Goal: Task Accomplishment & Management: Use online tool/utility

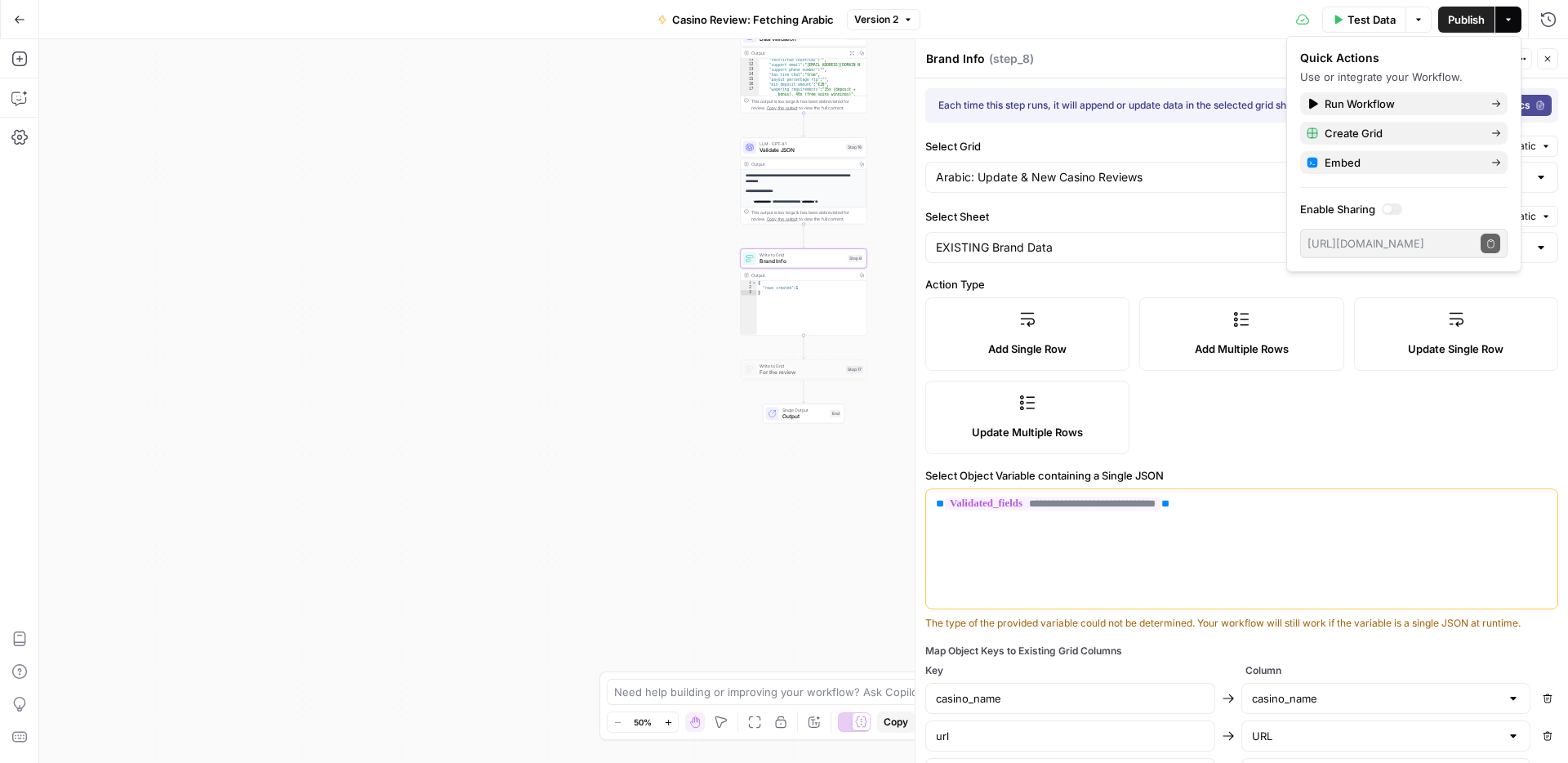
scroll to position [972, 0]
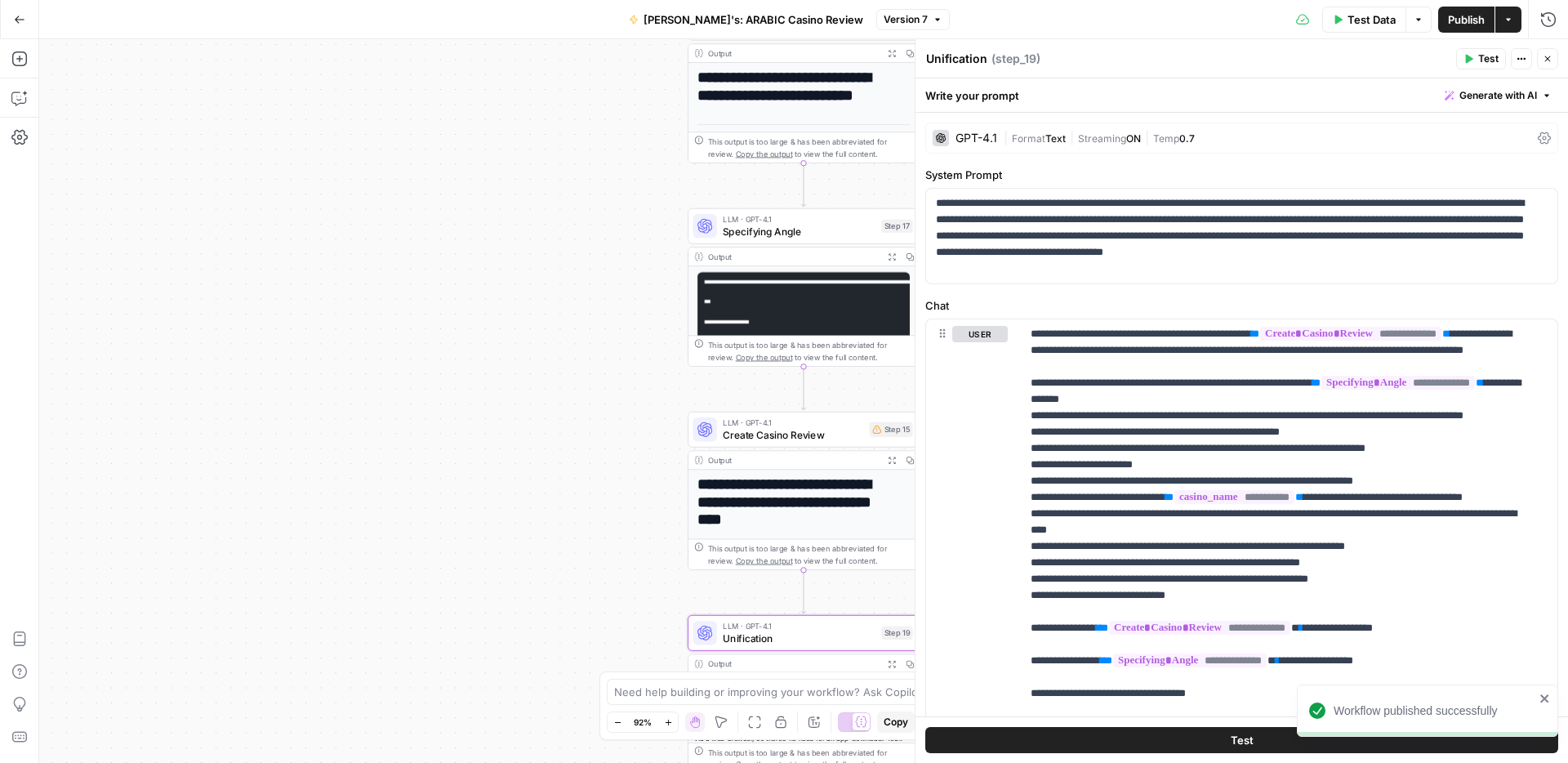
scroll to position [298, 0]
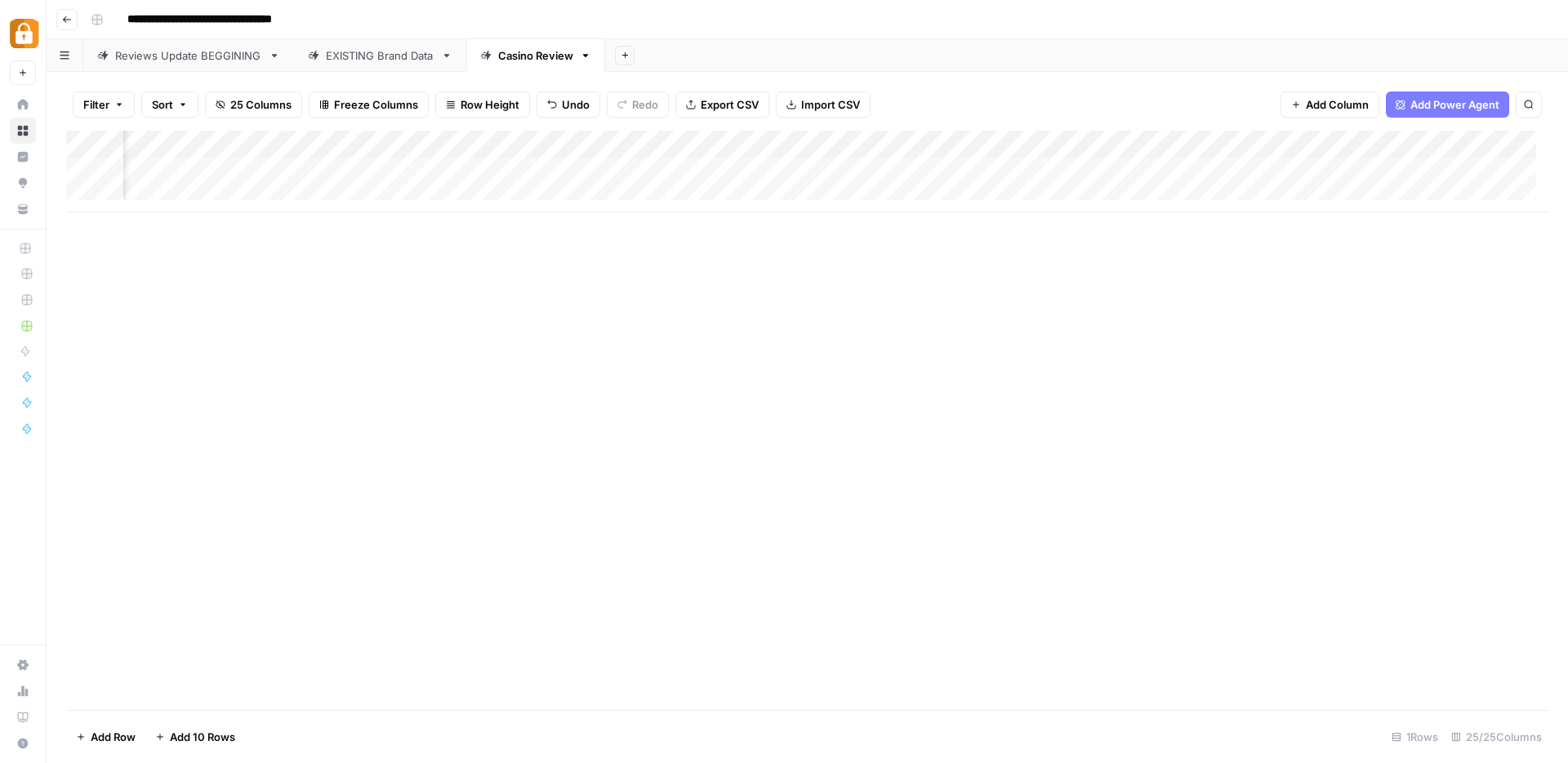
scroll to position [0, 2314]
click at [851, 172] on div "Add Column" at bounding box center [808, 172] width 1483 height 82
click at [857, 316] on div "Add Column" at bounding box center [808, 420] width 1483 height 580
click at [983, 171] on div "Add Column" at bounding box center [808, 172] width 1483 height 82
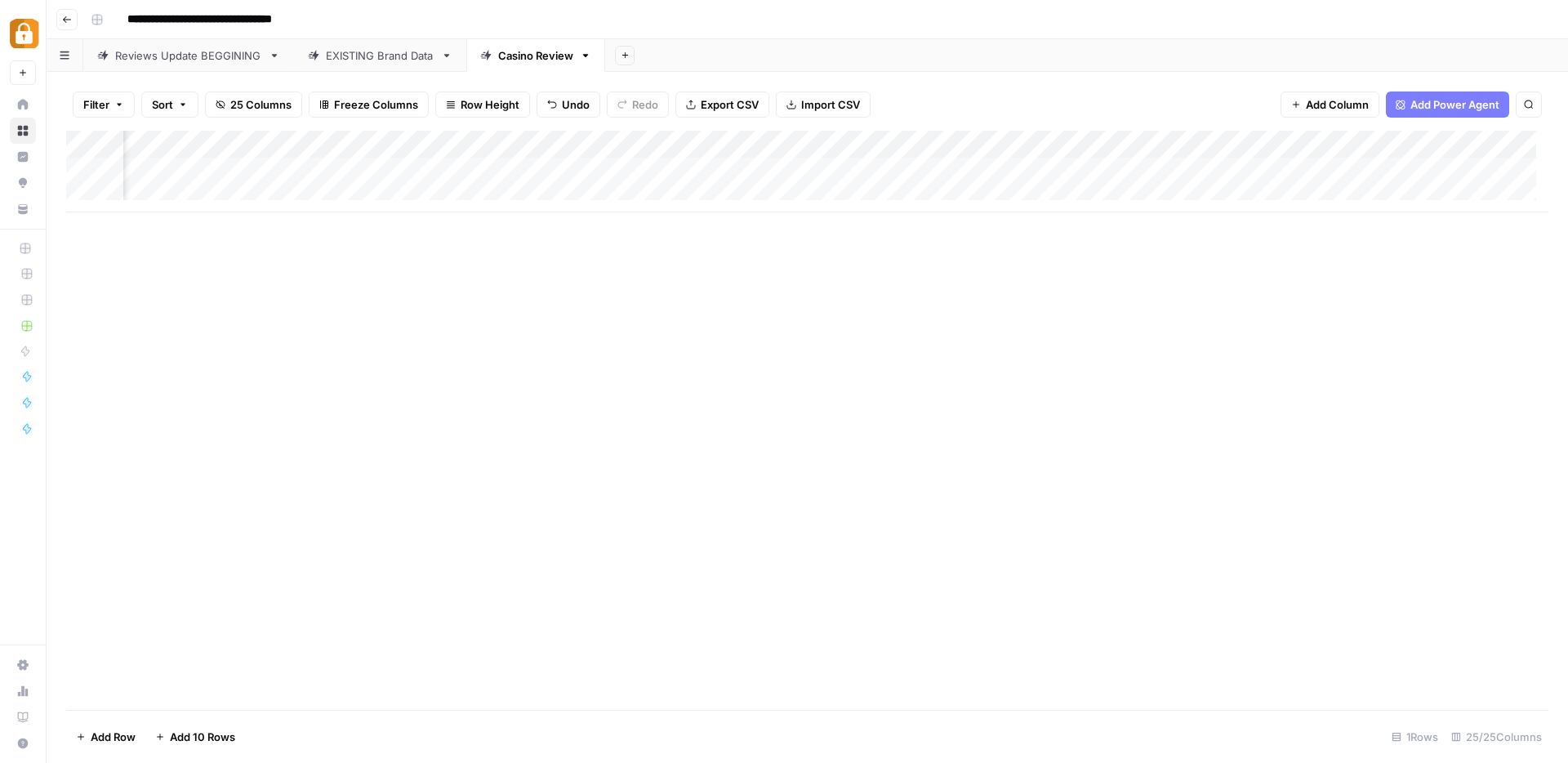
click at [983, 171] on div "Add Column" at bounding box center [808, 172] width 1483 height 82
click at [1066, 315] on div "Add Column" at bounding box center [808, 420] width 1483 height 580
click at [1159, 170] on div "Add Column" at bounding box center [808, 172] width 1483 height 82
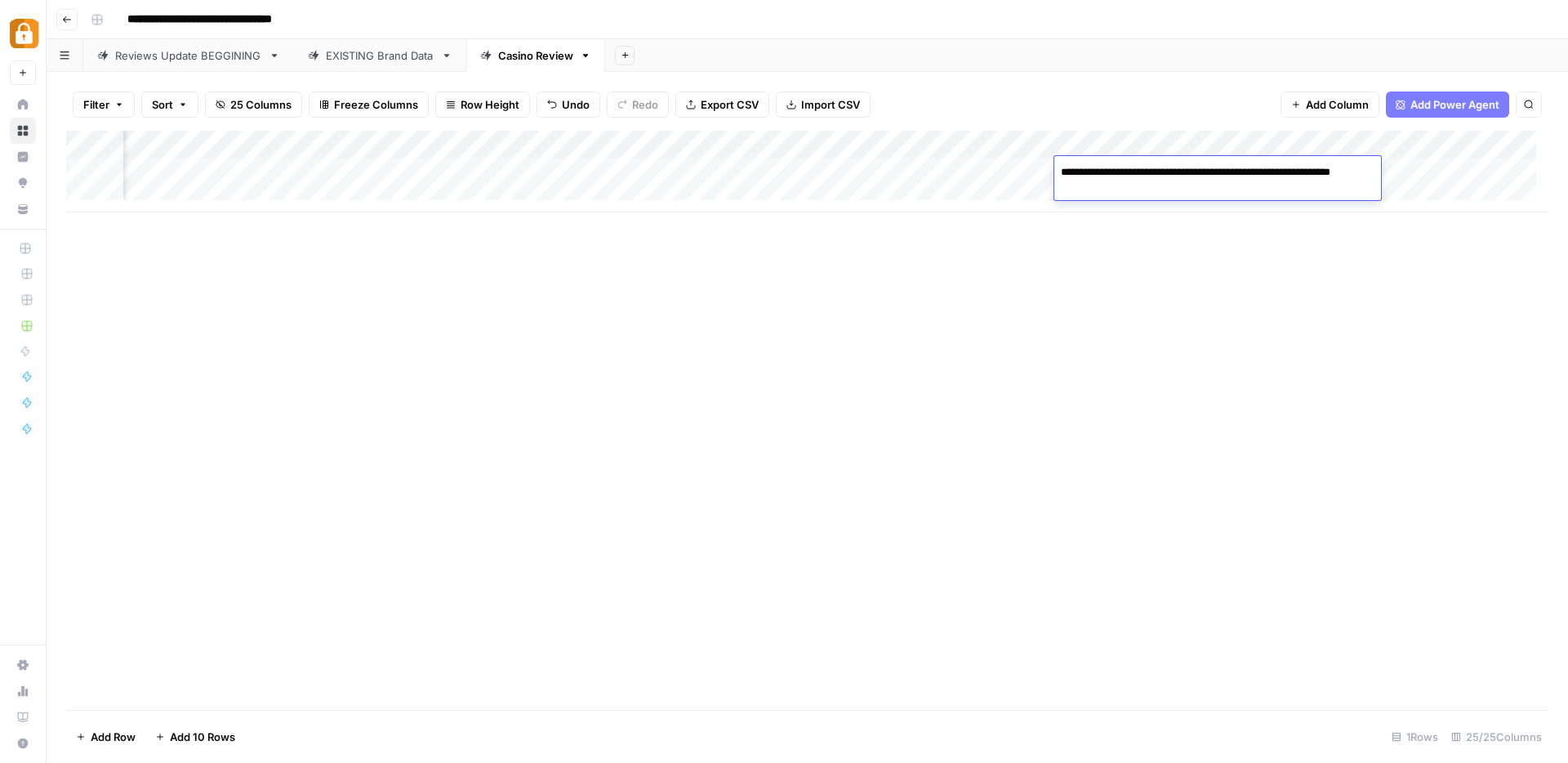
click at [1140, 297] on div "Add Column" at bounding box center [808, 420] width 1483 height 580
click at [1403, 143] on div "Add Column" at bounding box center [808, 172] width 1483 height 82
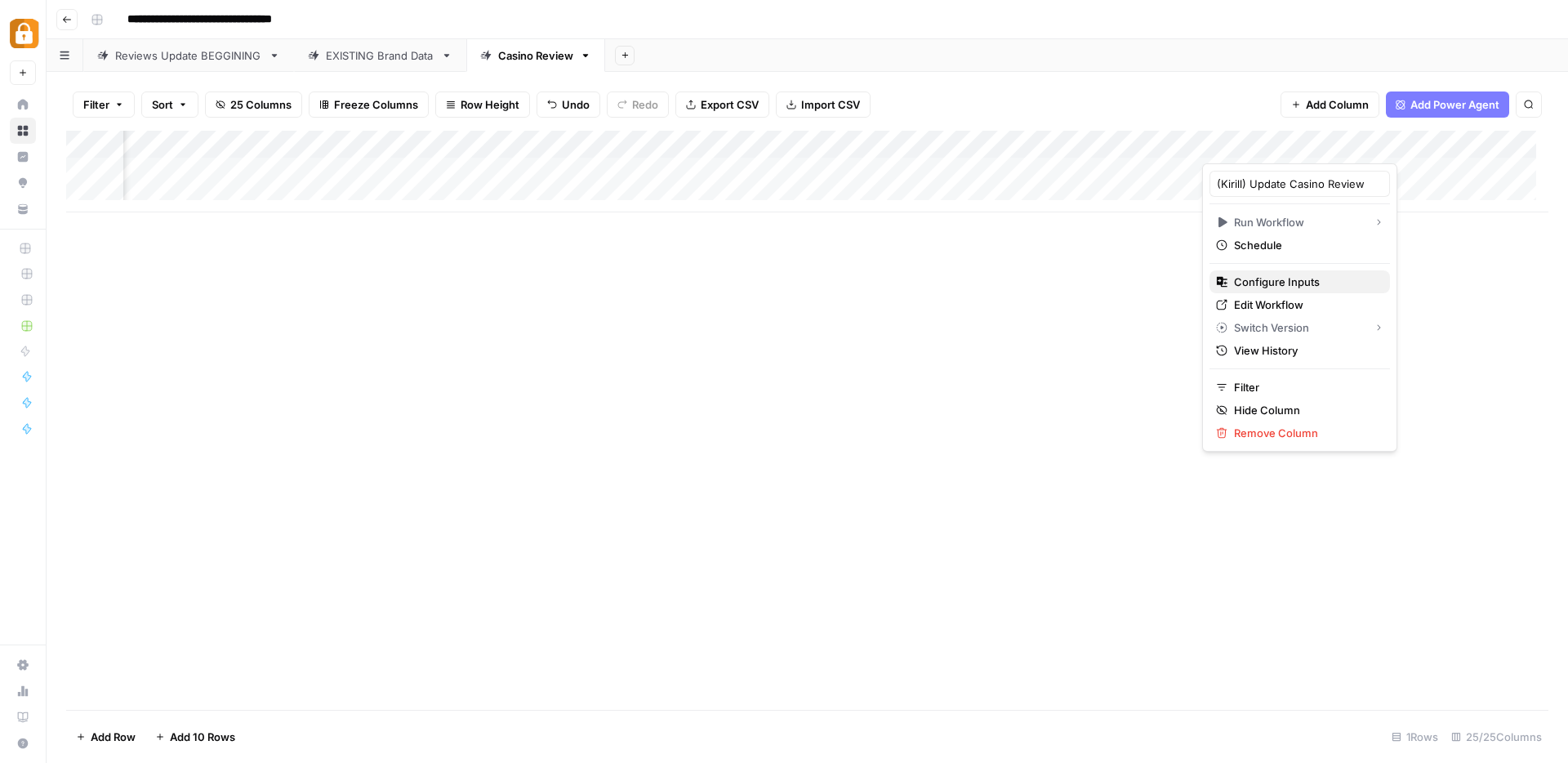
click at [1278, 286] on span "Configure Inputs" at bounding box center [1306, 282] width 143 height 16
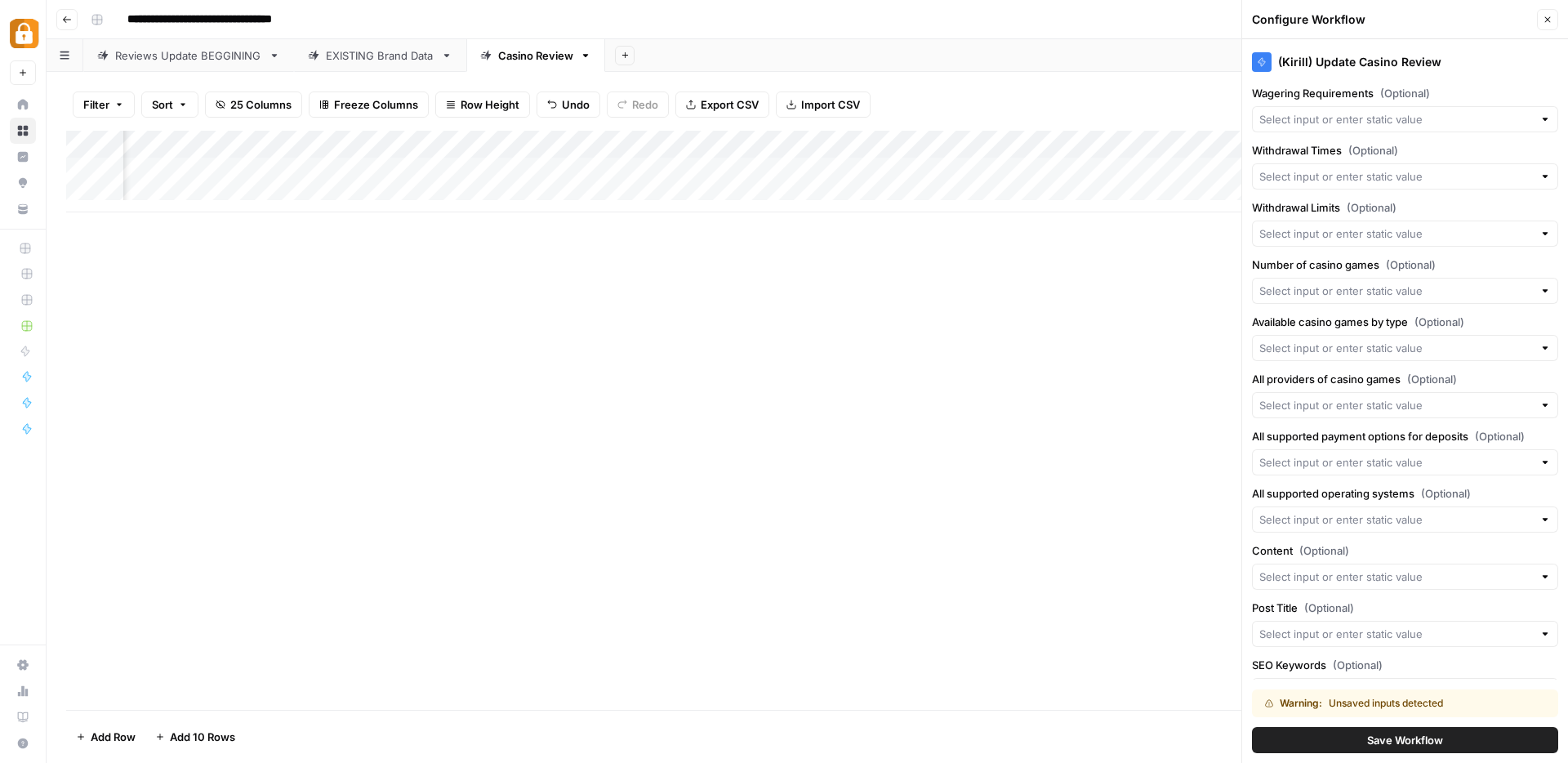
scroll to position [921, 0]
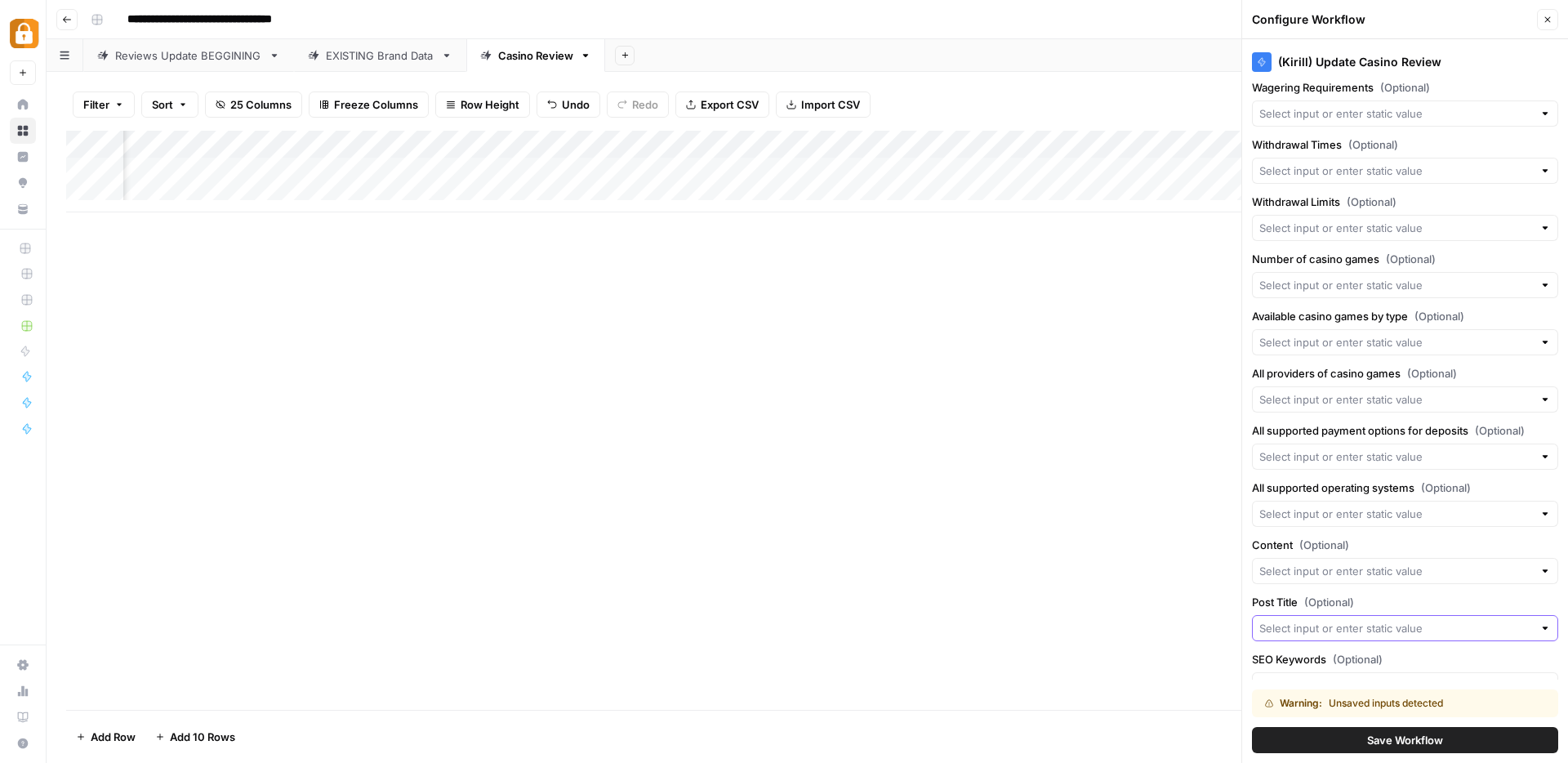
click at [1323, 628] on input "Post Title (Optional)" at bounding box center [1396, 628] width 274 height 16
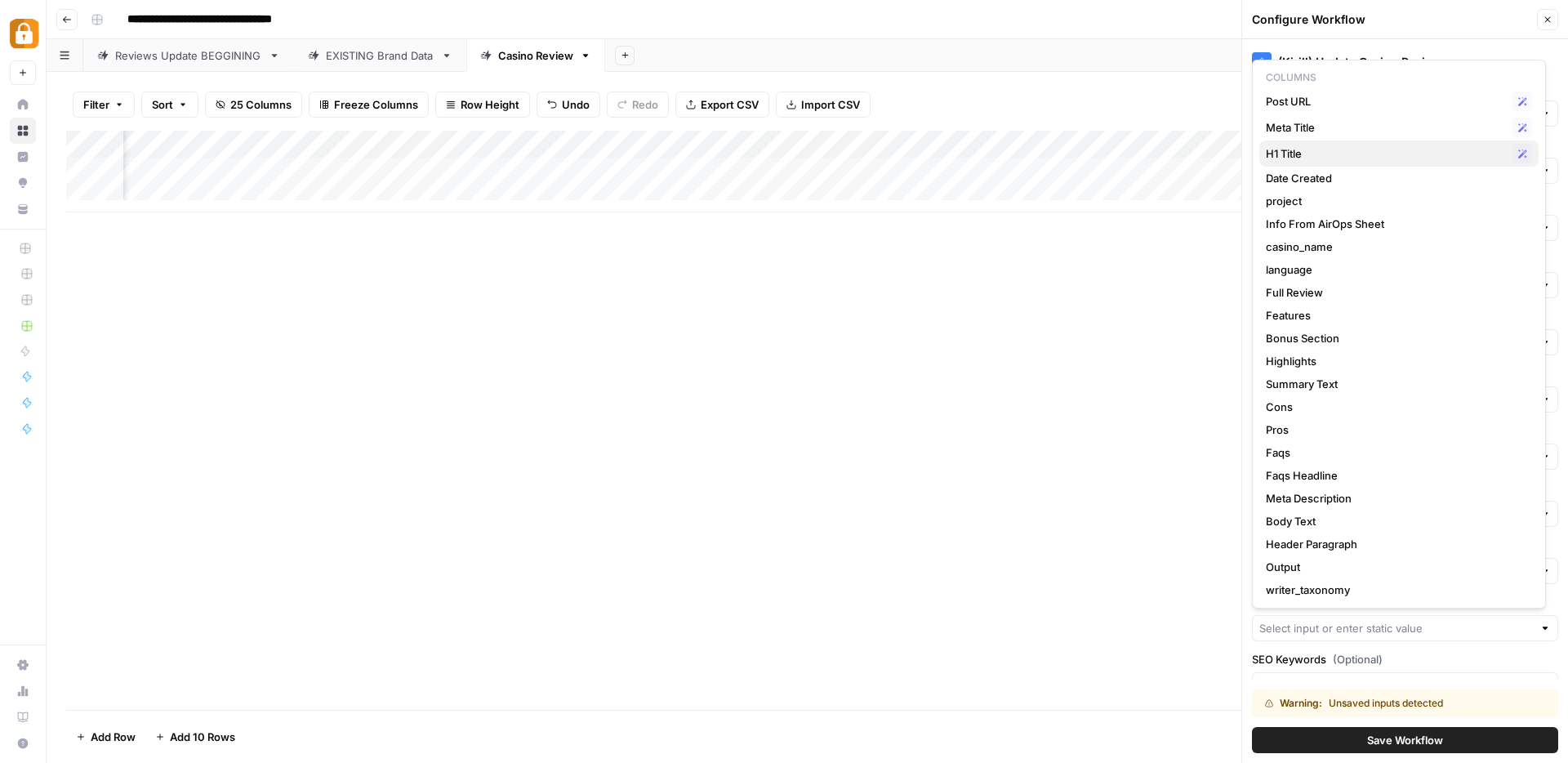
click at [1332, 155] on span "H1 Title" at bounding box center [1386, 153] width 241 height 16
type input "H1 Title"
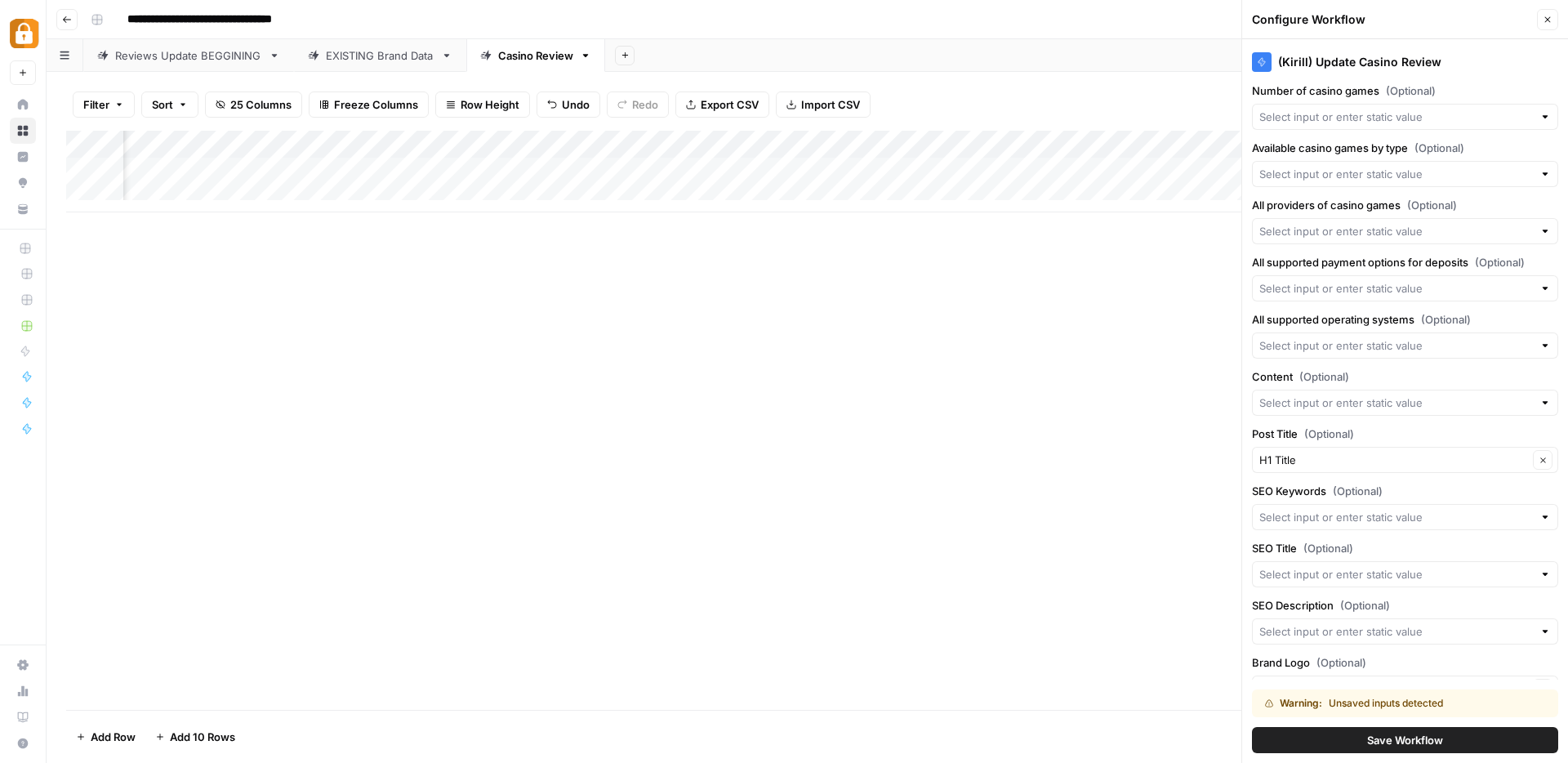
scroll to position [1128, 0]
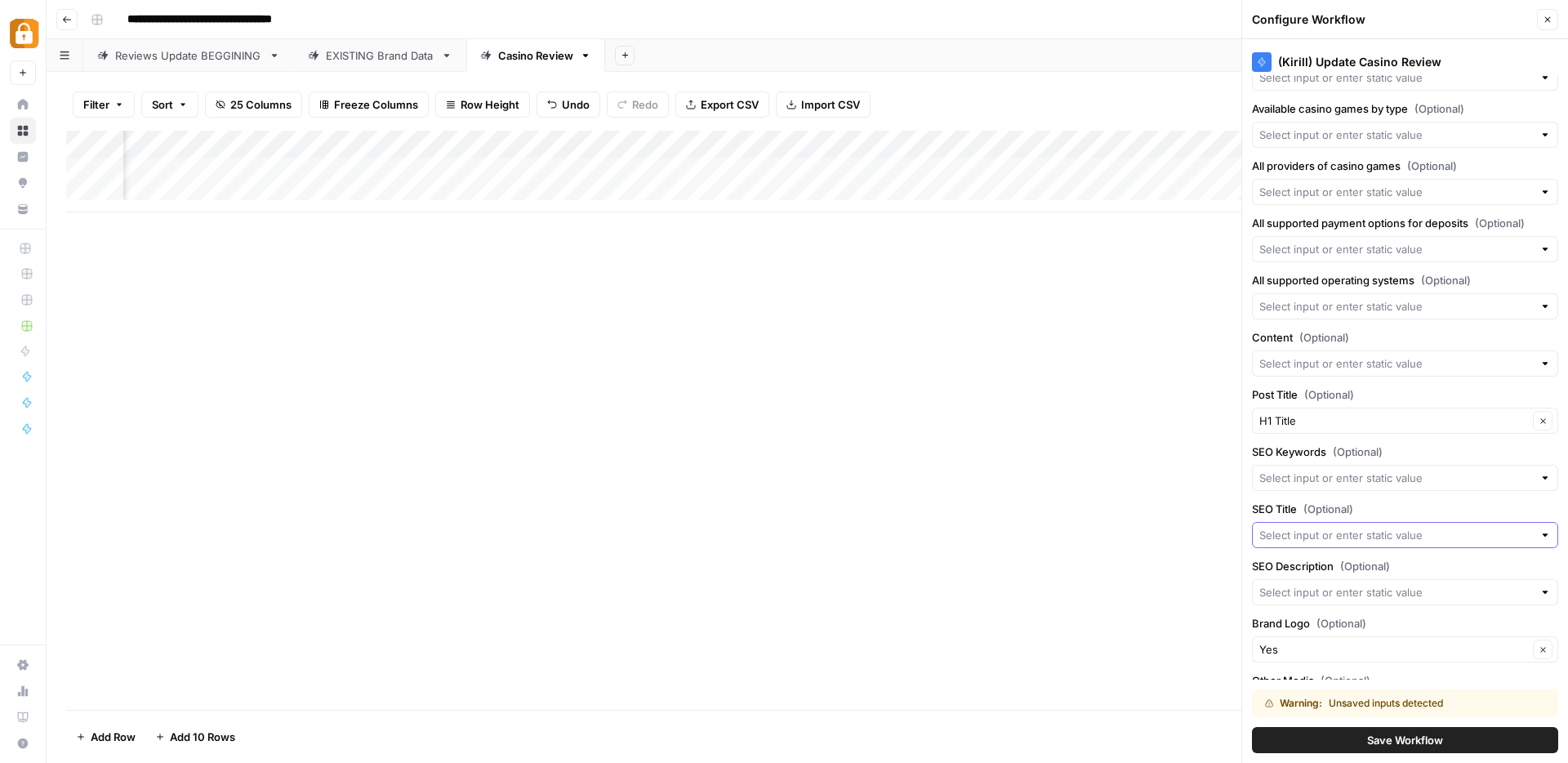
click at [1295, 535] on input "SEO Title (Optional)" at bounding box center [1396, 535] width 274 height 16
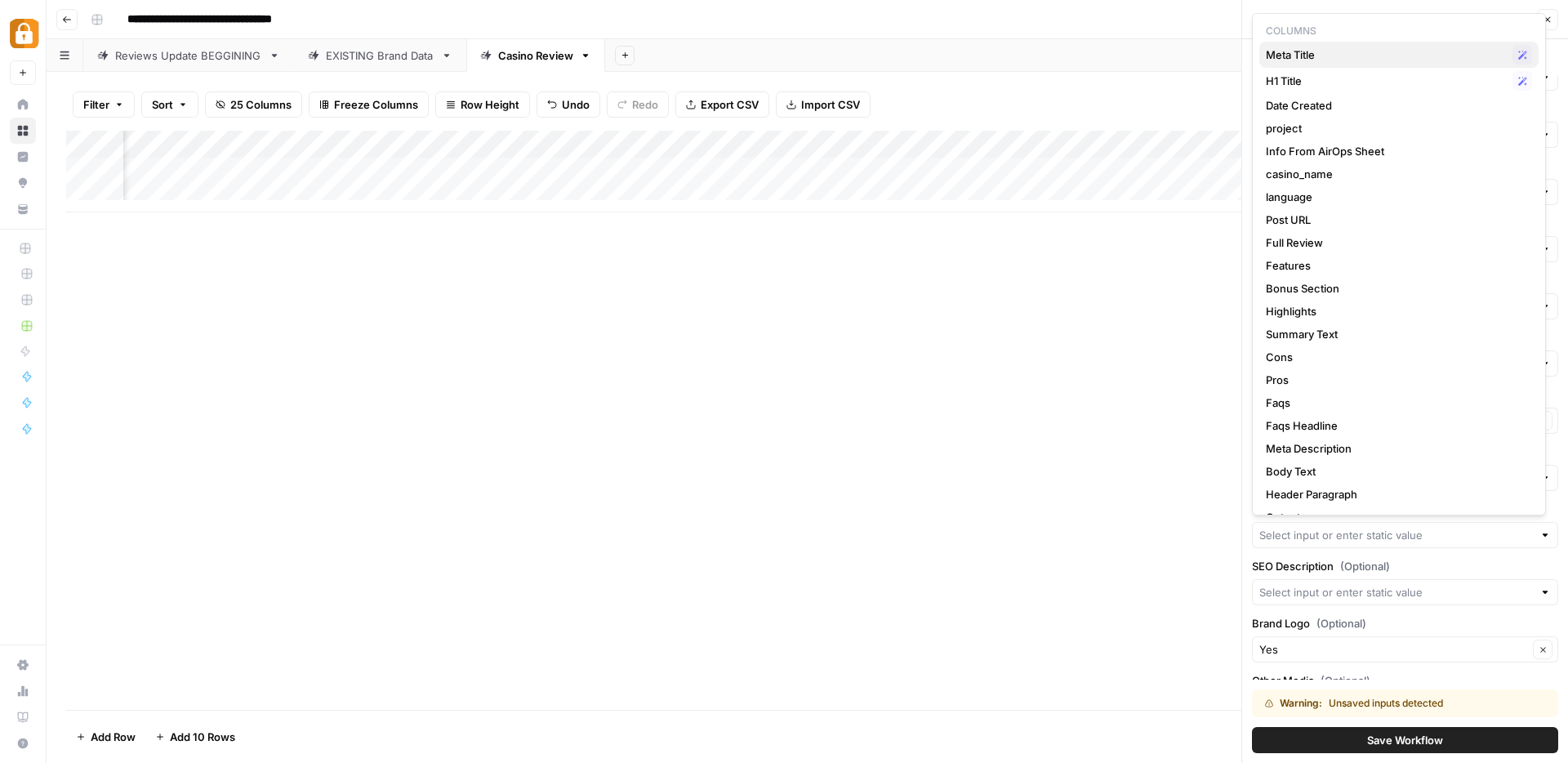
click at [1334, 57] on span "Meta Title" at bounding box center [1386, 55] width 241 height 16
type input "Meta Title"
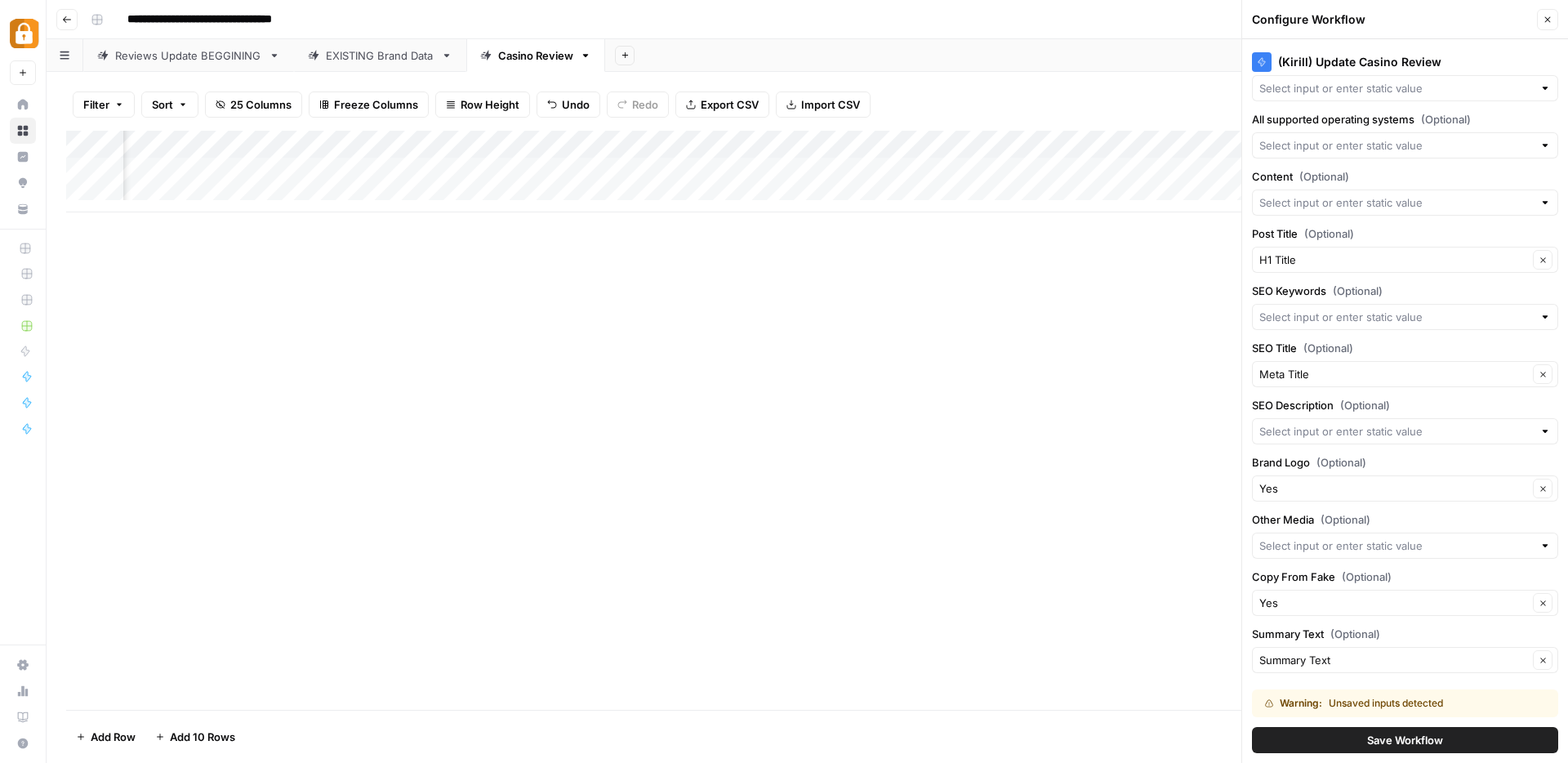
scroll to position [1343, 0]
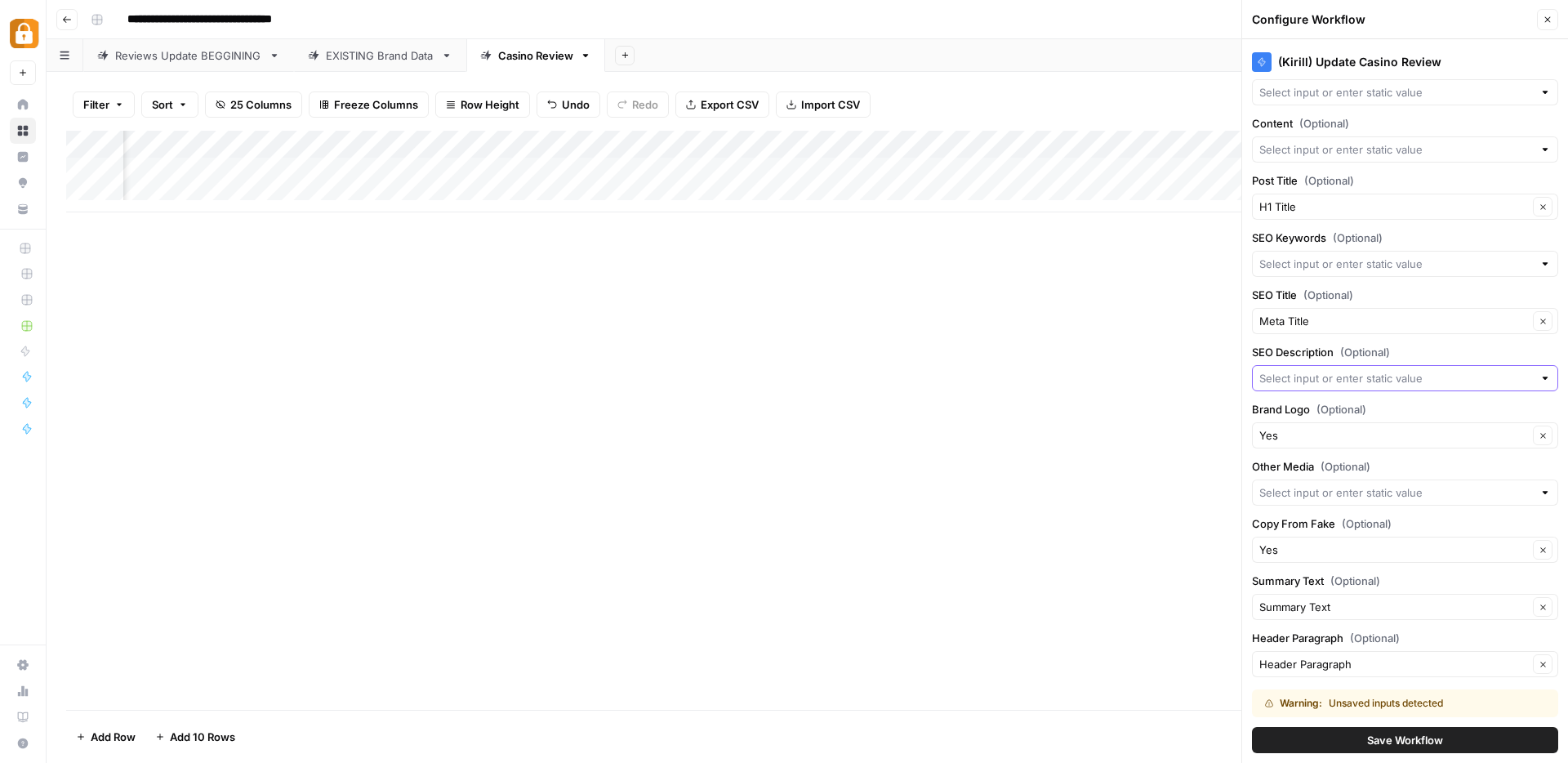
click at [1294, 375] on input "SEO Description (Optional)" at bounding box center [1396, 378] width 274 height 16
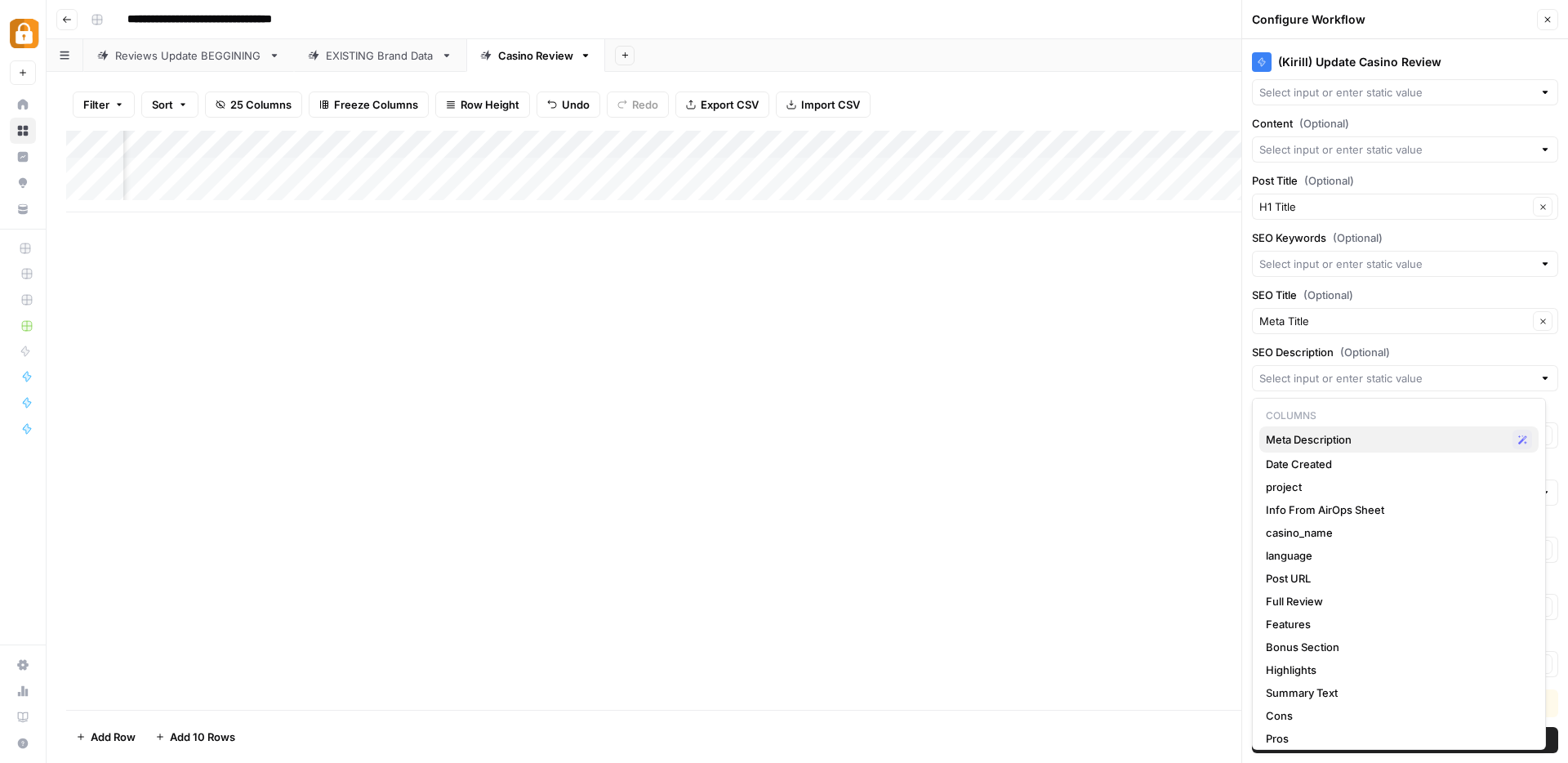
click at [1305, 448] on div "Meta Description Possible Match" at bounding box center [1399, 440] width 266 height 20
type input "Meta Description"
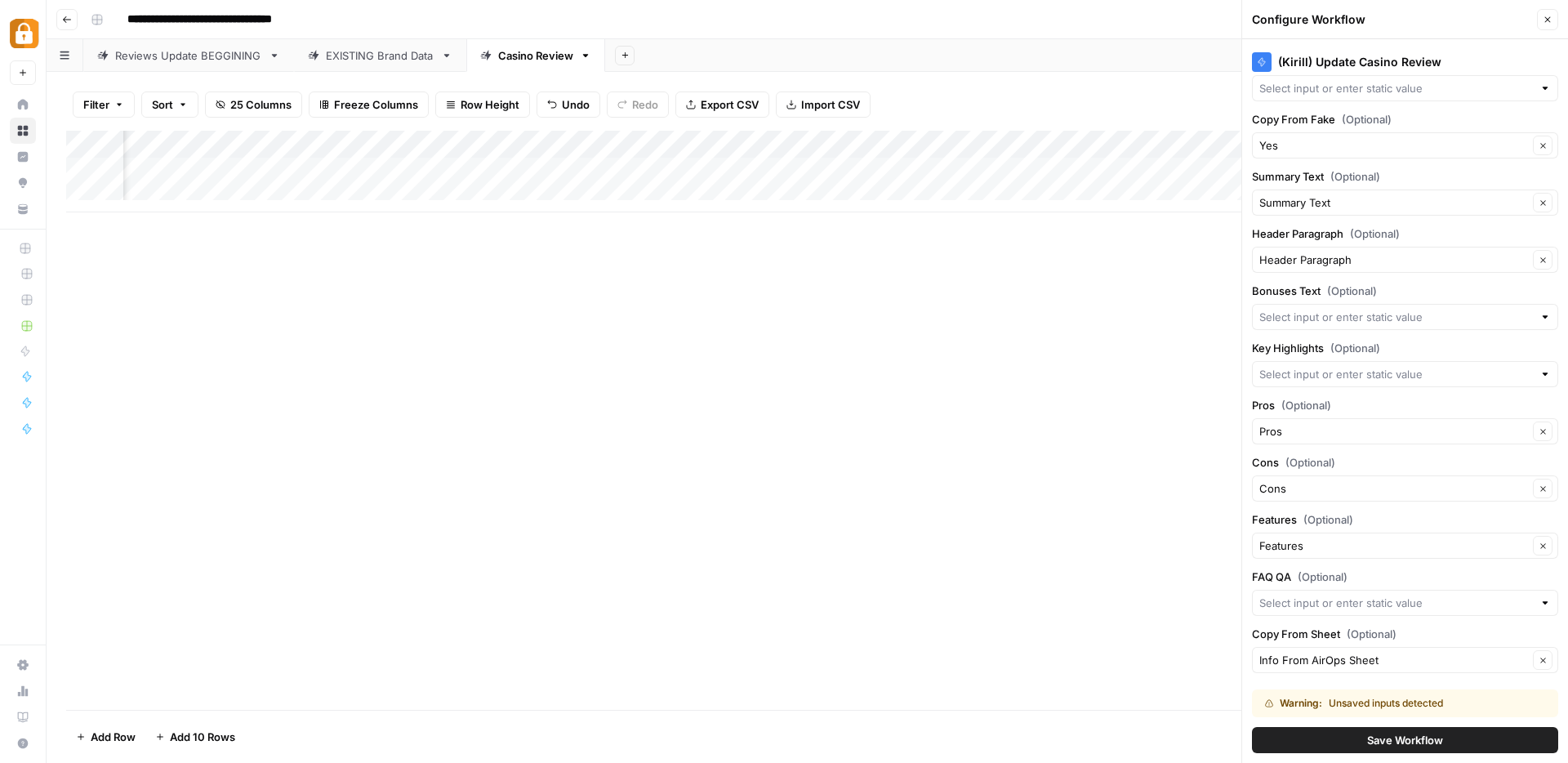
scroll to position [1808, 0]
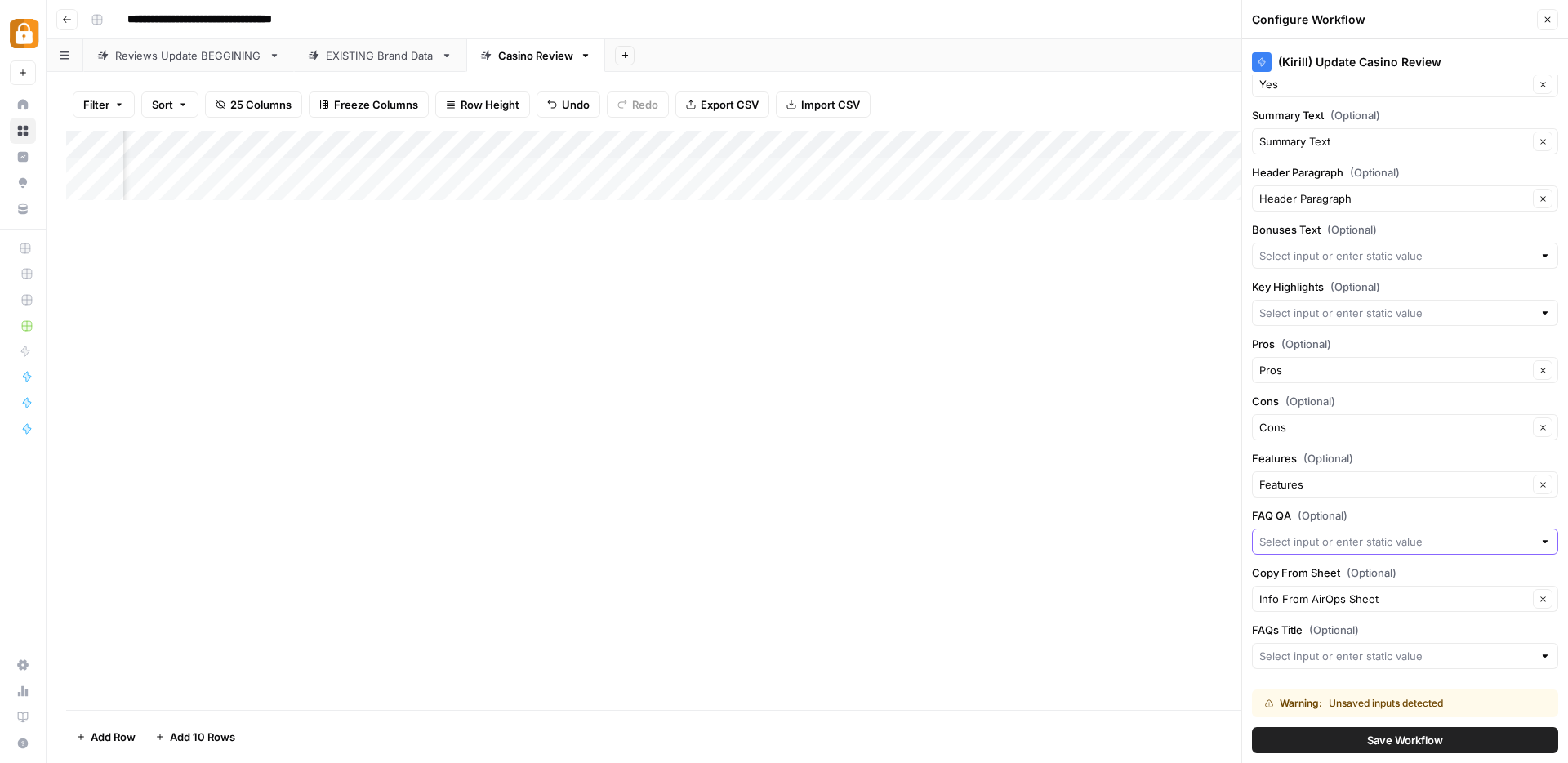
click at [1285, 543] on input "FAQ QA (Optional)" at bounding box center [1396, 541] width 274 height 16
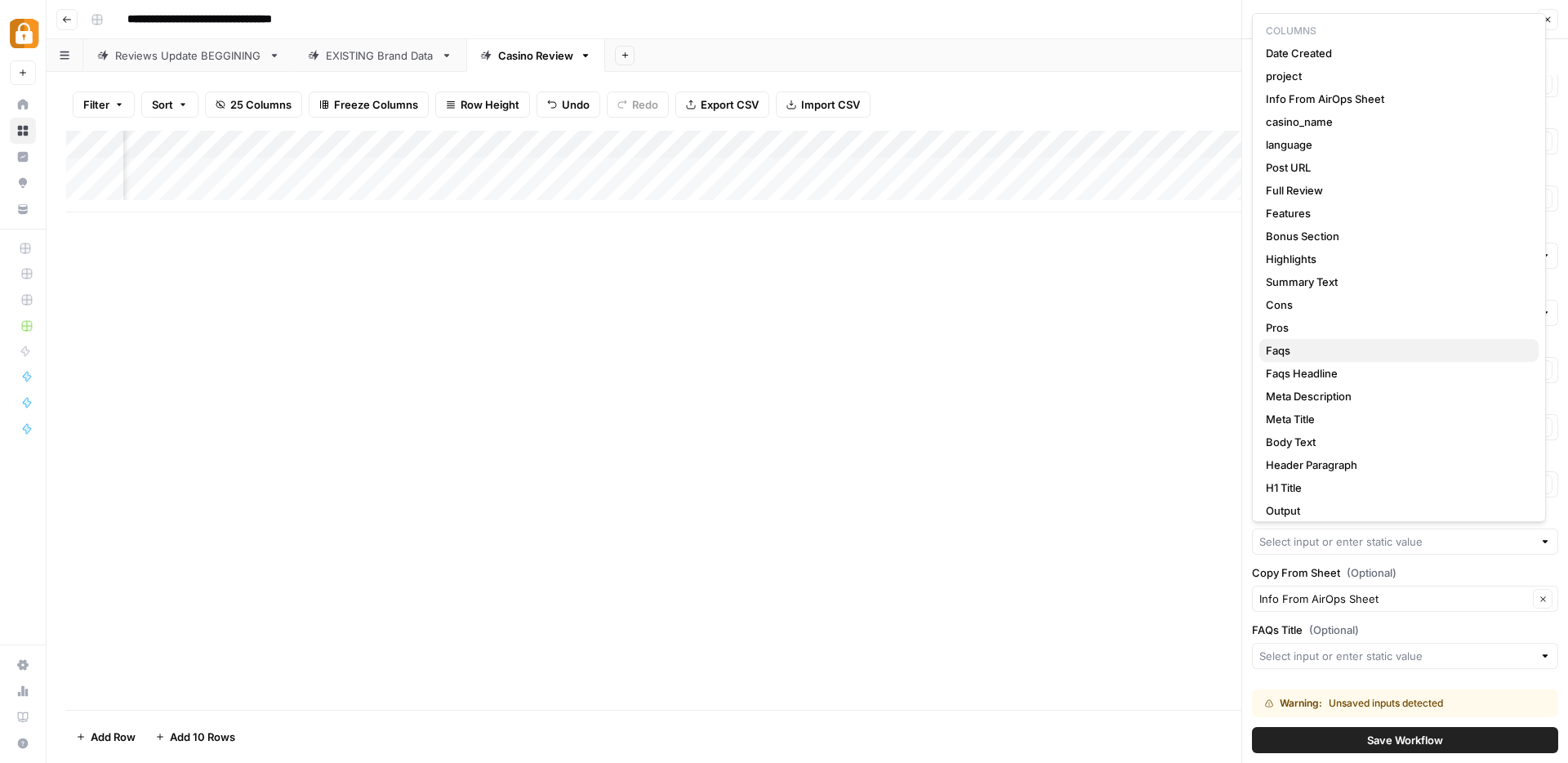
click at [1316, 348] on span "Faqs" at bounding box center [1396, 350] width 259 height 16
type input "Faqs"
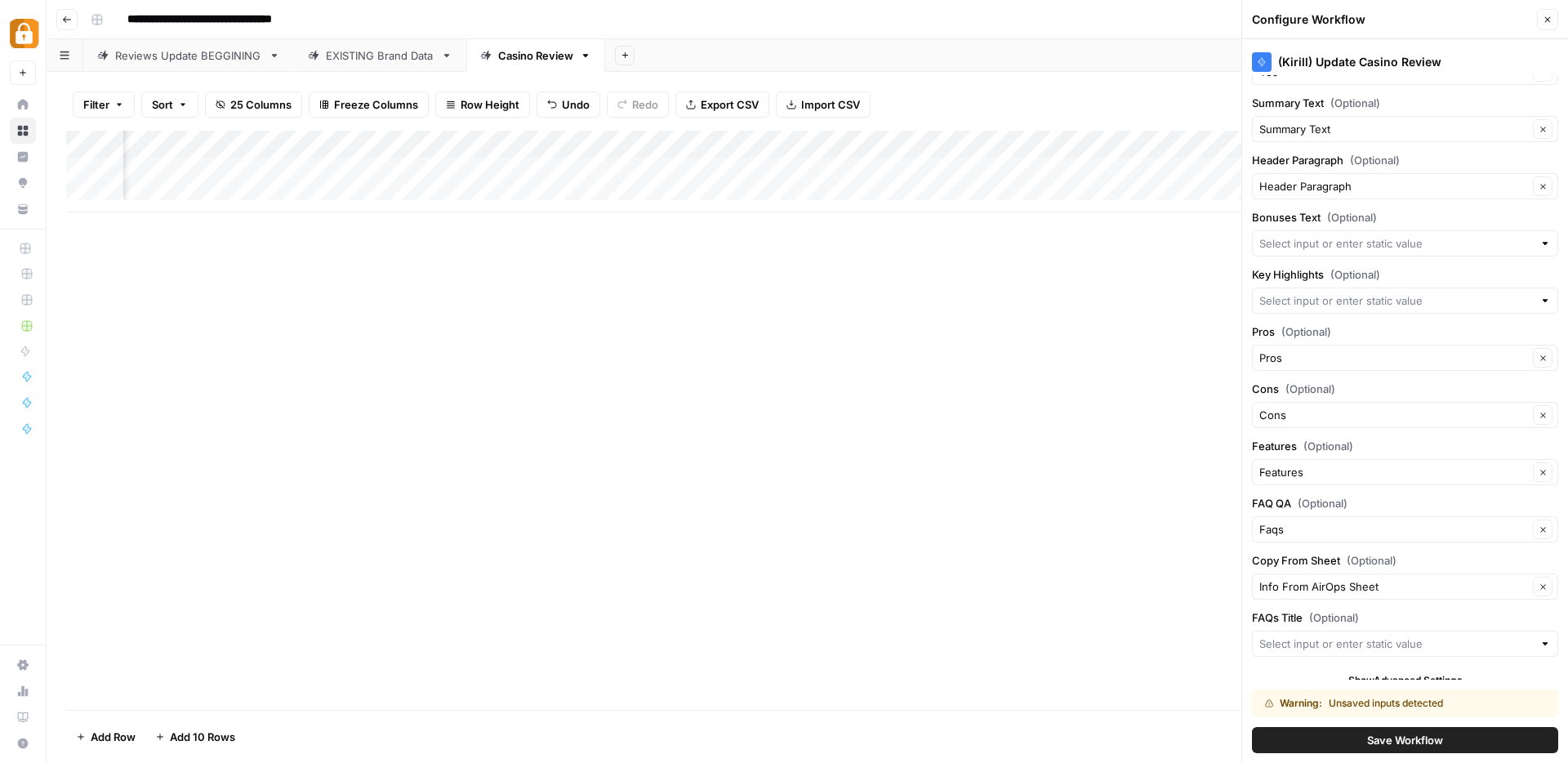
scroll to position [1836, 0]
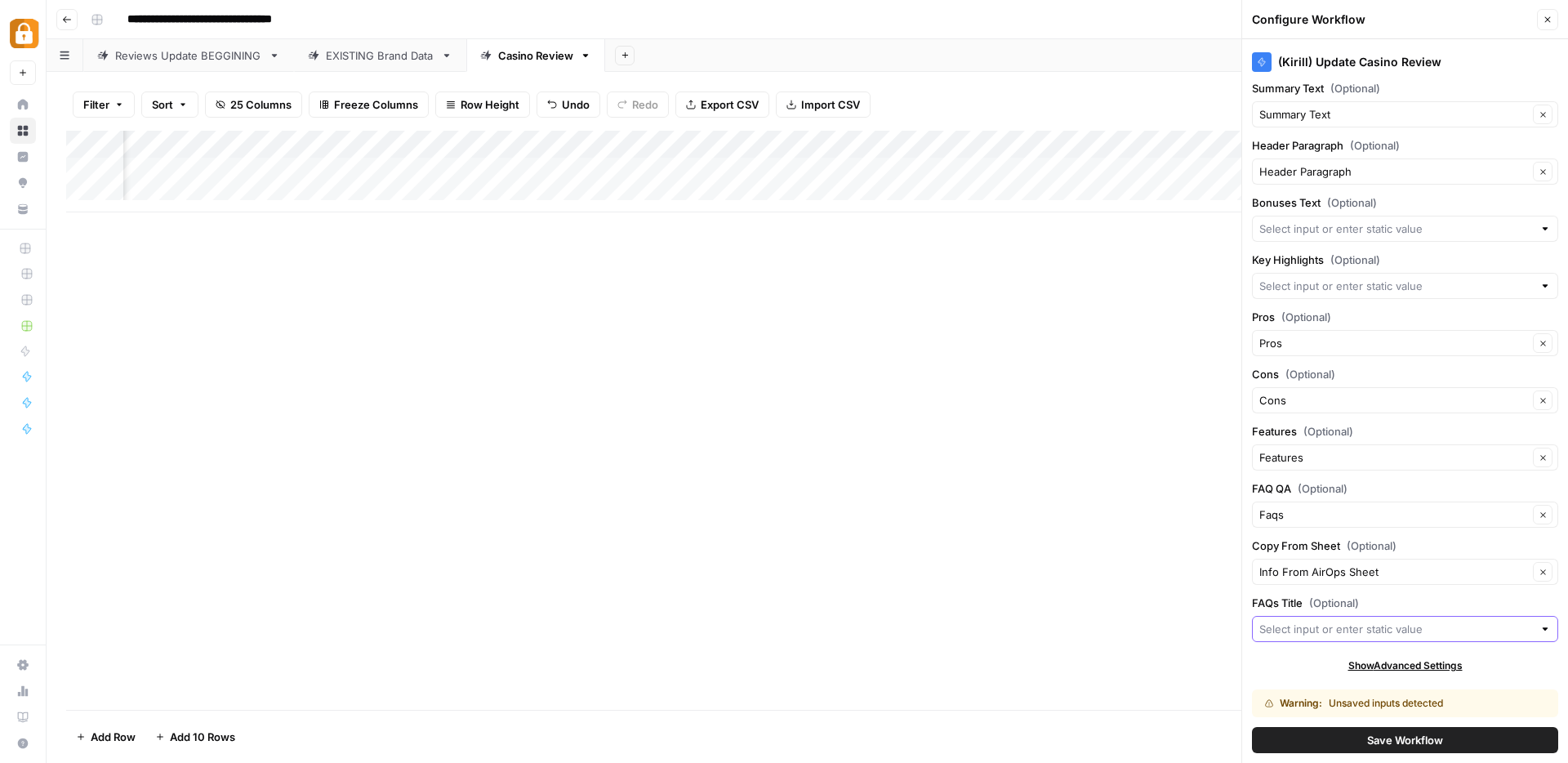
click at [1289, 634] on input "FAQs Title (Optional)" at bounding box center [1396, 629] width 274 height 16
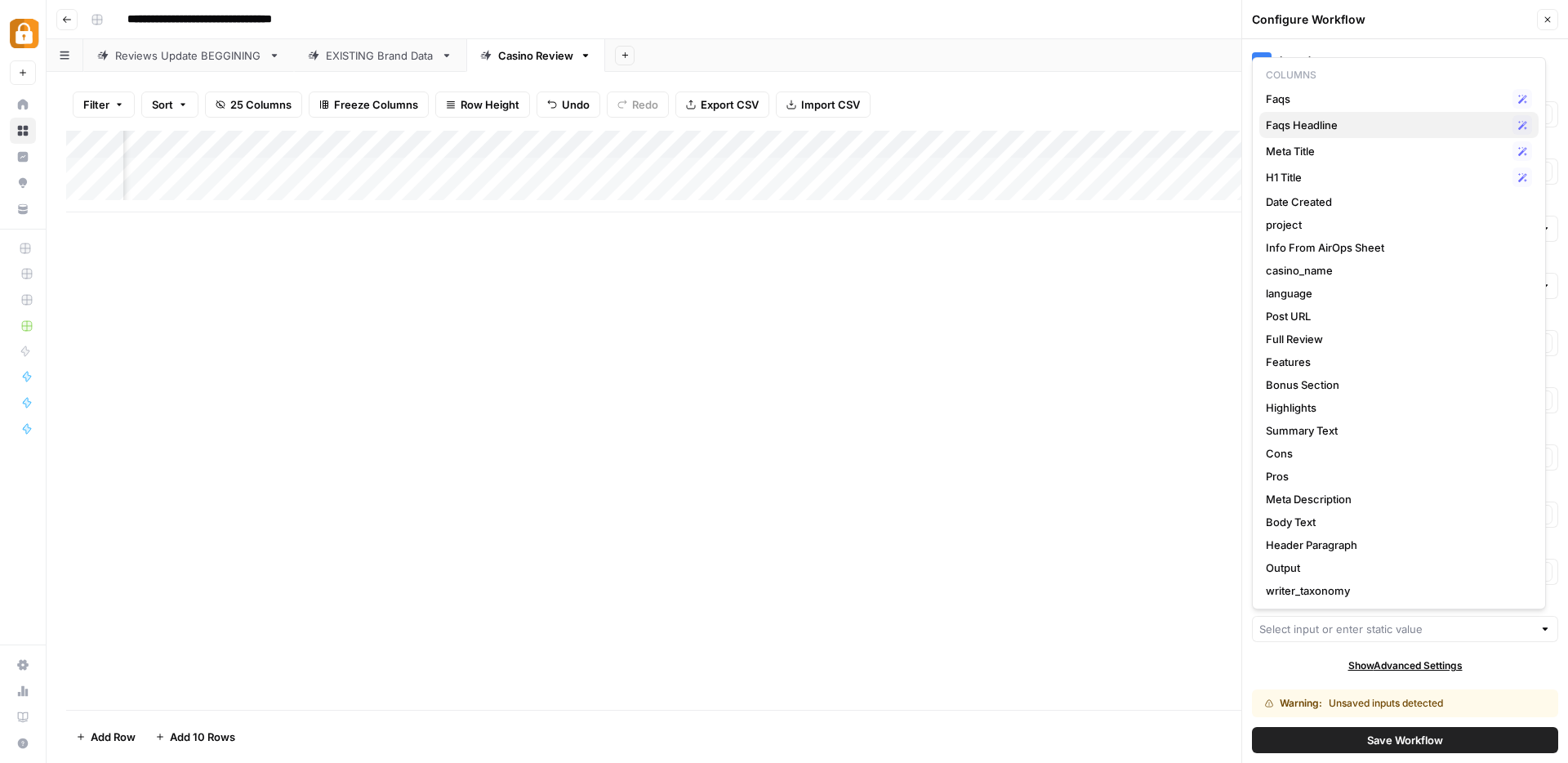
click at [1279, 131] on span "Faqs Headline" at bounding box center [1386, 125] width 241 height 16
type input "Faqs Headline"
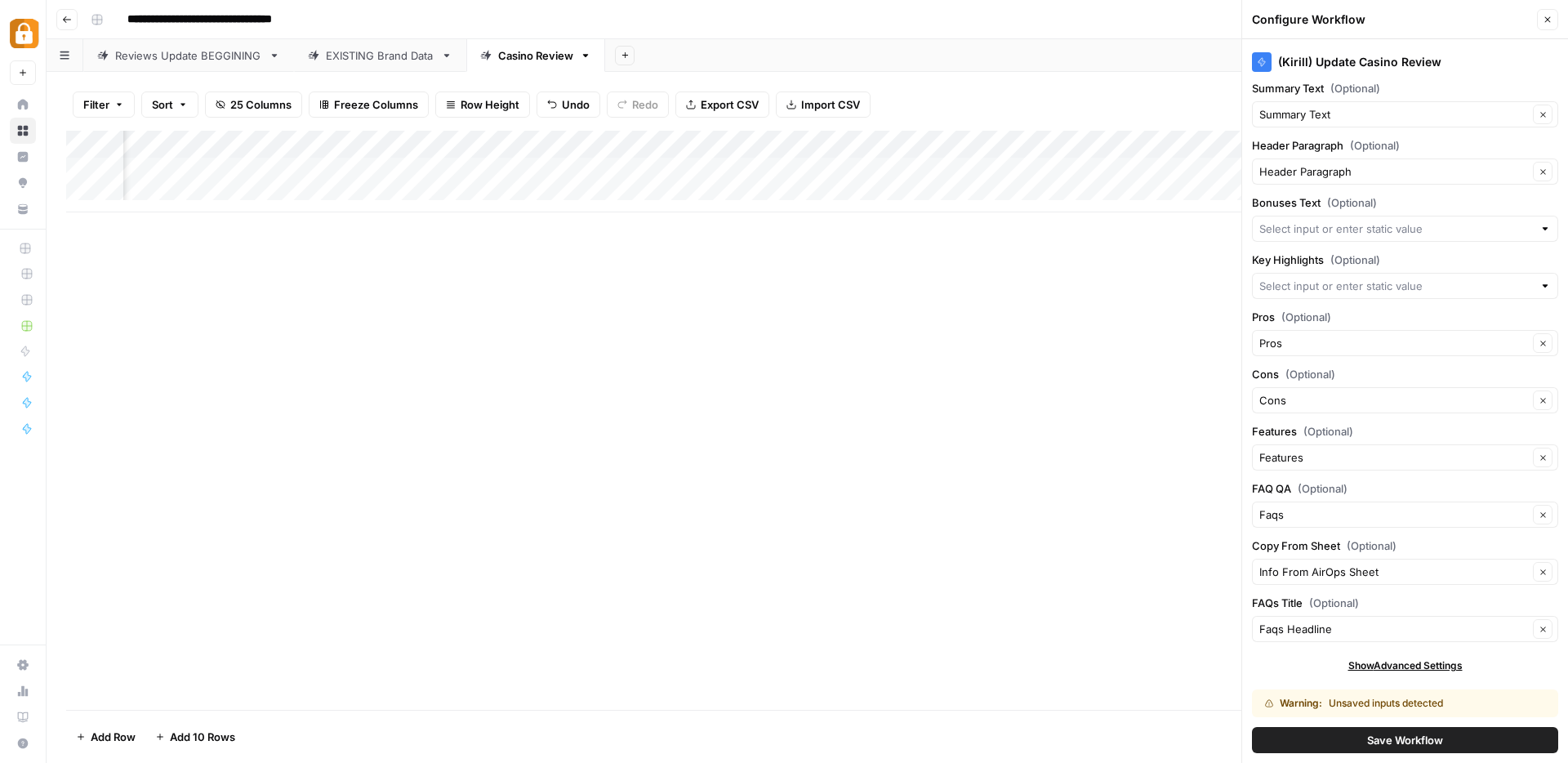
click at [965, 523] on div "Add Column" at bounding box center [808, 420] width 1483 height 580
click at [1373, 743] on span "Save Workflow" at bounding box center [1405, 740] width 76 height 16
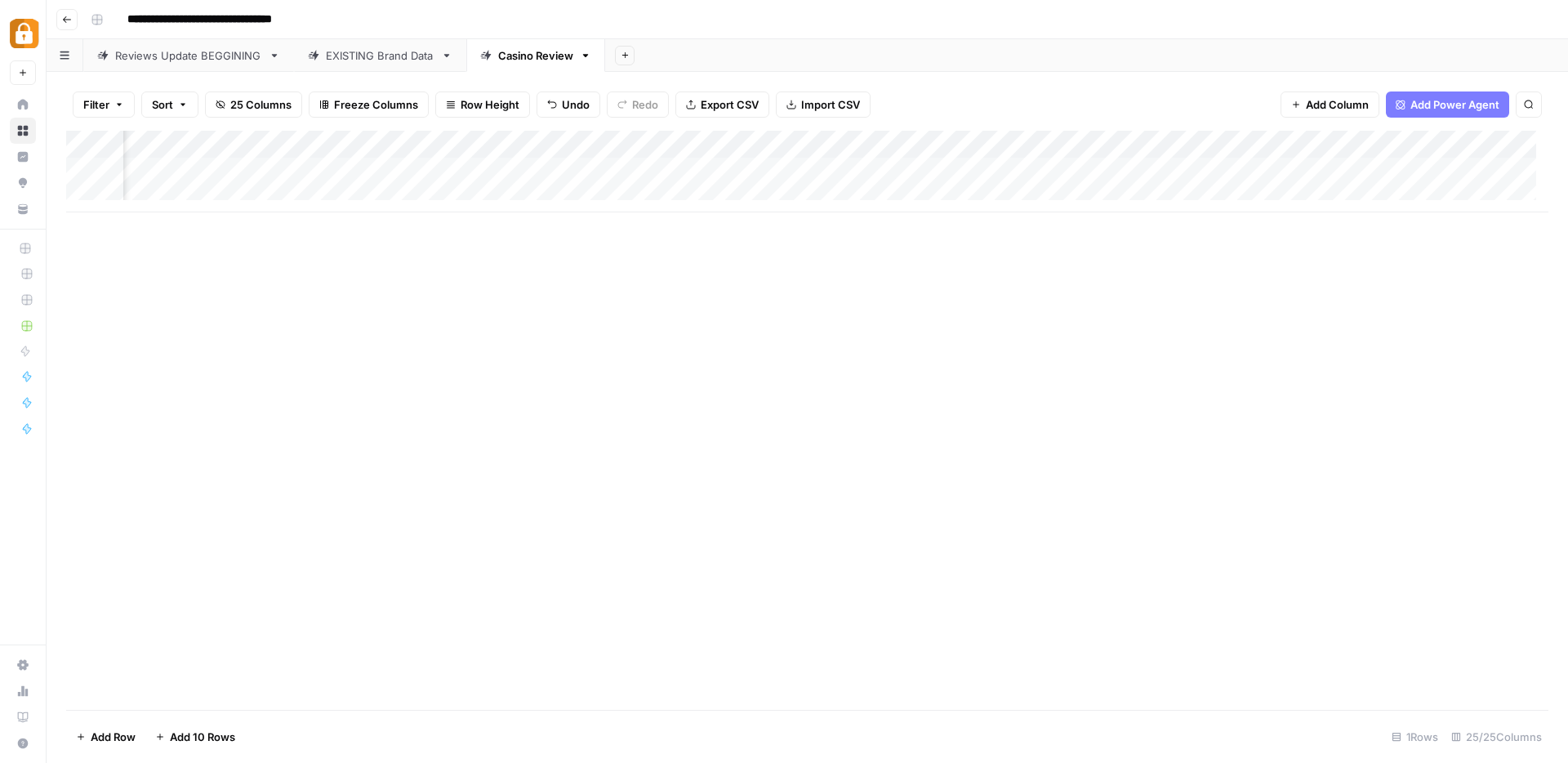
scroll to position [2, 2447]
click at [836, 166] on div "Add Column" at bounding box center [808, 172] width 1483 height 82
click at [763, 414] on div "Add Column" at bounding box center [808, 420] width 1483 height 580
click at [727, 170] on div "Add Column" at bounding box center [808, 172] width 1483 height 82
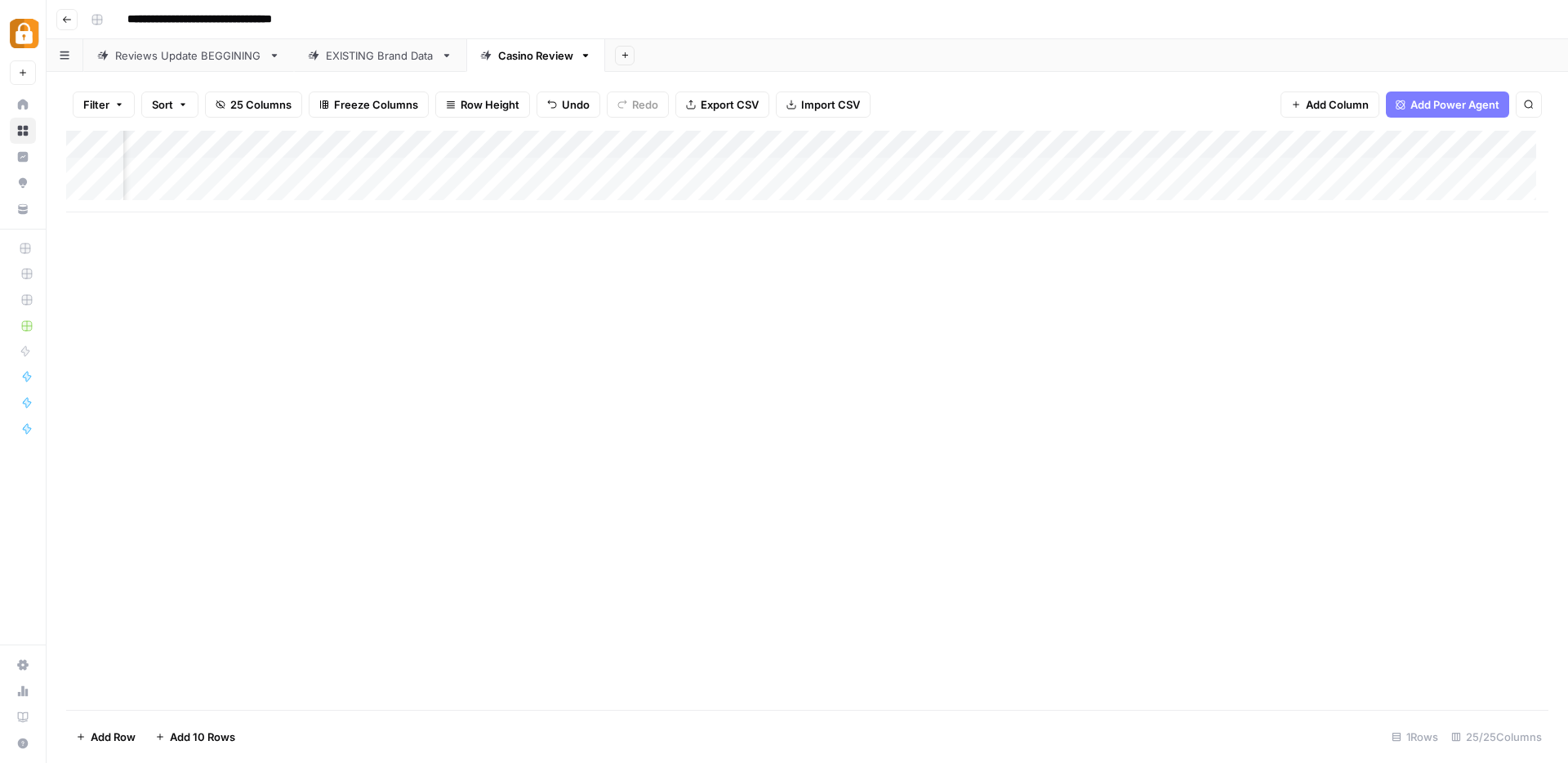
click at [727, 170] on div "Add Column" at bounding box center [808, 172] width 1483 height 82
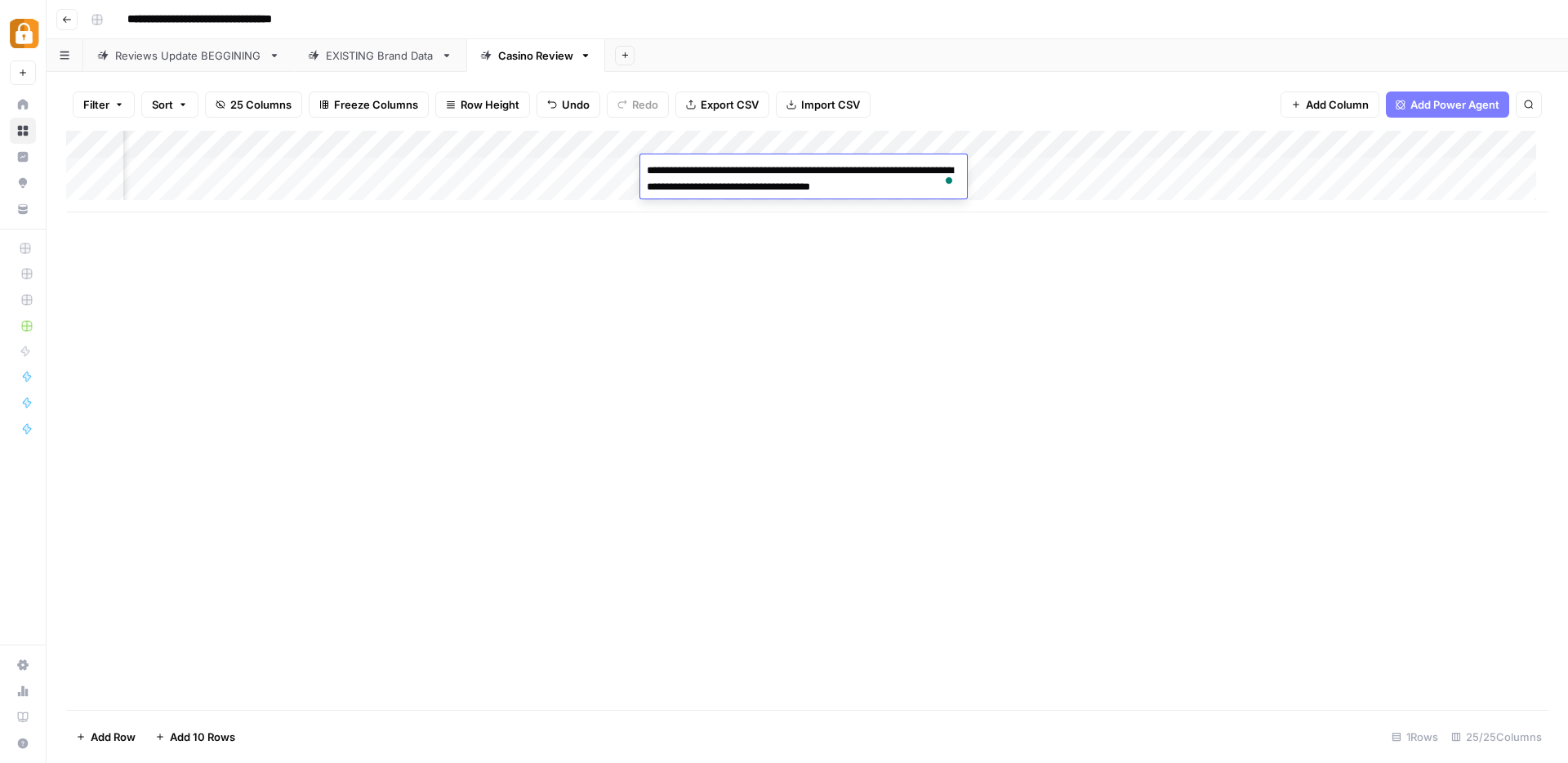
click at [709, 412] on div "Add Column" at bounding box center [808, 420] width 1483 height 580
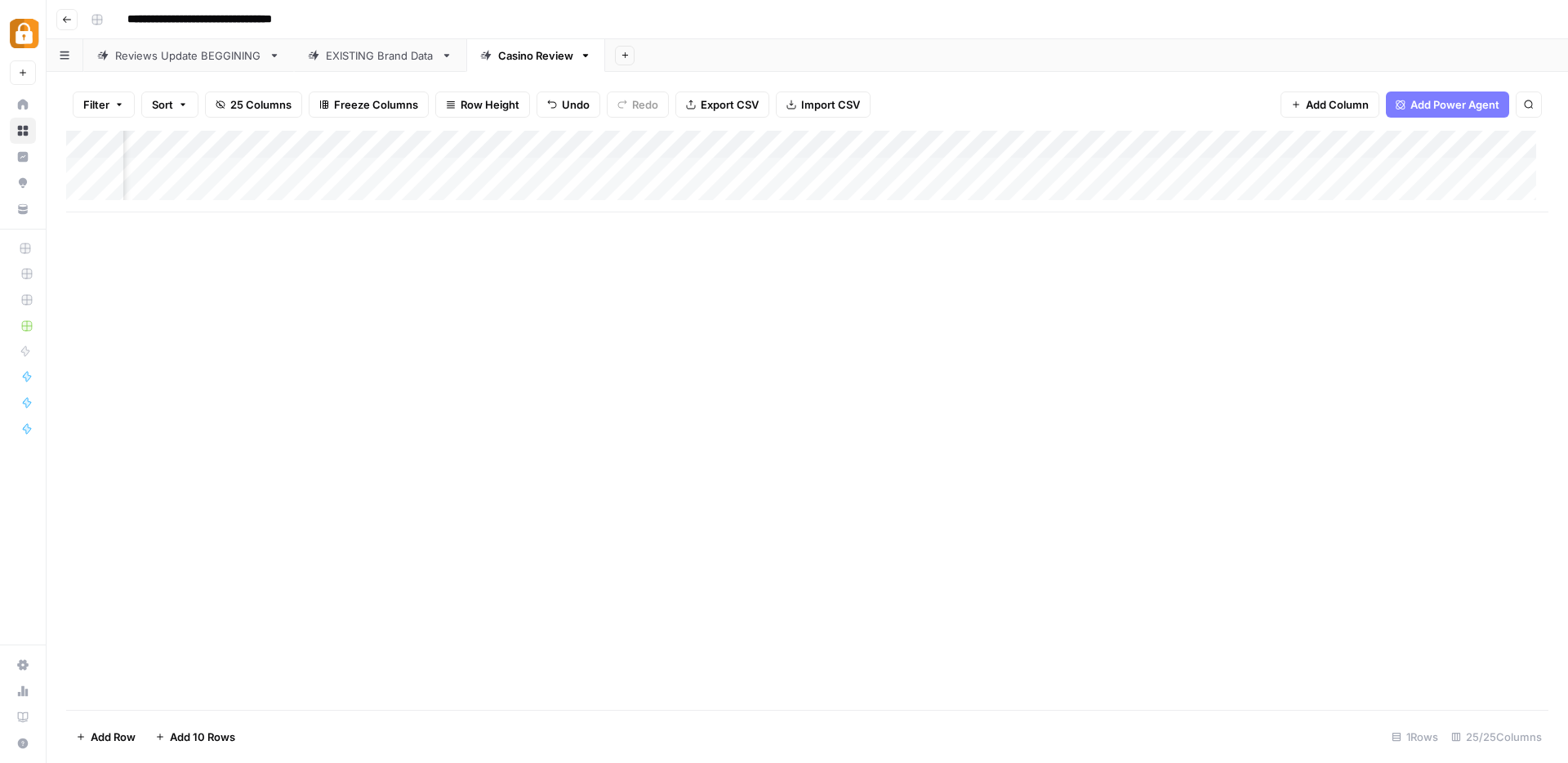
click at [566, 167] on div "Add Column" at bounding box center [808, 172] width 1483 height 82
click at [622, 410] on div "Add Column" at bounding box center [808, 420] width 1483 height 580
click at [613, 166] on div "Add Column" at bounding box center [808, 172] width 1483 height 82
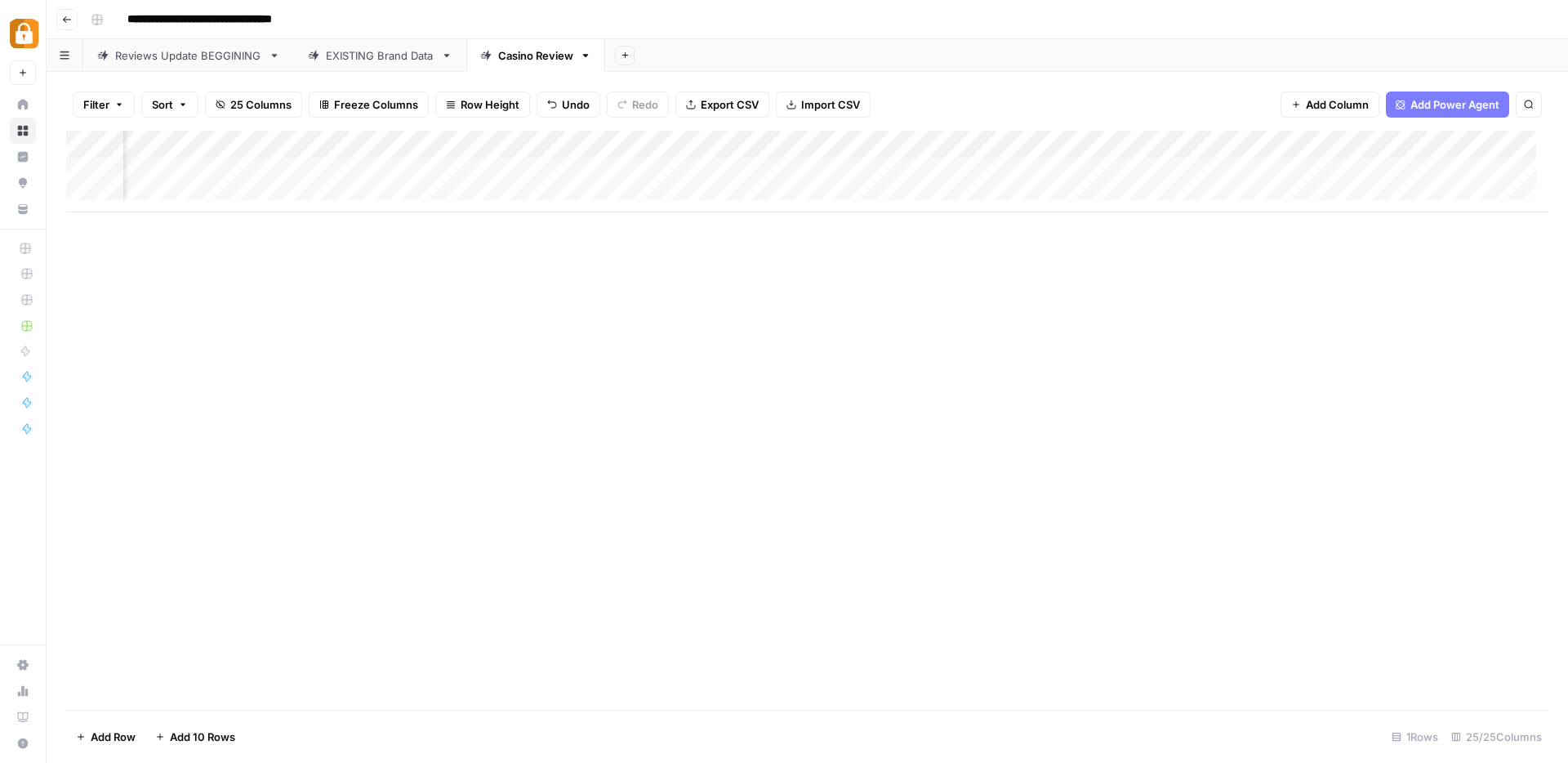
click at [613, 166] on div "Add Column" at bounding box center [808, 172] width 1483 height 82
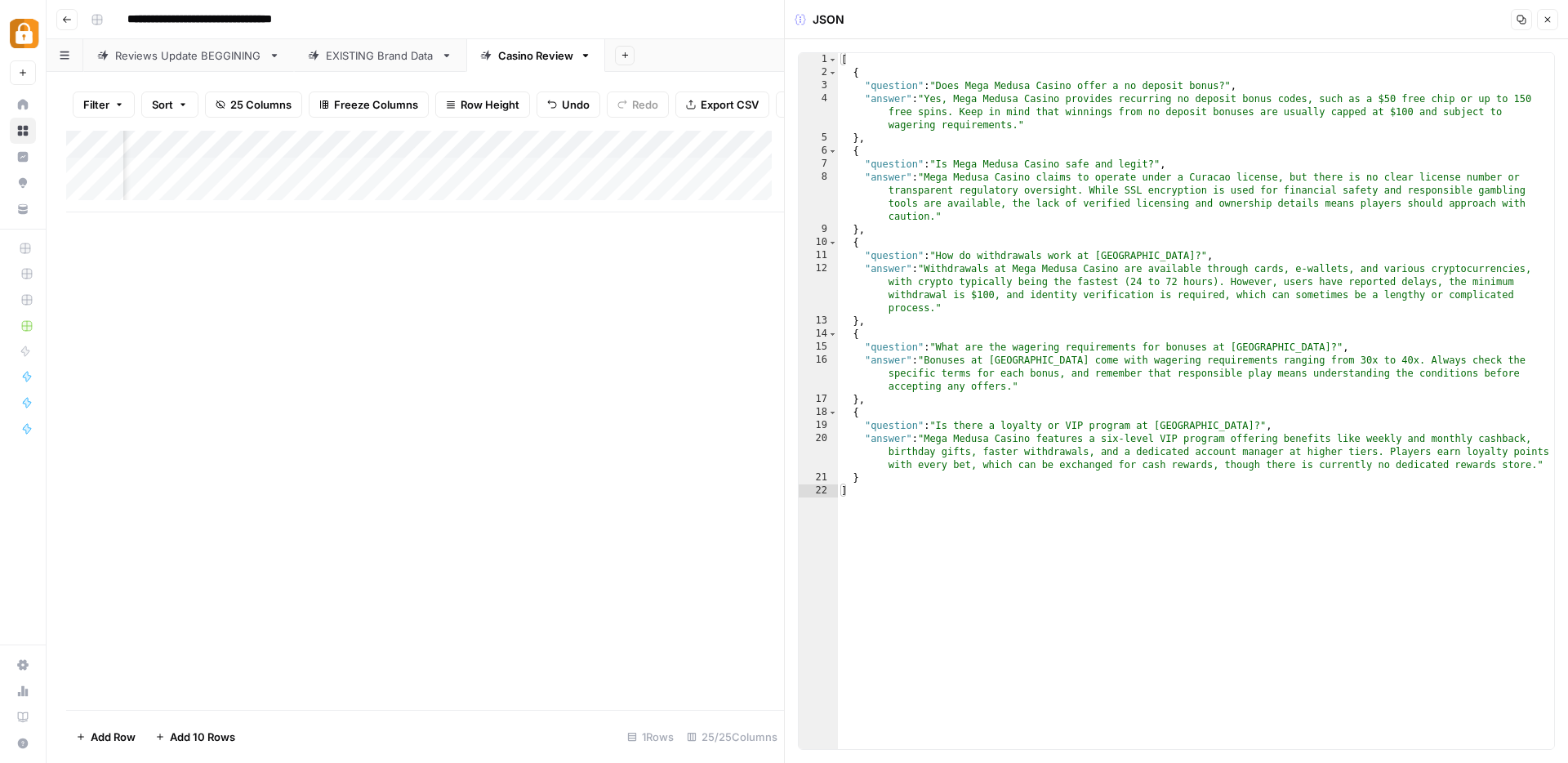
click at [1548, 15] on icon "button" at bounding box center [1548, 19] width 9 height 9
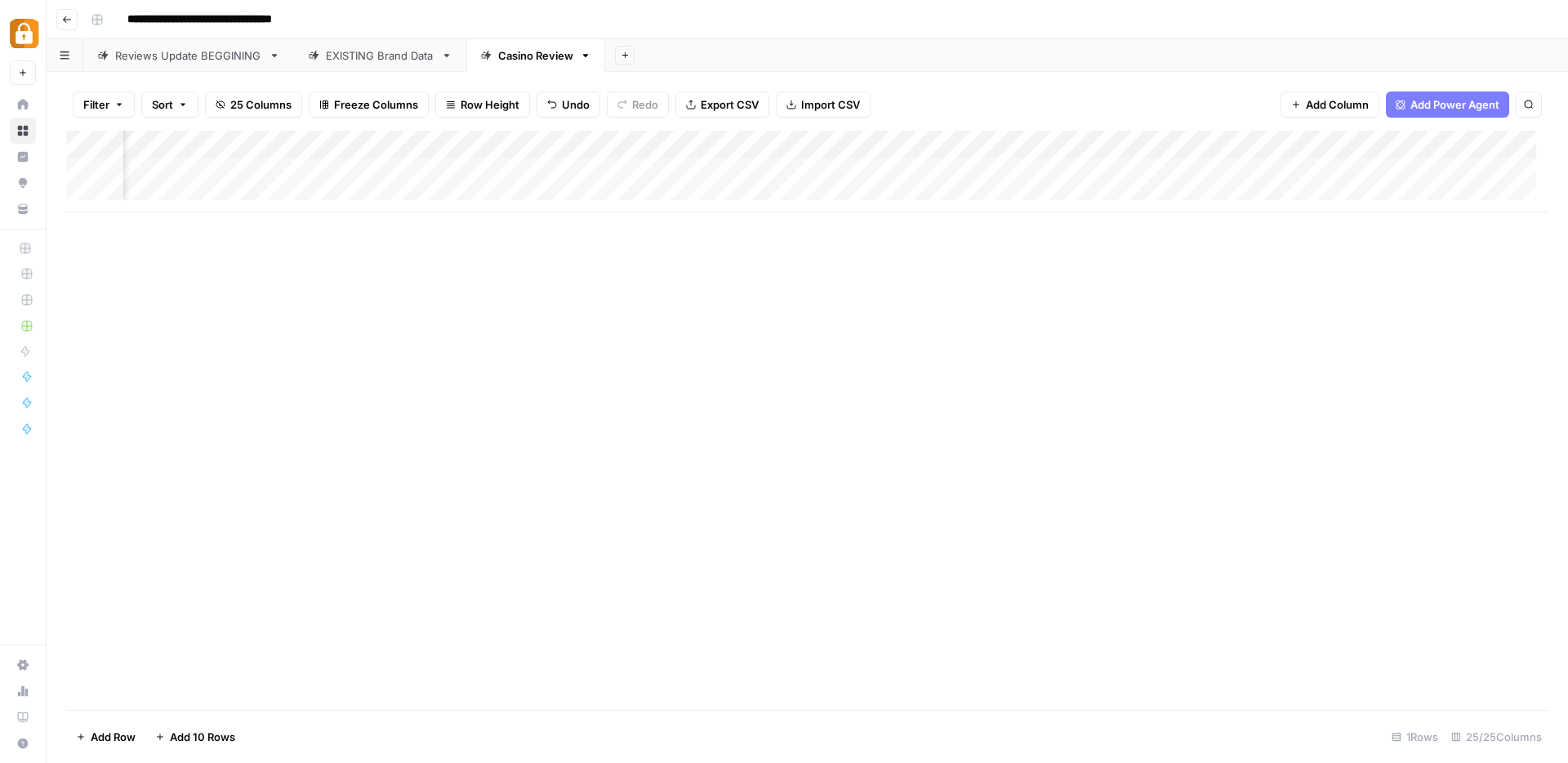
scroll to position [2, 1186]
click at [691, 146] on div "Add Column" at bounding box center [808, 172] width 1483 height 82
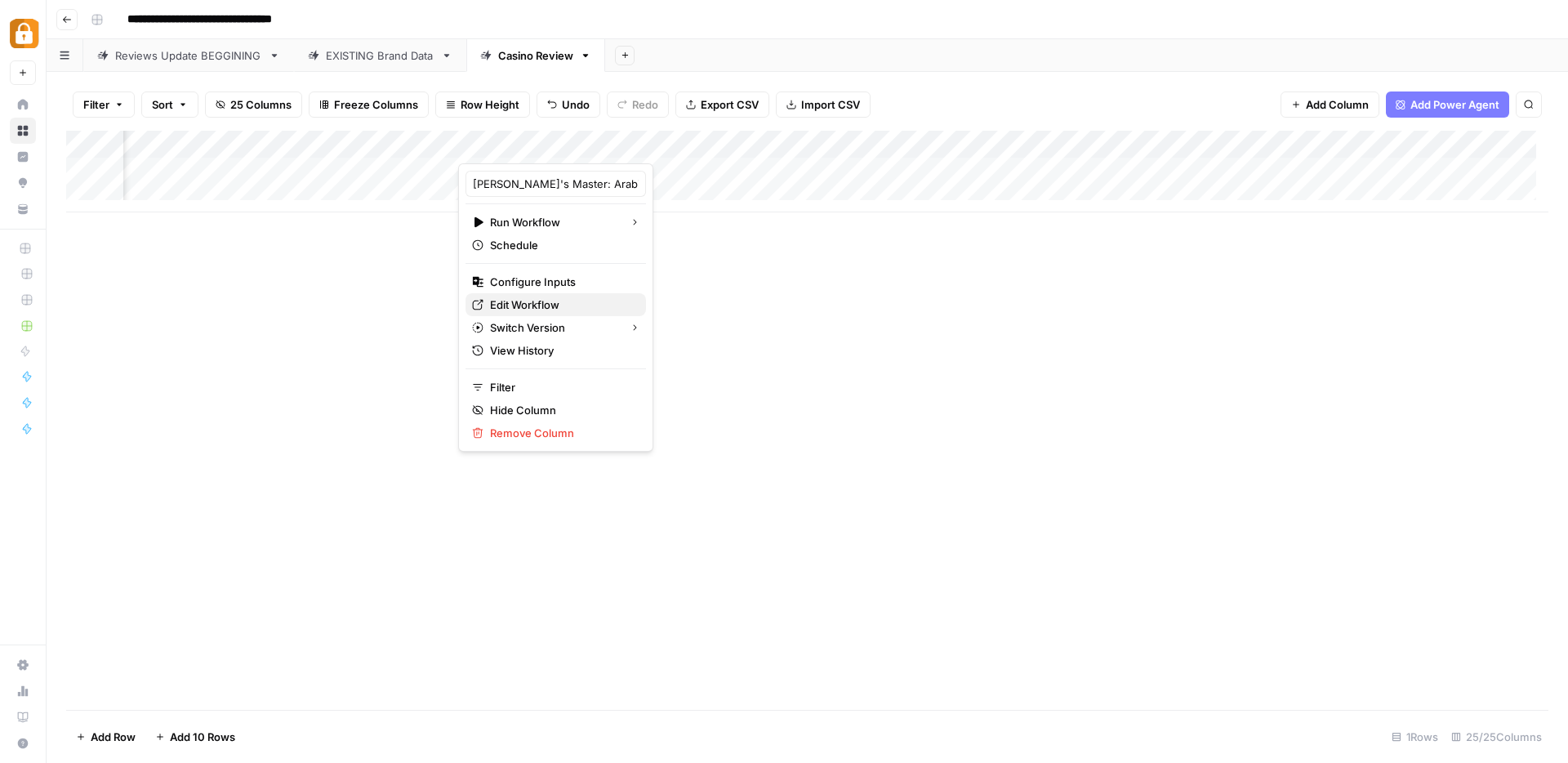
click at [541, 299] on span "Edit Workflow" at bounding box center [561, 305] width 143 height 16
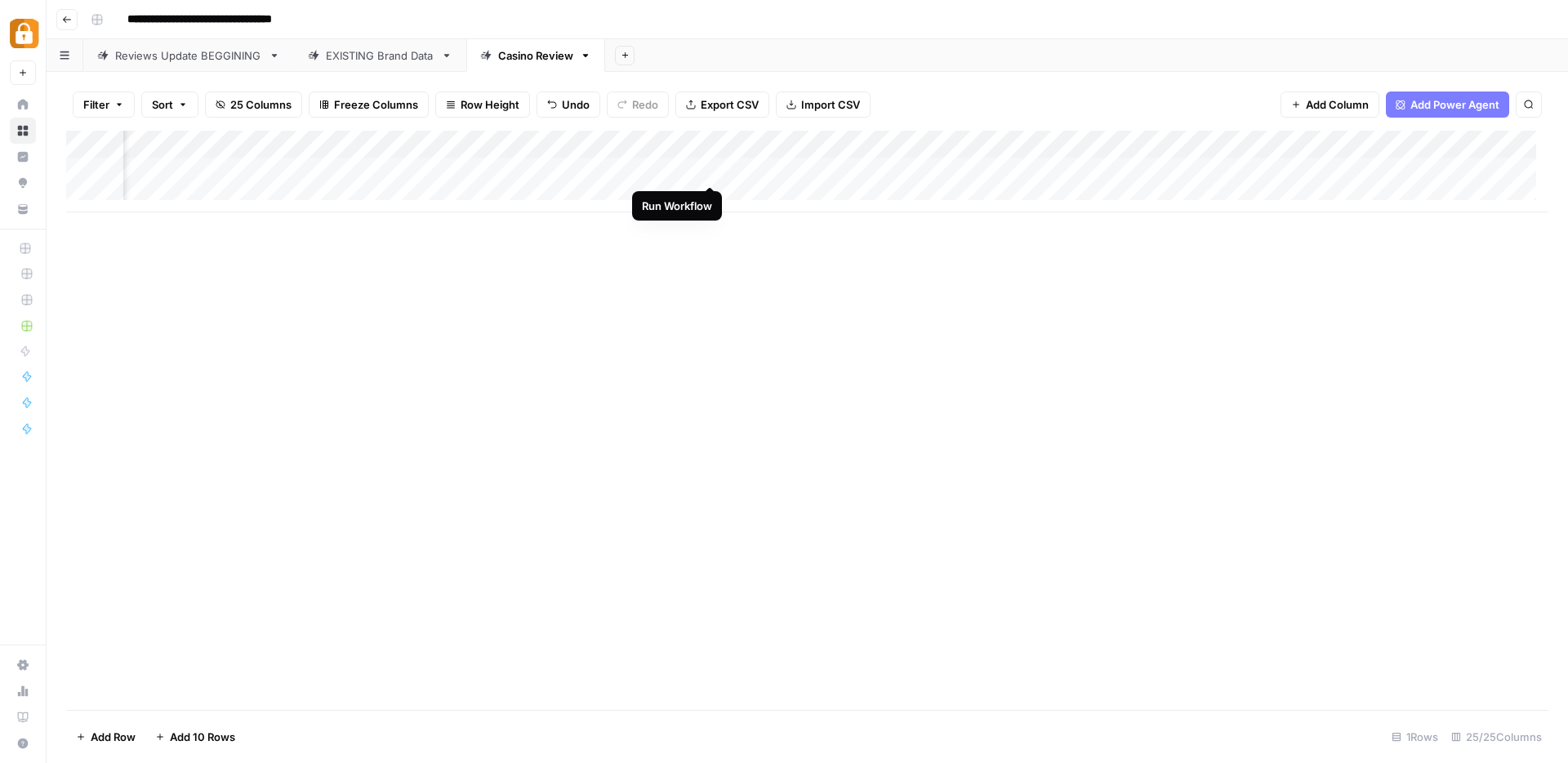
click at [710, 170] on div "Add Column" at bounding box center [808, 172] width 1483 height 82
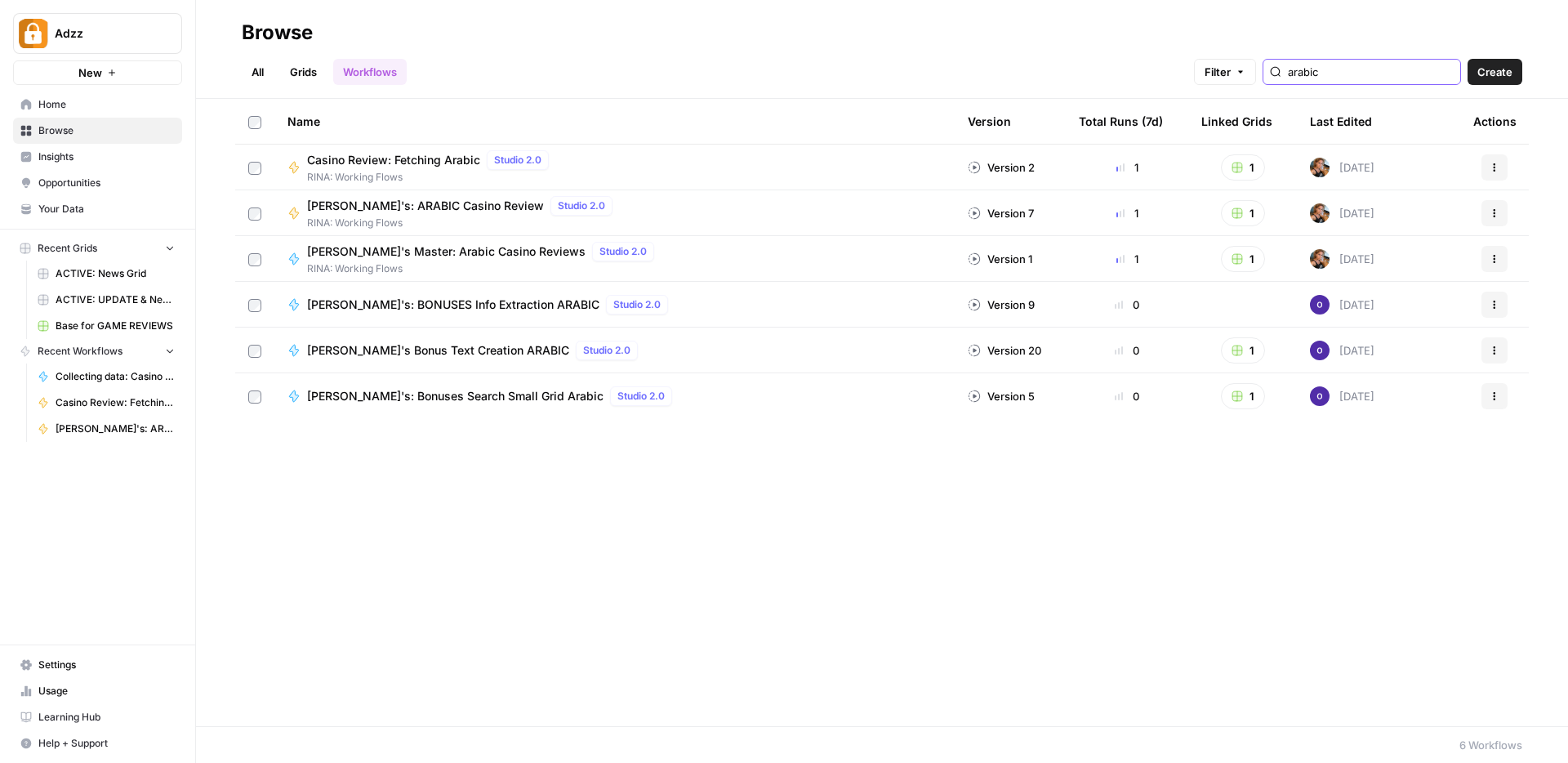
drag, startPoint x: 1373, startPoint y: 71, endPoint x: 1304, endPoint y: 70, distance: 69.0
click at [1304, 70] on div "Filter arabic Create" at bounding box center [1358, 72] width 328 height 26
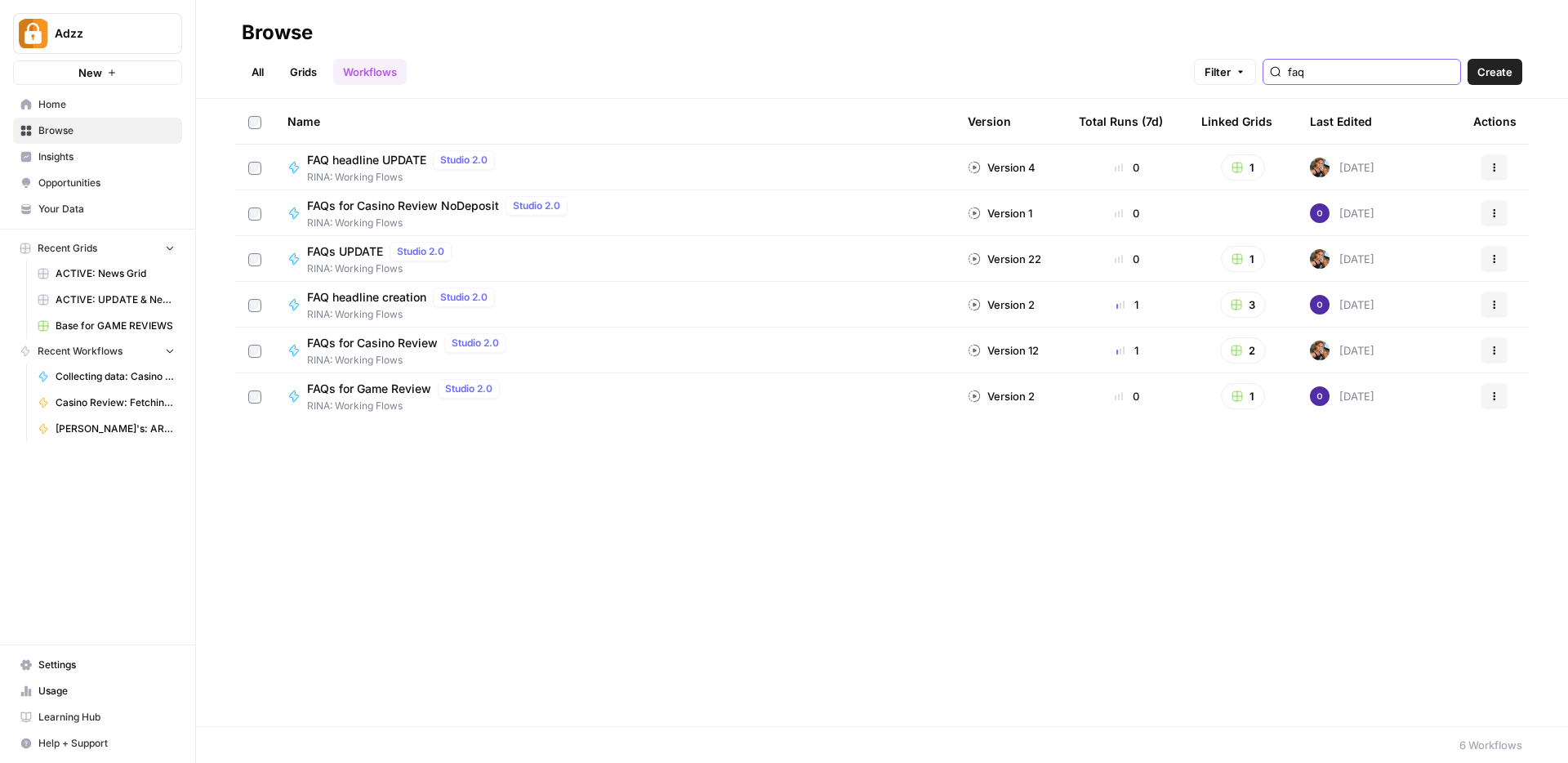
type input "faq"
click at [1490, 349] on icon "button" at bounding box center [1494, 350] width 9 height 9
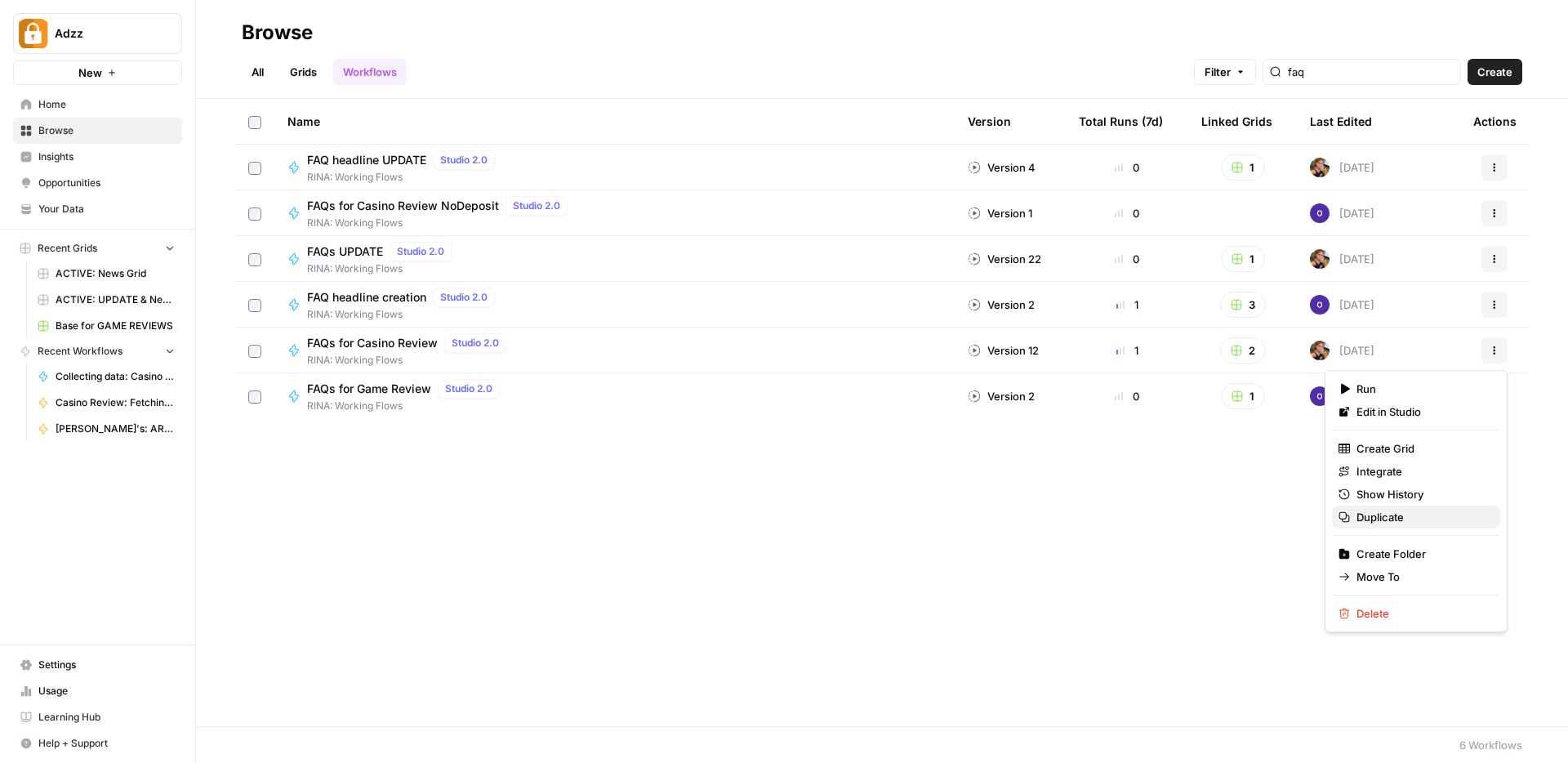
click at [1357, 521] on span "Duplicate" at bounding box center [1421, 517] width 131 height 16
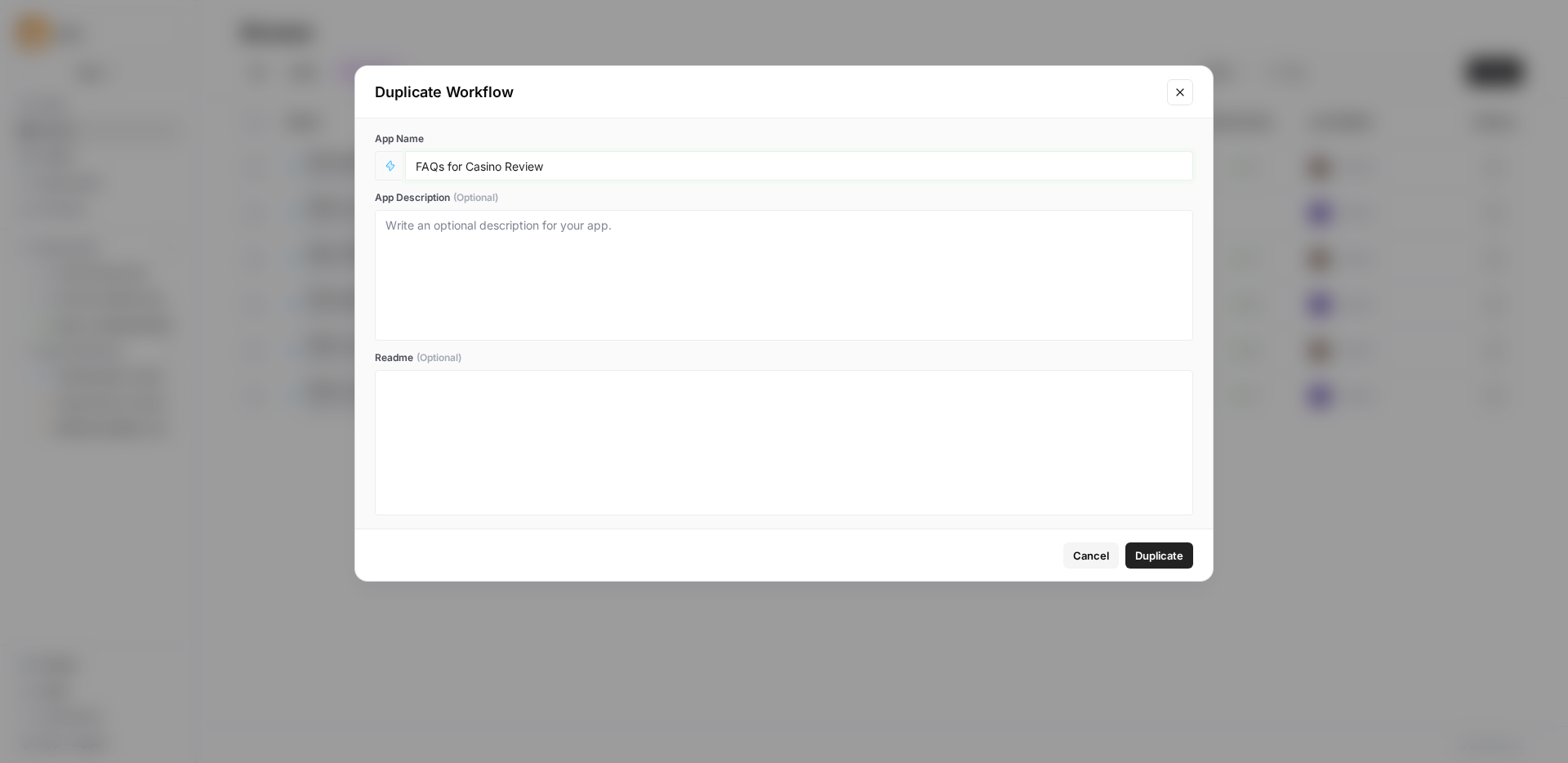
click at [575, 165] on input "FAQs for Casino Review" at bounding box center [799, 166] width 767 height 15
type input "FAQs for Casino Review Arabic"
click at [1164, 552] on span "Duplicate" at bounding box center [1159, 556] width 48 height 16
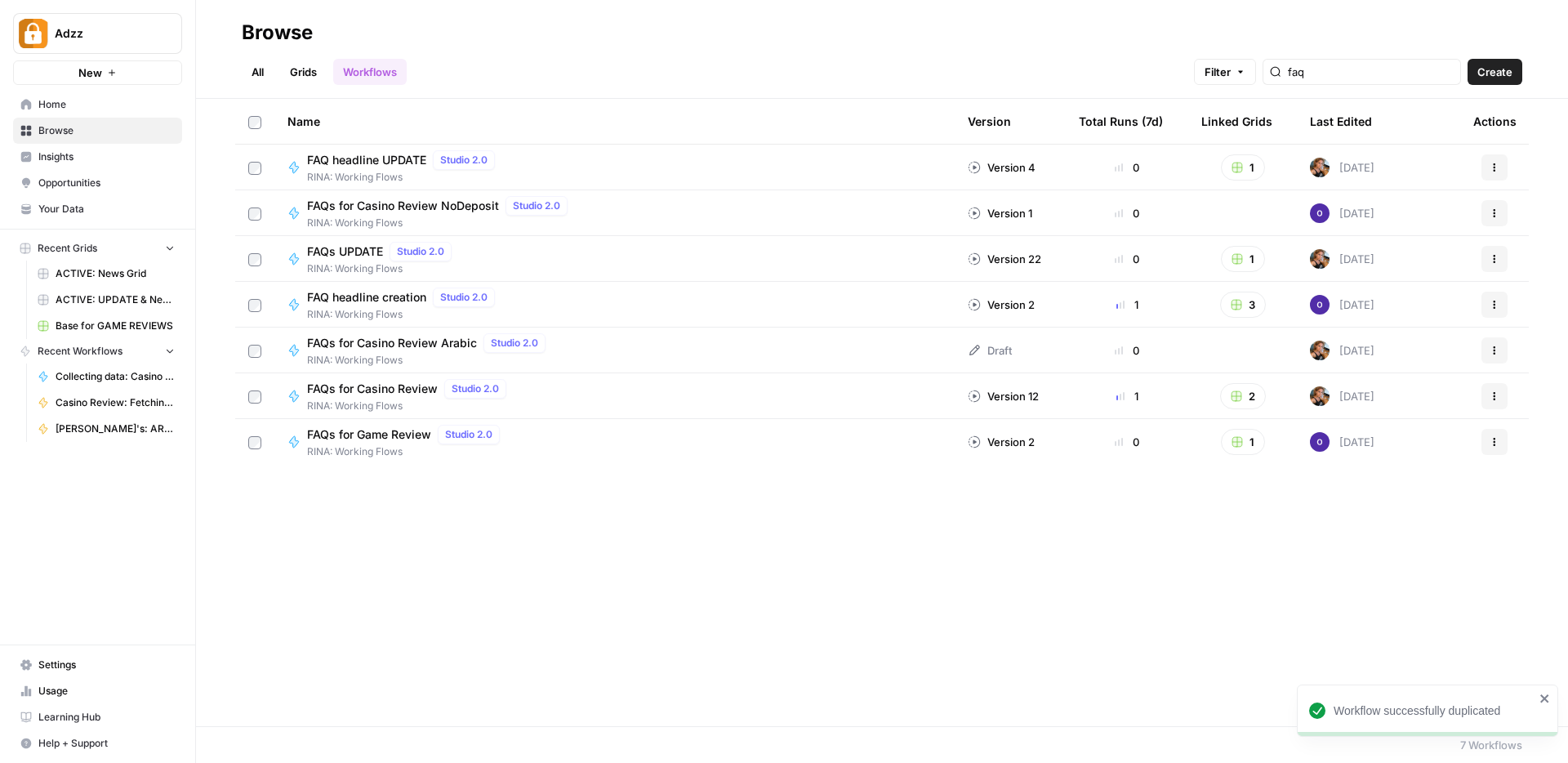
click at [424, 347] on span "FAQs for Casino Review Arabic" at bounding box center [392, 343] width 170 height 16
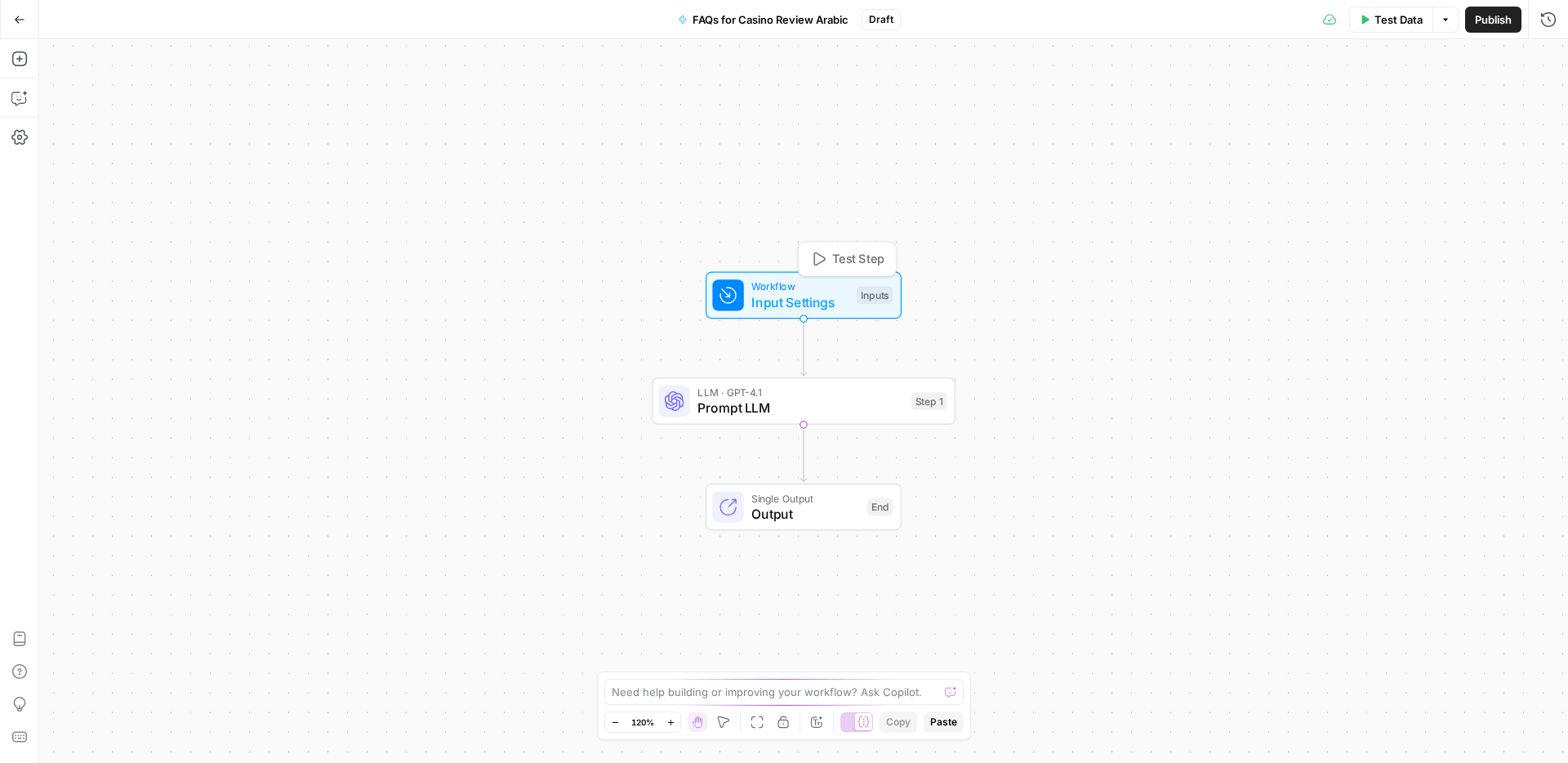
click at [773, 301] on span "Input Settings" at bounding box center [800, 302] width 97 height 20
click at [752, 410] on span "Prompt LLM" at bounding box center [800, 407] width 206 height 20
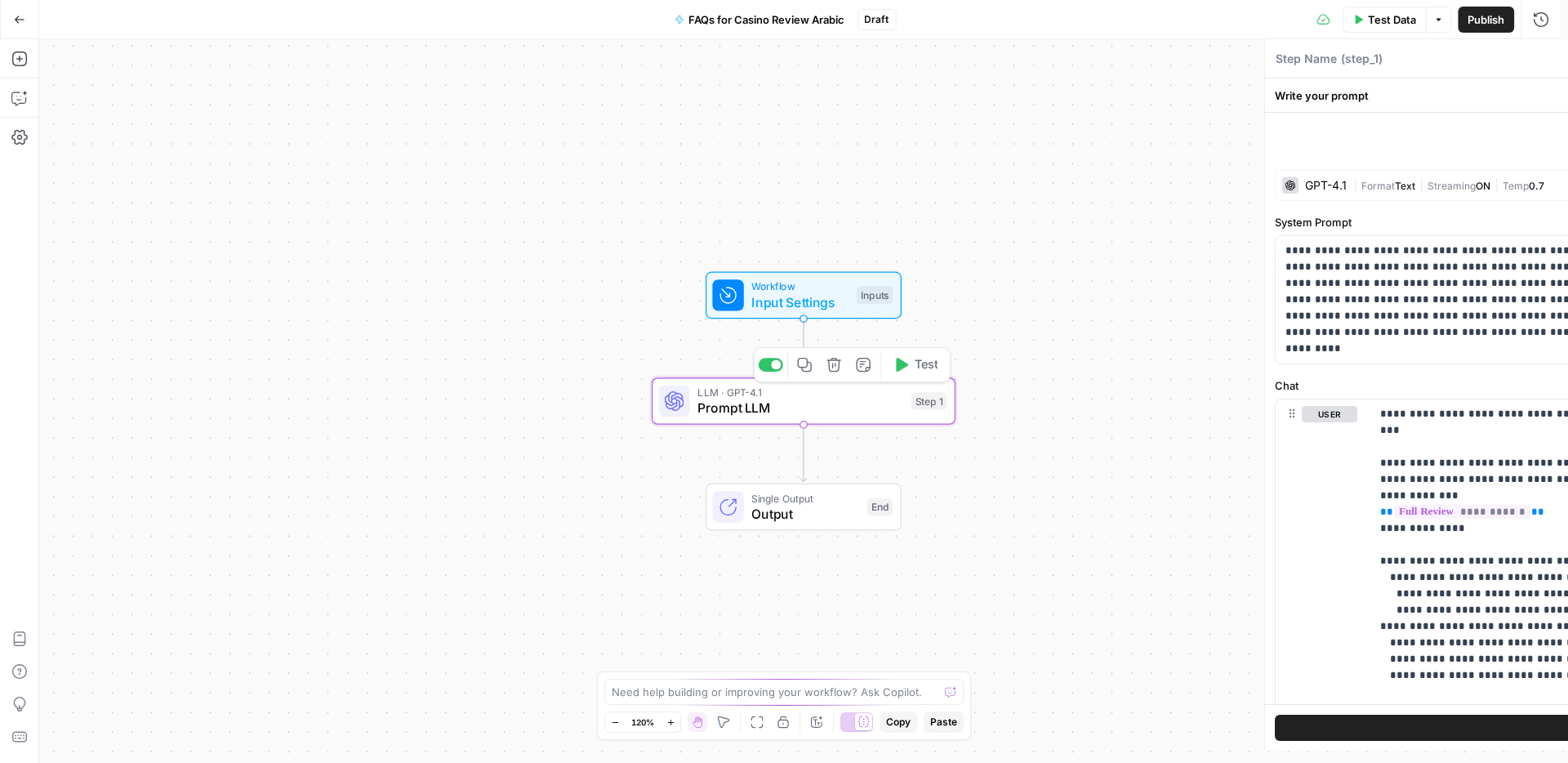
type textarea "Prompt LLM"
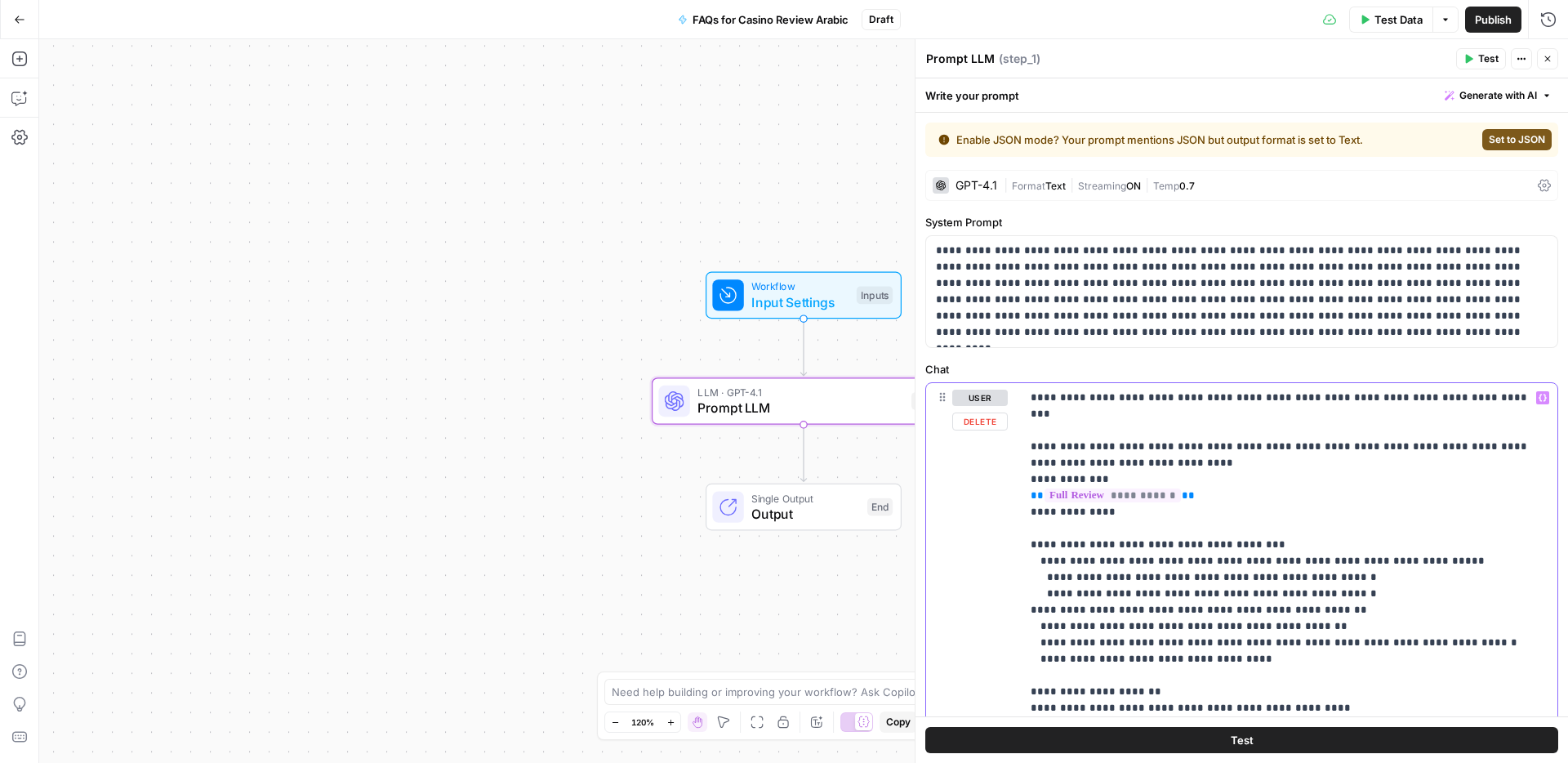
click at [1116, 498] on p "**********" at bounding box center [1283, 610] width 505 height 441
click at [1077, 525] on p "**********" at bounding box center [1283, 610] width 505 height 441
click at [1155, 527] on p "**********" at bounding box center [1283, 610] width 505 height 441
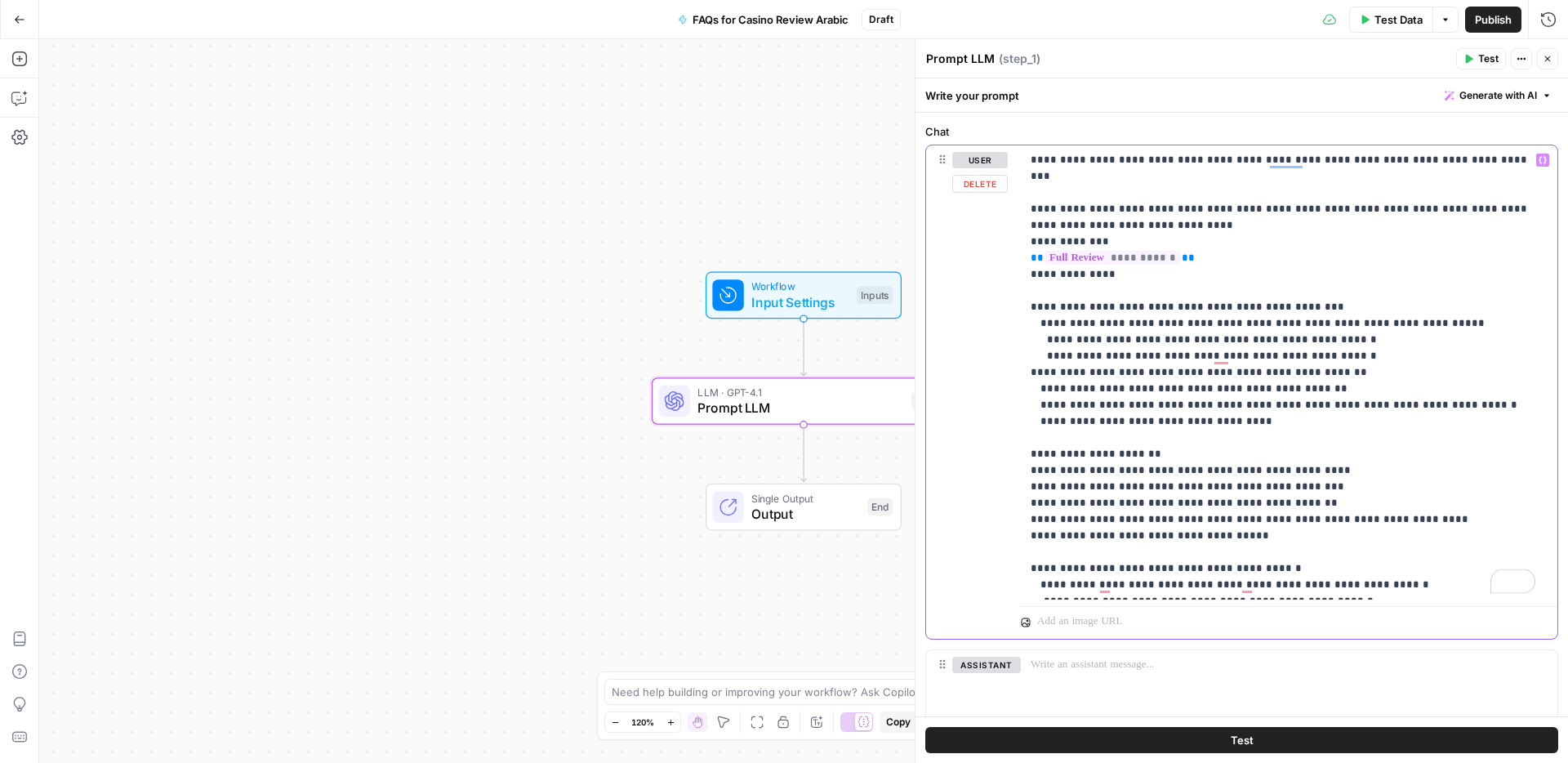
scroll to position [253, 0]
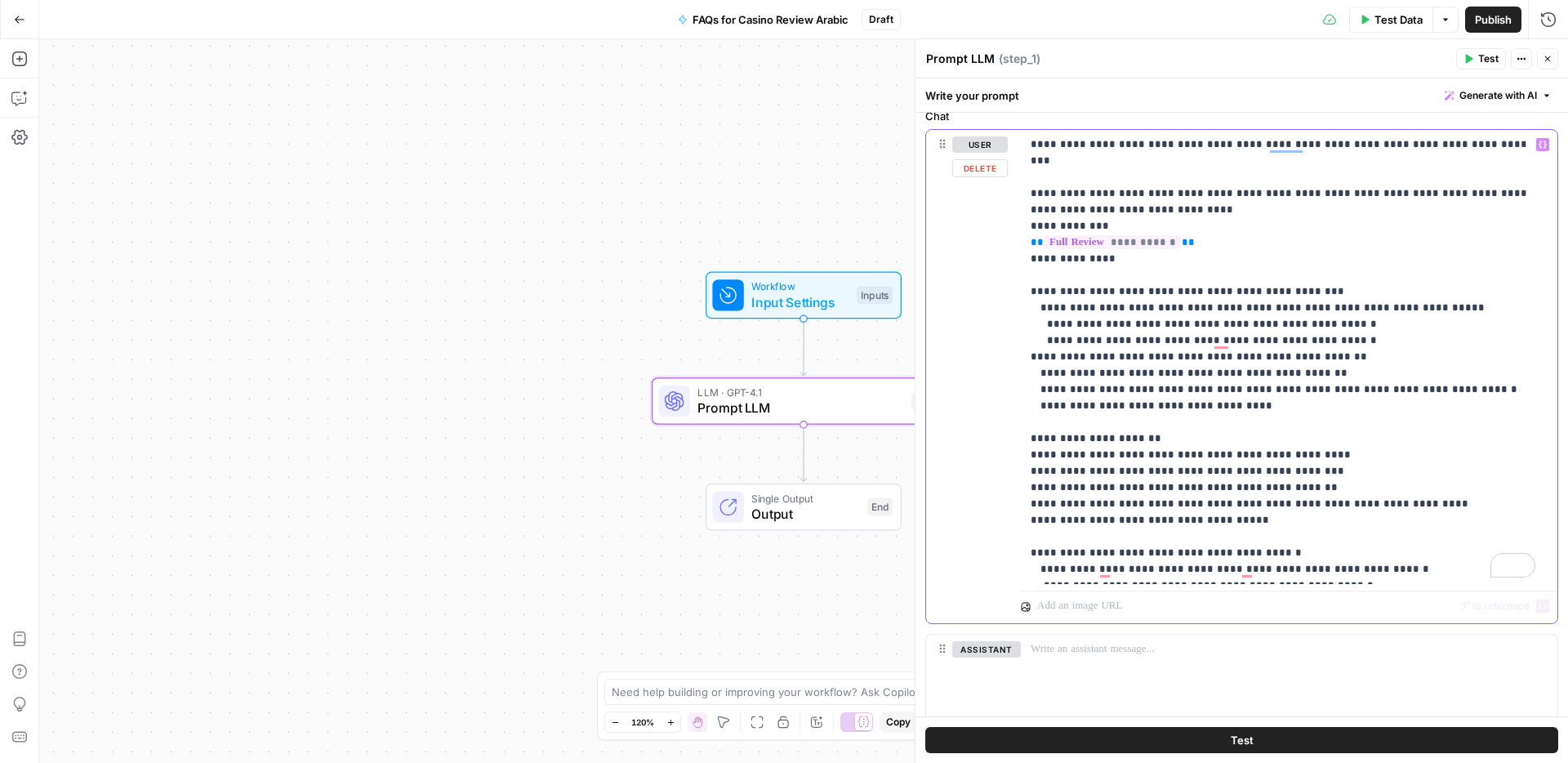
click at [1347, 574] on p "**********" at bounding box center [1283, 357] width 505 height 441
click at [1478, 20] on span "Publish" at bounding box center [1493, 19] width 37 height 16
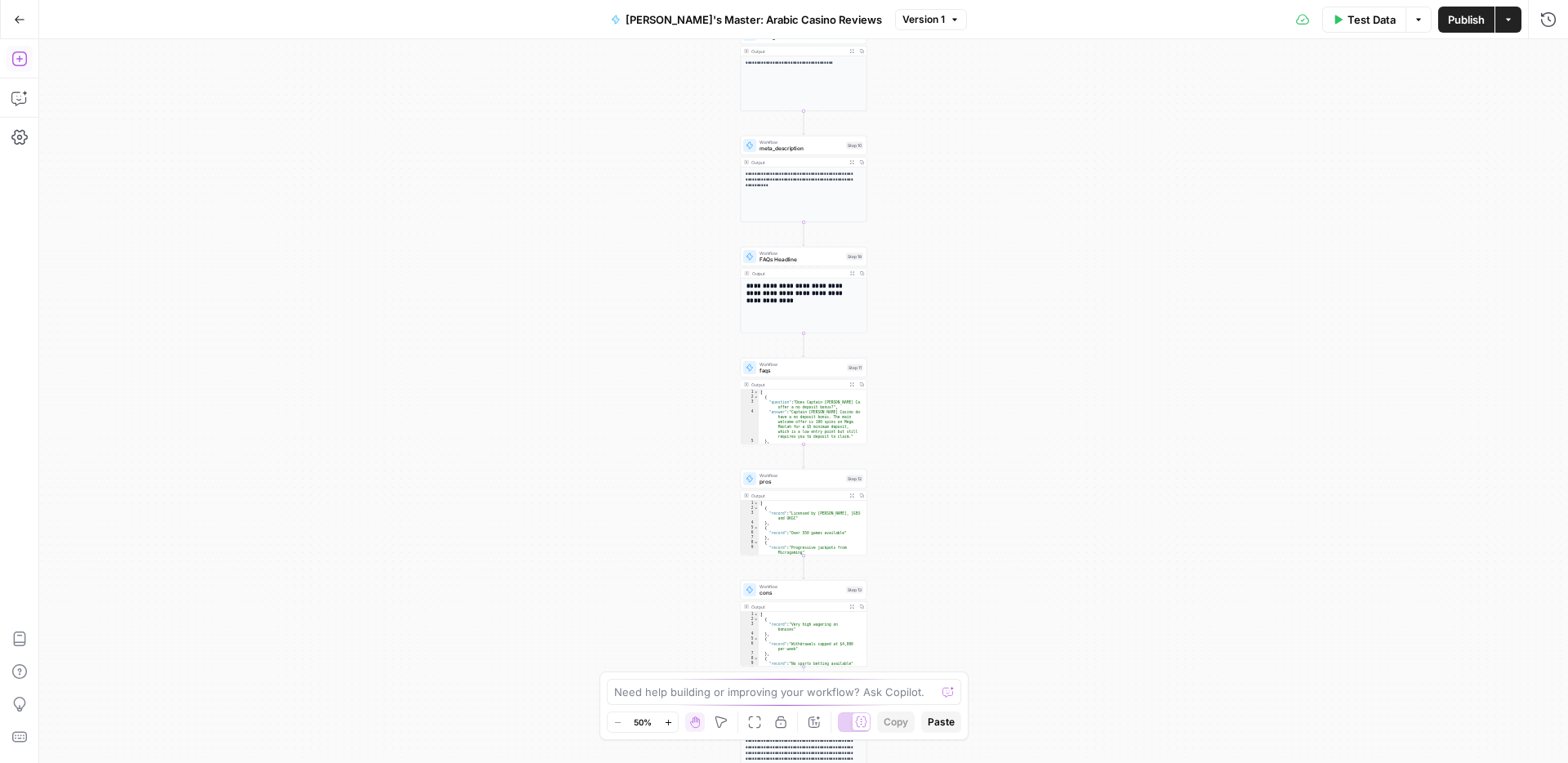
click at [20, 59] on icon "button" at bounding box center [18, 58] width 15 height 15
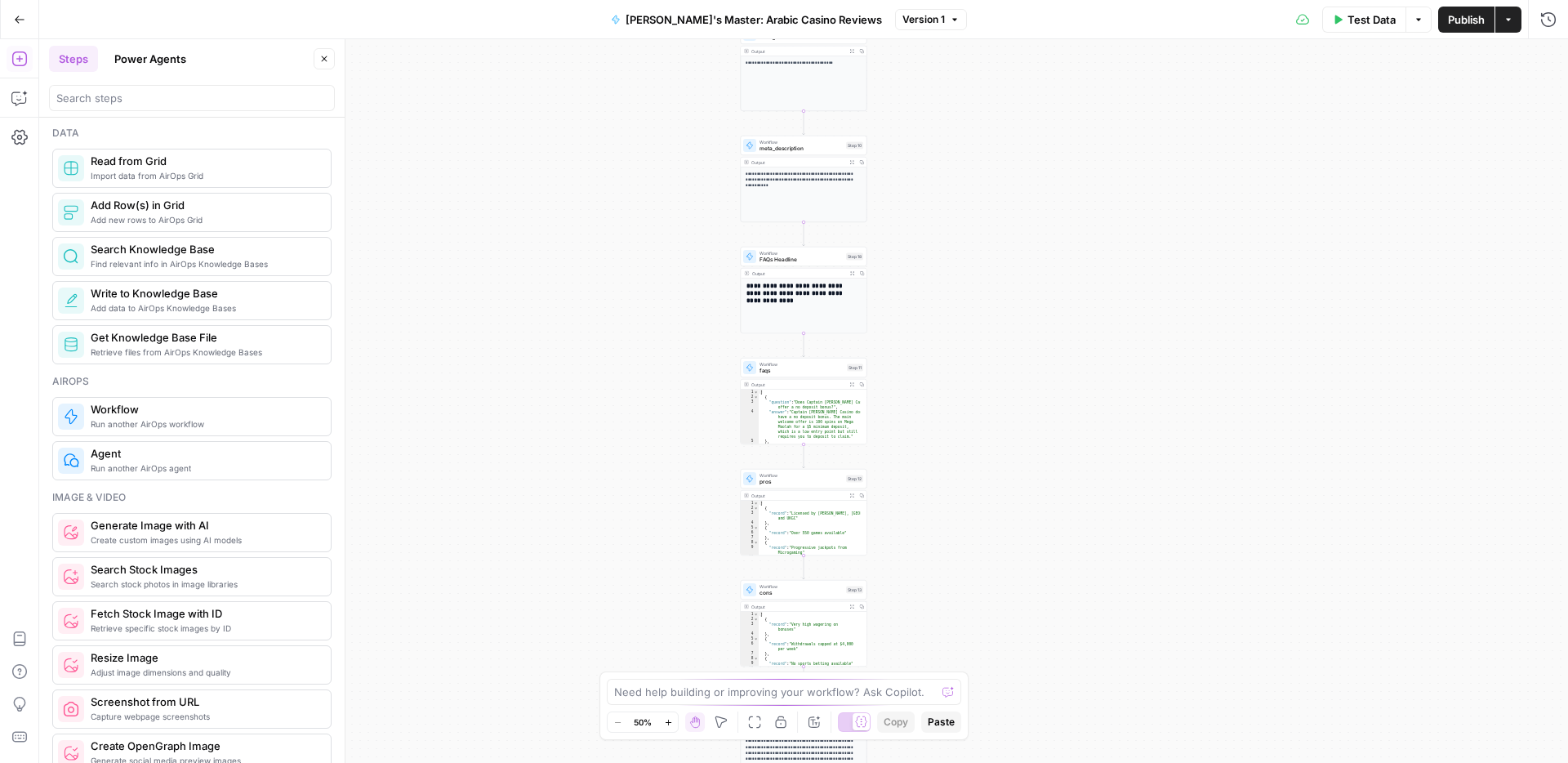
scroll to position [732, 0]
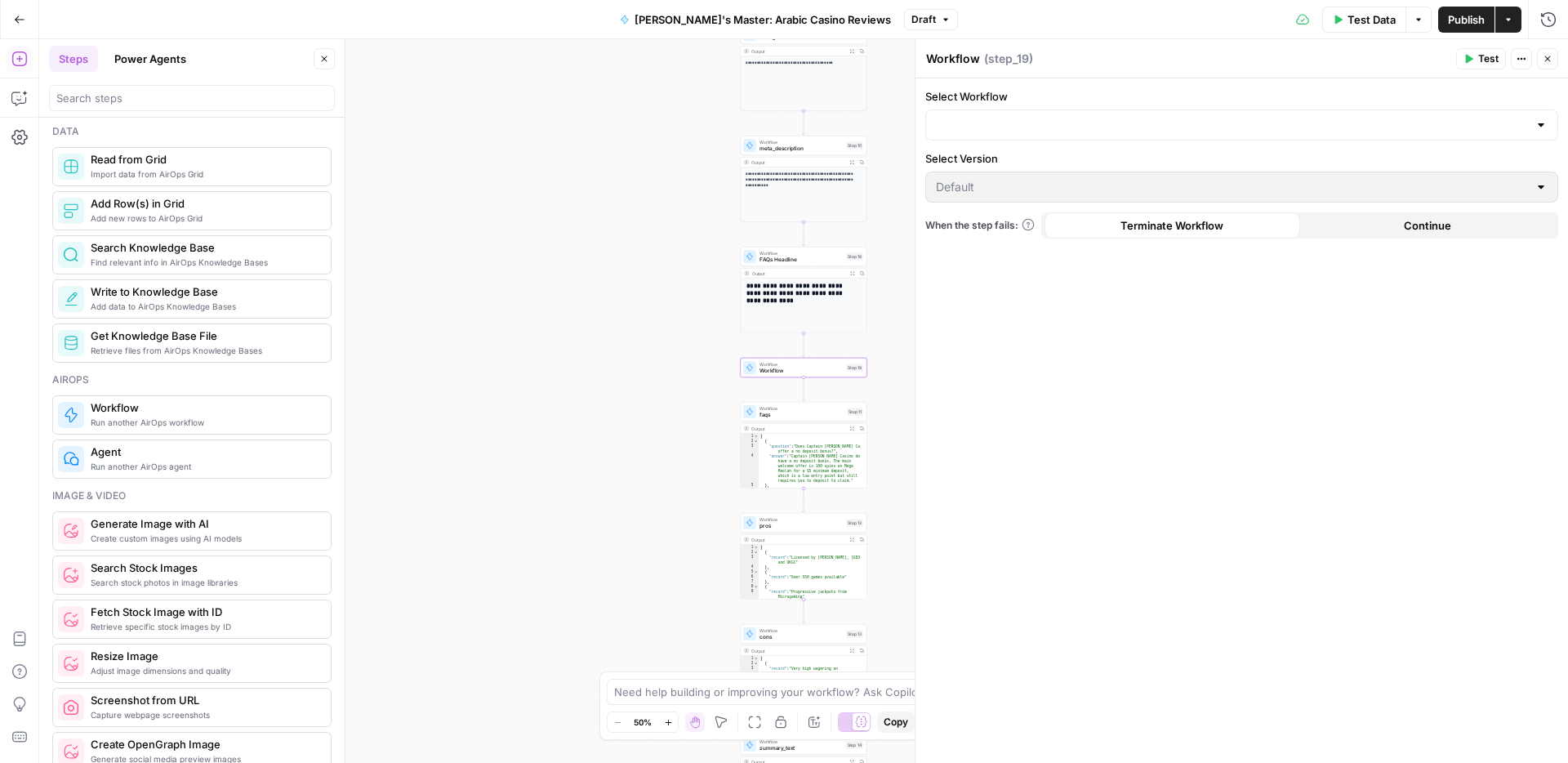
click at [960, 50] on textarea "Workflow" at bounding box center [953, 58] width 54 height 16
drag, startPoint x: 977, startPoint y: 57, endPoint x: 922, endPoint y: 56, distance: 55.0
click at [922, 56] on div "Workflow Workflow ( step_19 ) Test Actions Close Select Workflow Select Version…" at bounding box center [1241, 401] width 653 height 724
type textarea "faqs arabic"
click at [971, 126] on input "Select Workflow" at bounding box center [1232, 125] width 592 height 16
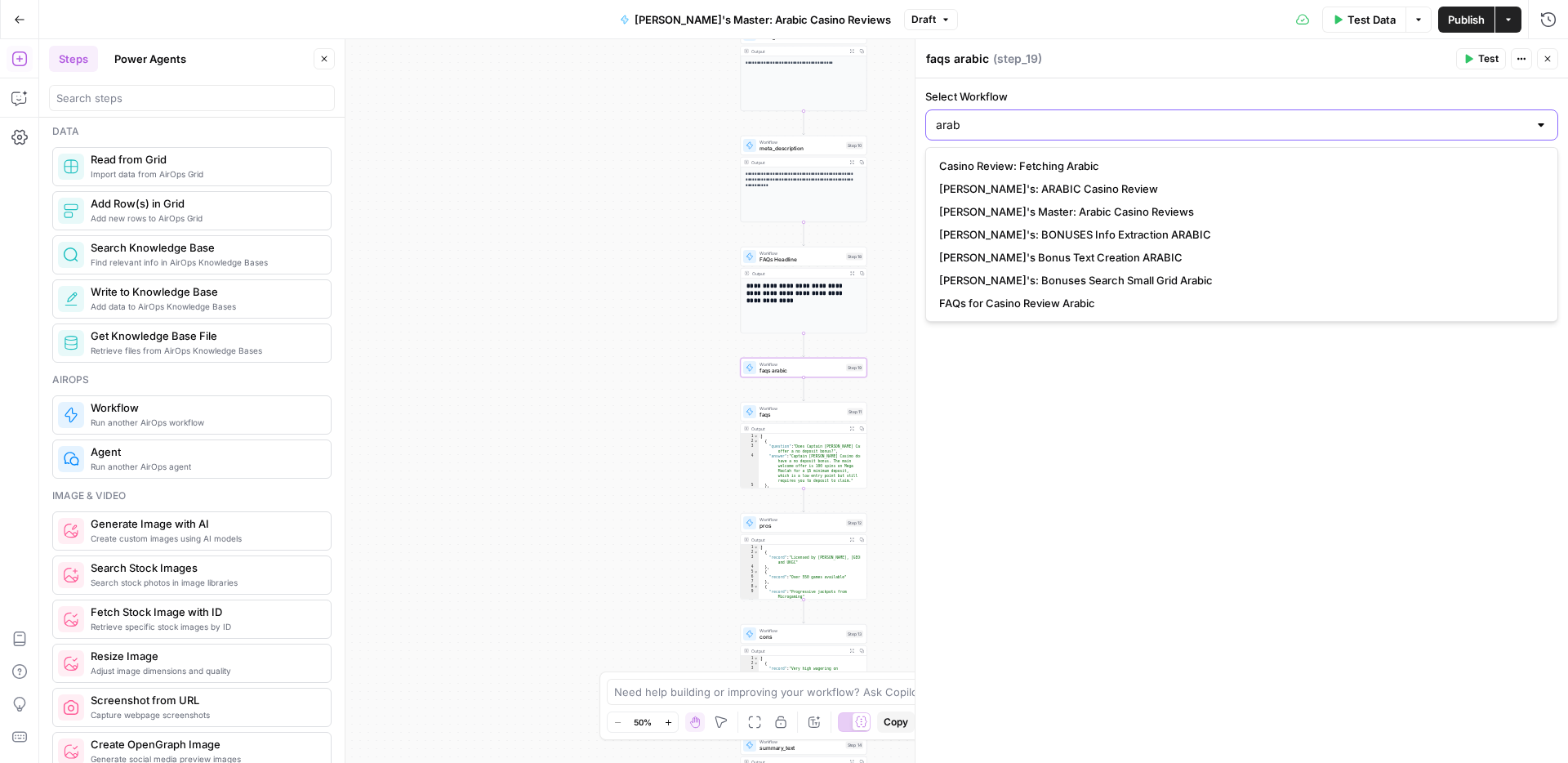
type input "arab"
click at [993, 303] on span "FAQs for Casino Review Arabic" at bounding box center [1239, 303] width 599 height 16
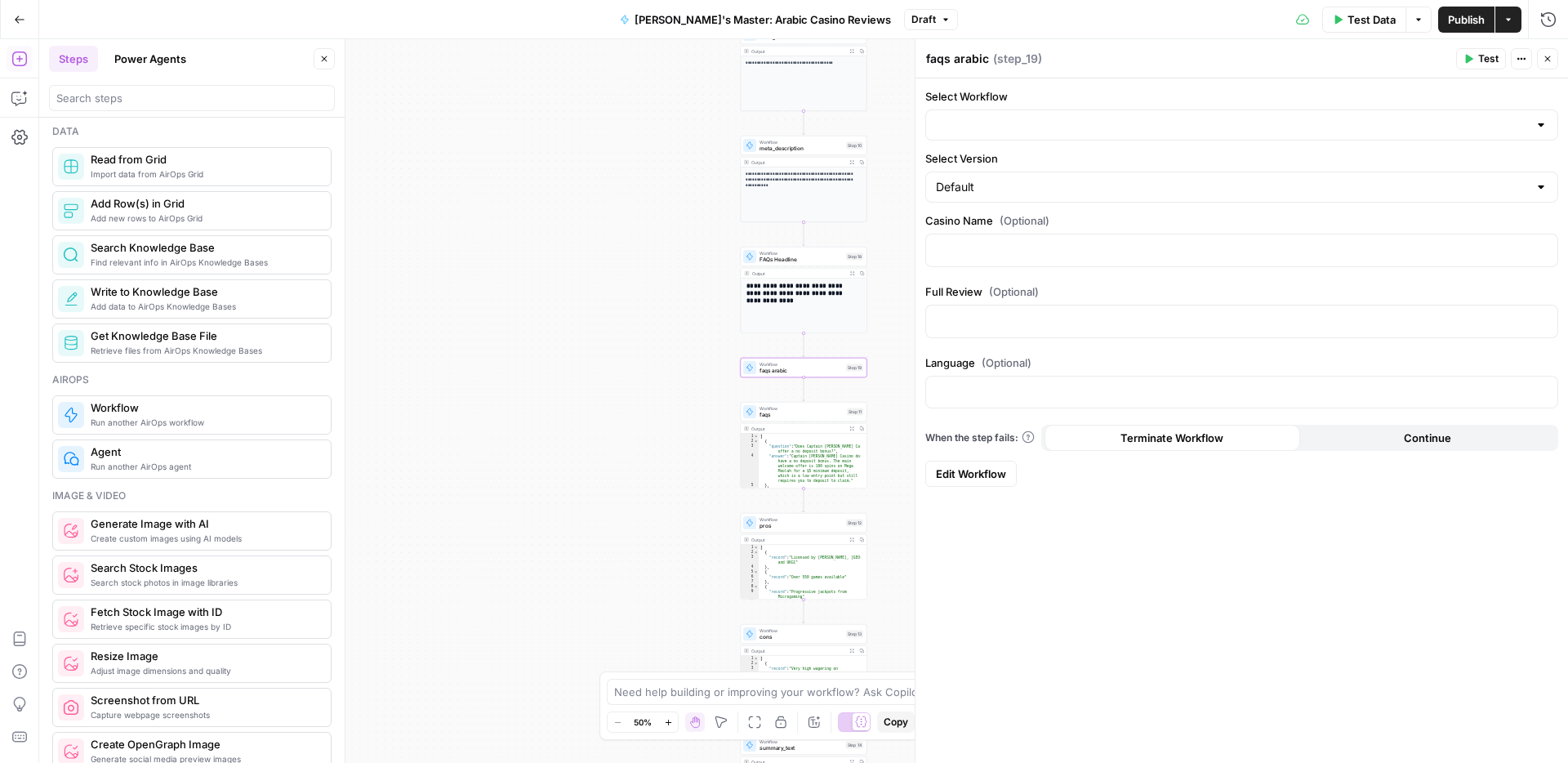
type input "FAQs for Casino Review Arabic"
click at [1543, 245] on icon "button" at bounding box center [1543, 249] width 9 height 9
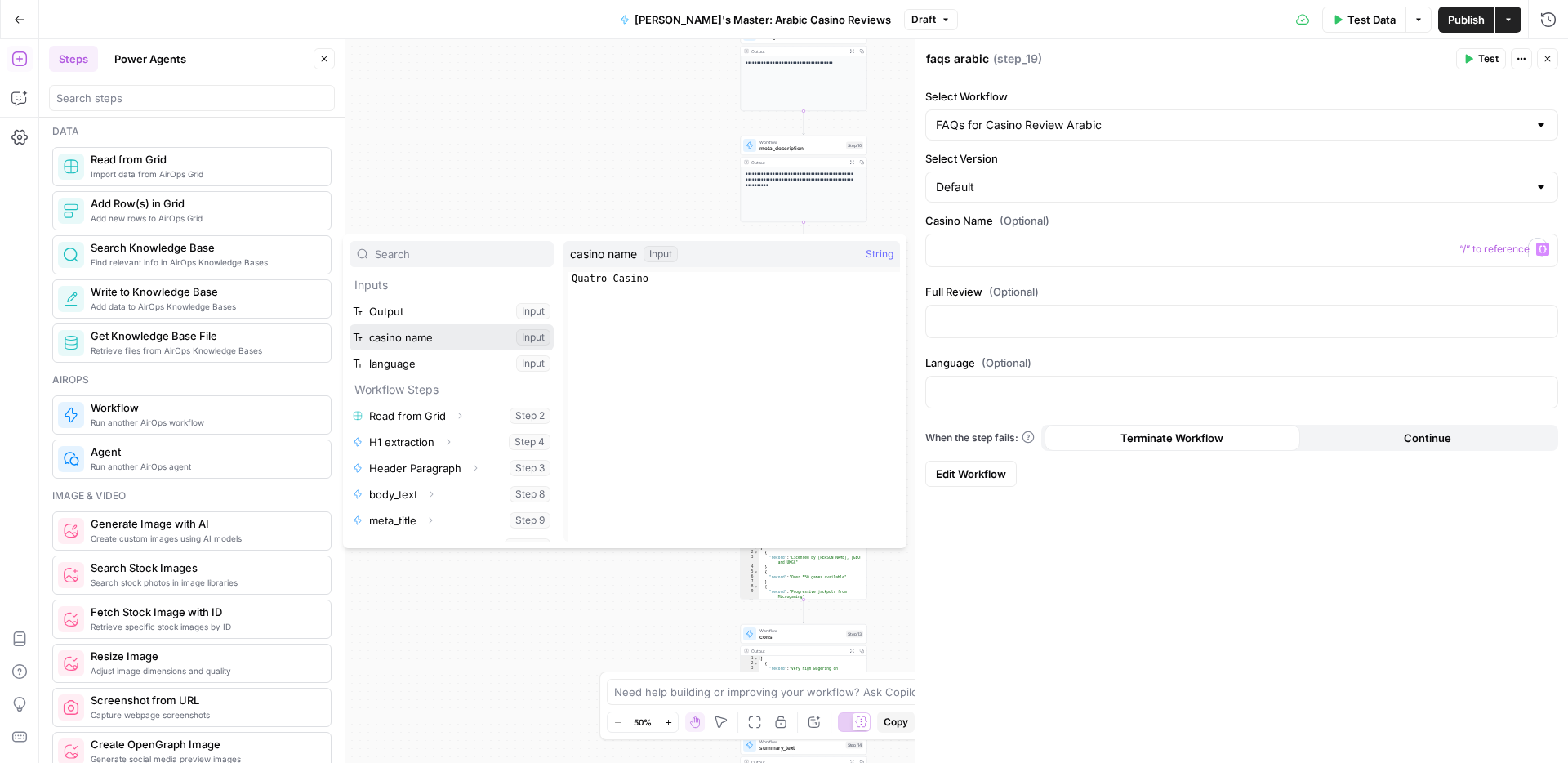
click at [420, 341] on button "Select variable casino name" at bounding box center [451, 337] width 204 height 26
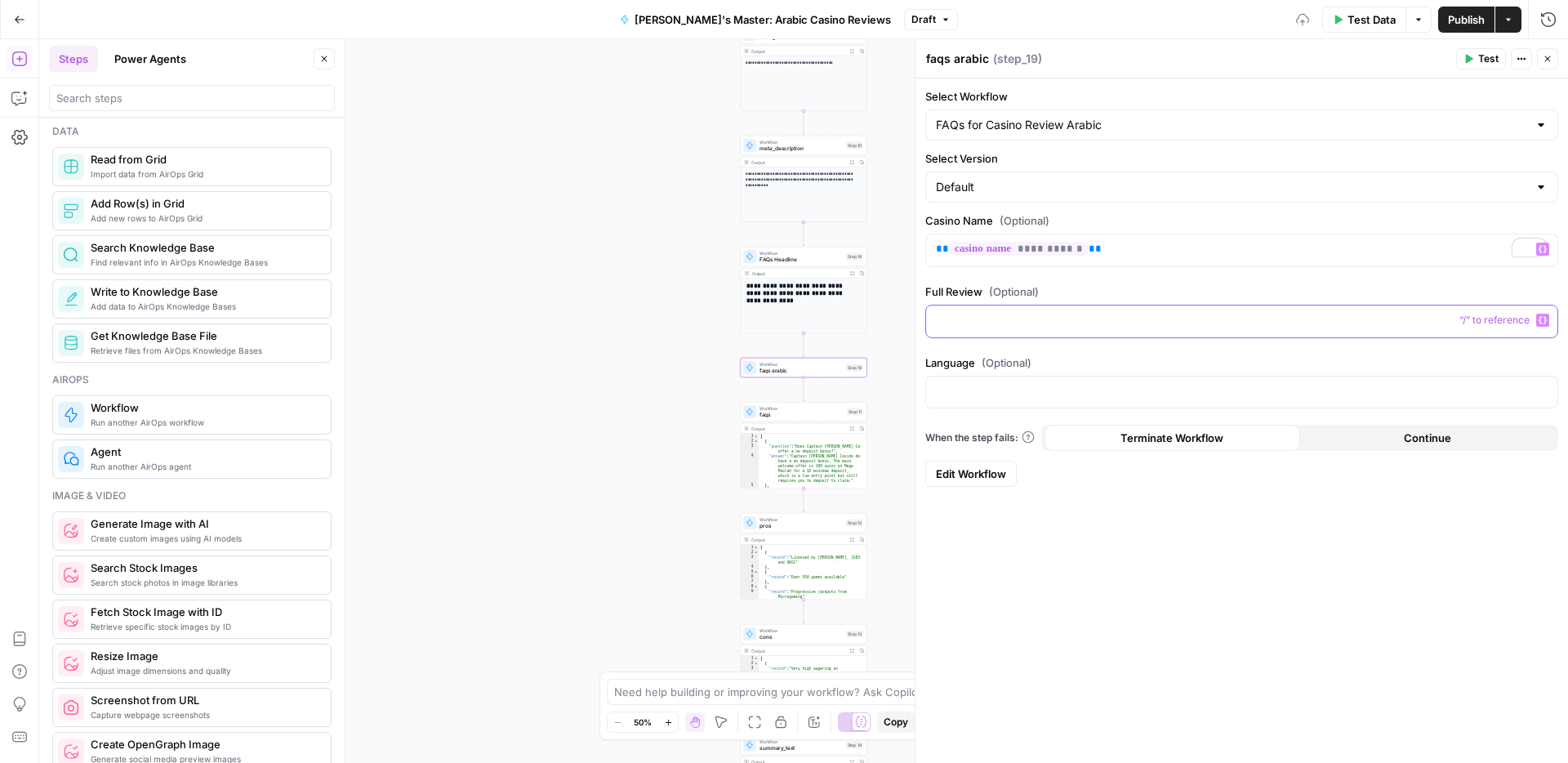
click at [1542, 320] on icon "button" at bounding box center [1543, 321] width 9 height 9
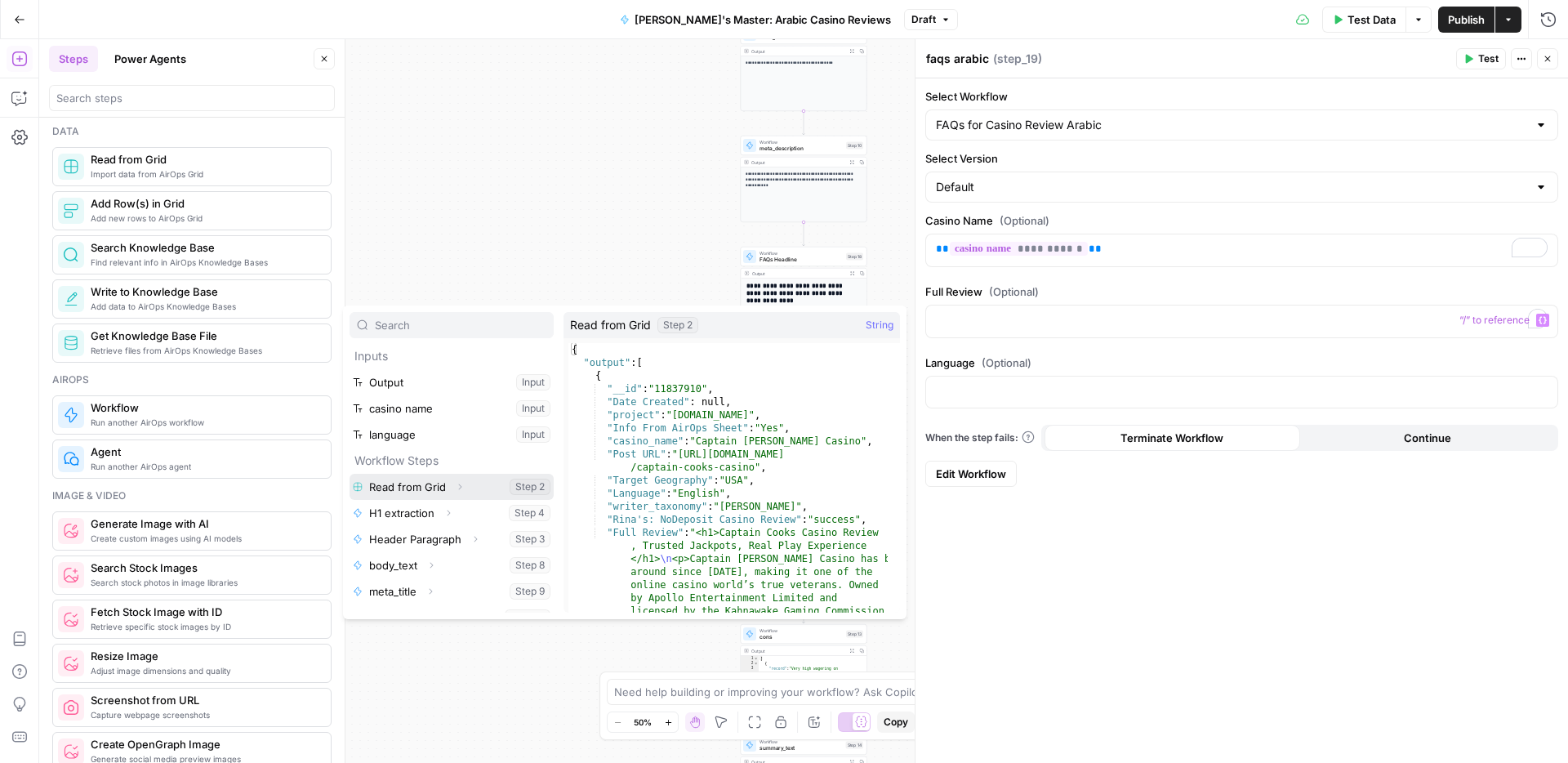
click at [463, 488] on icon "button" at bounding box center [459, 486] width 9 height 9
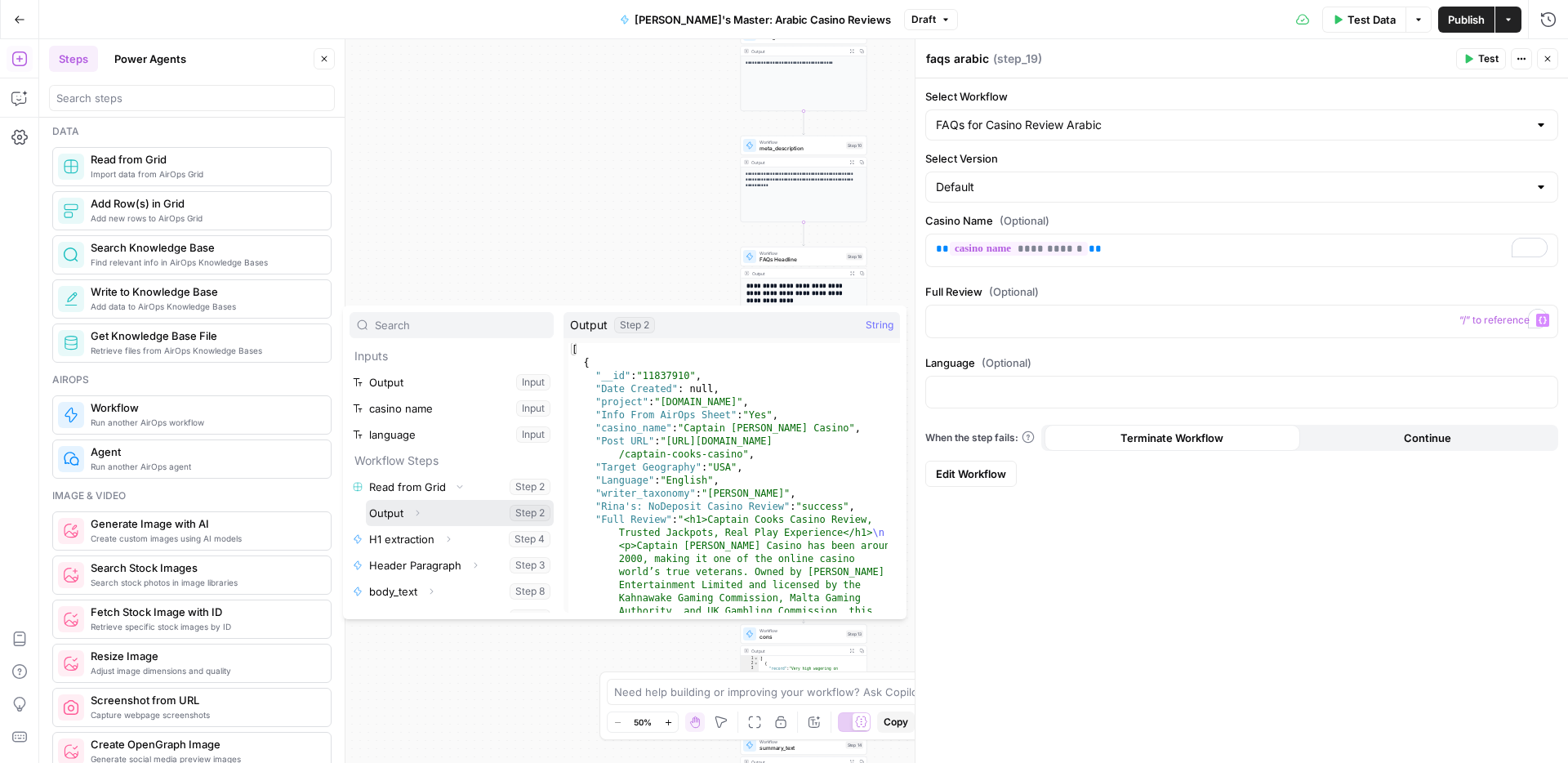
click at [433, 514] on button "Select variable Output" at bounding box center [460, 513] width 188 height 26
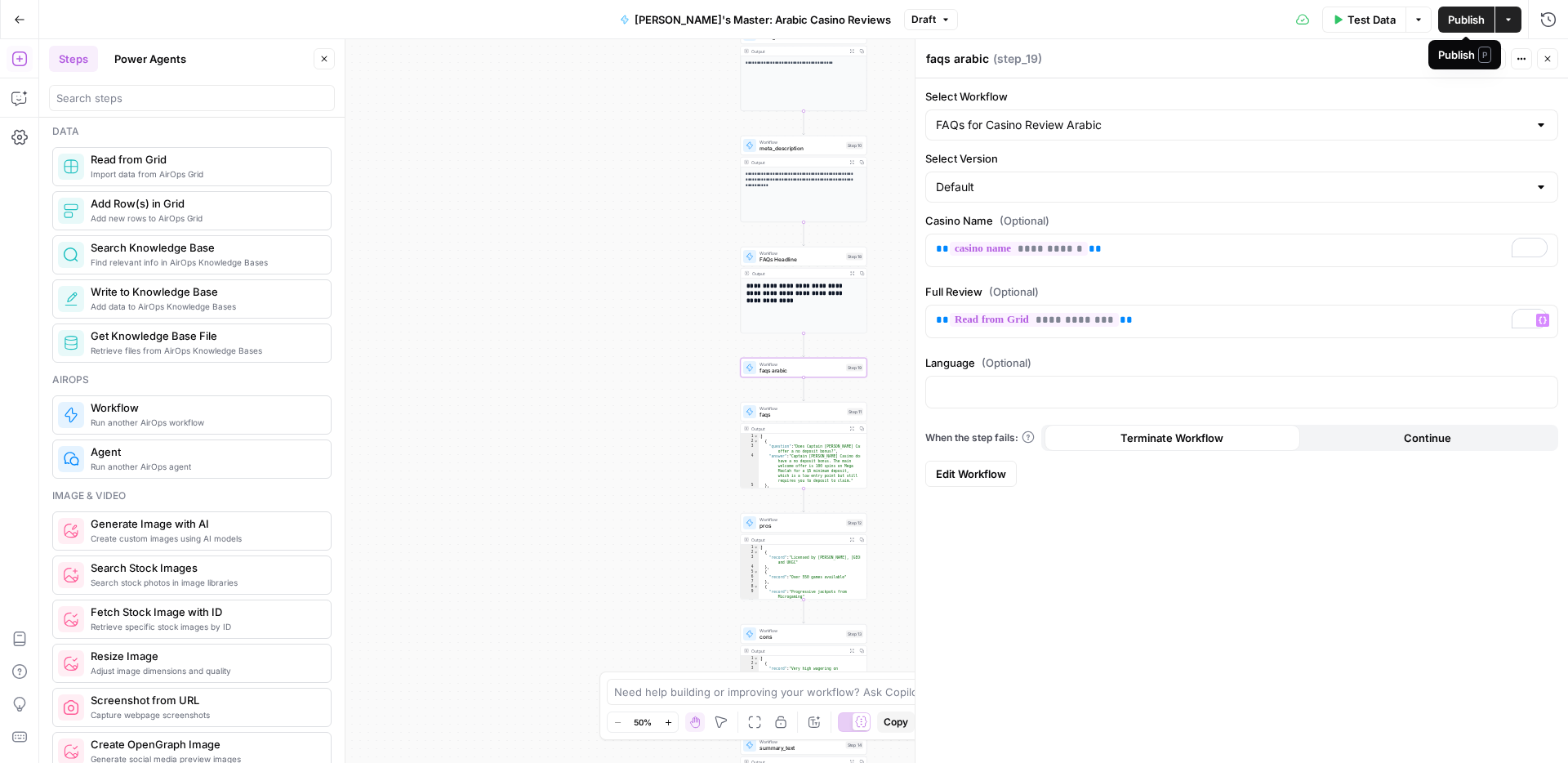
click at [1472, 16] on span "Publish" at bounding box center [1466, 19] width 37 height 16
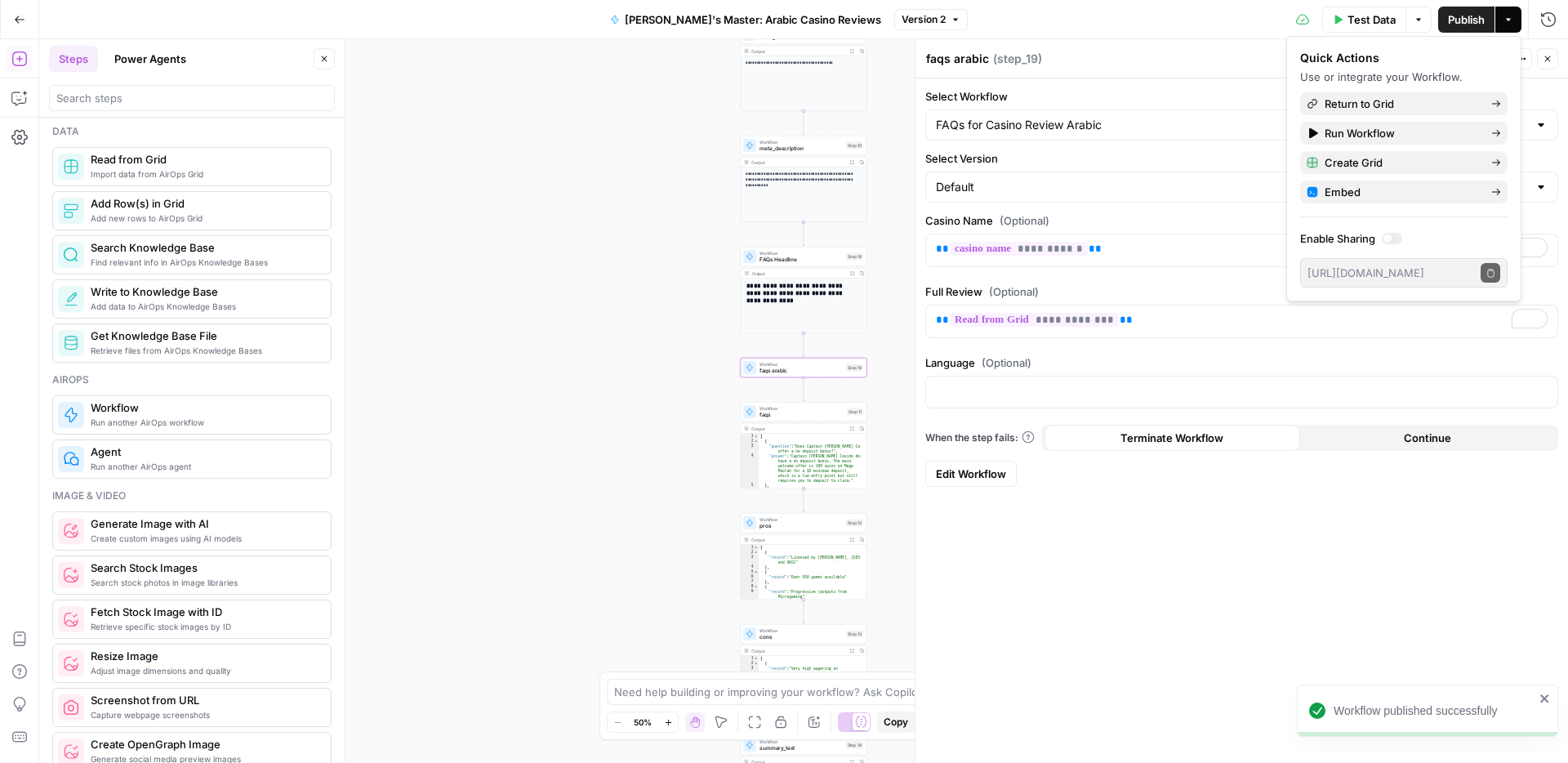
click at [796, 414] on span "faqs" at bounding box center [801, 416] width 84 height 9
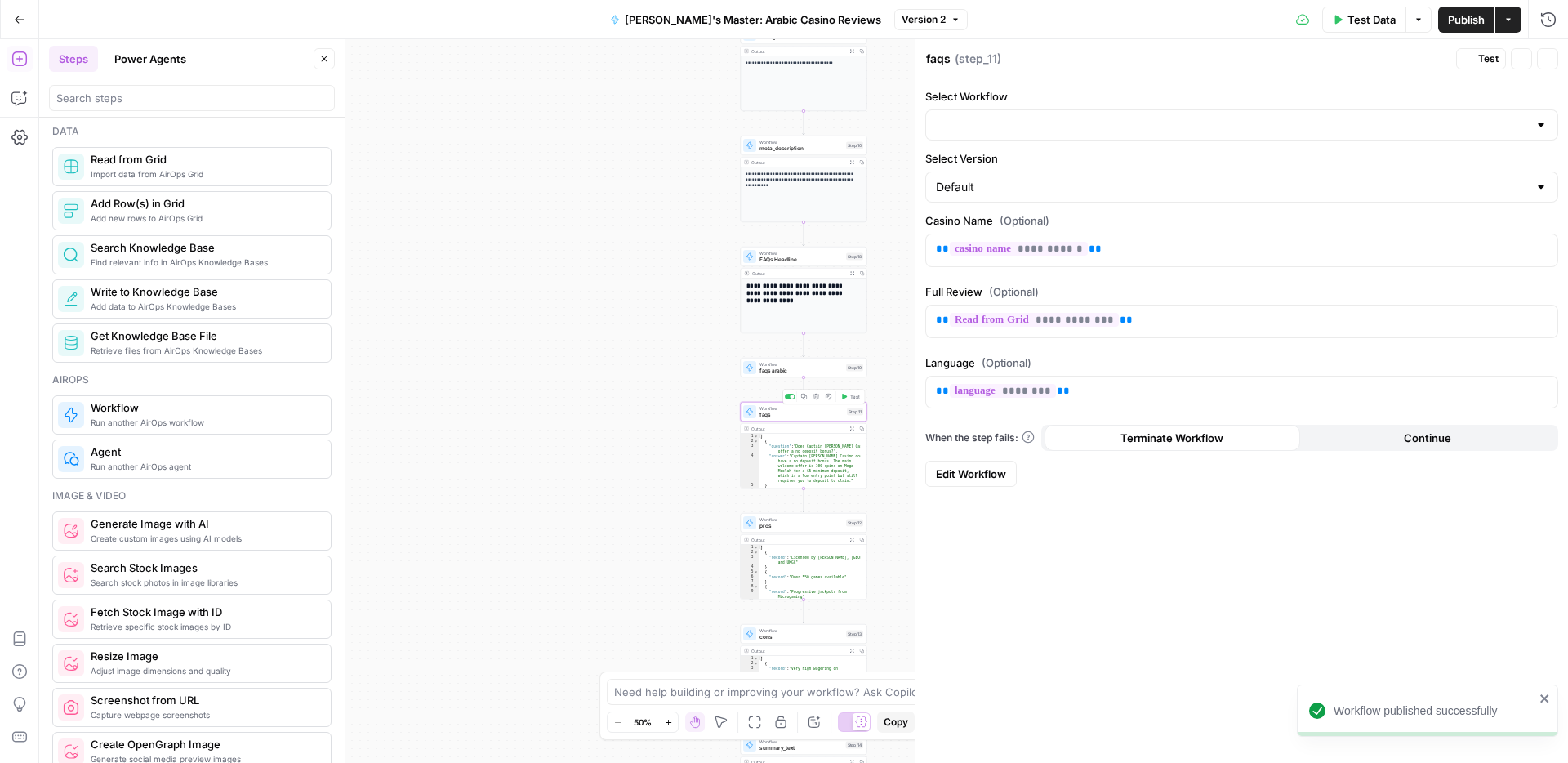
type input "FAQs for Casino Review NoDeposit"
click at [816, 399] on icon "button" at bounding box center [817, 398] width 7 height 7
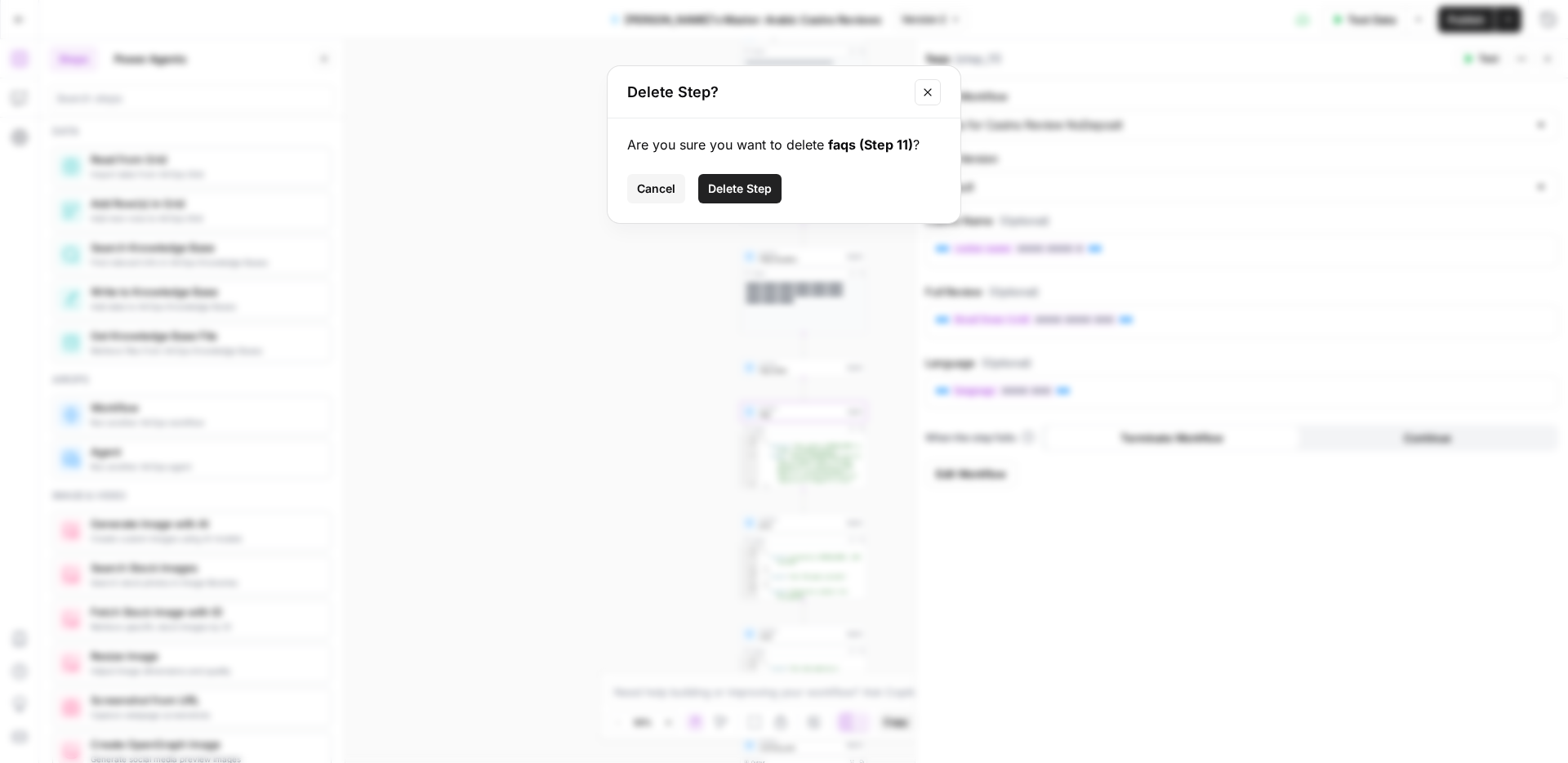
click at [737, 190] on span "Delete Step" at bounding box center [740, 189] width 64 height 16
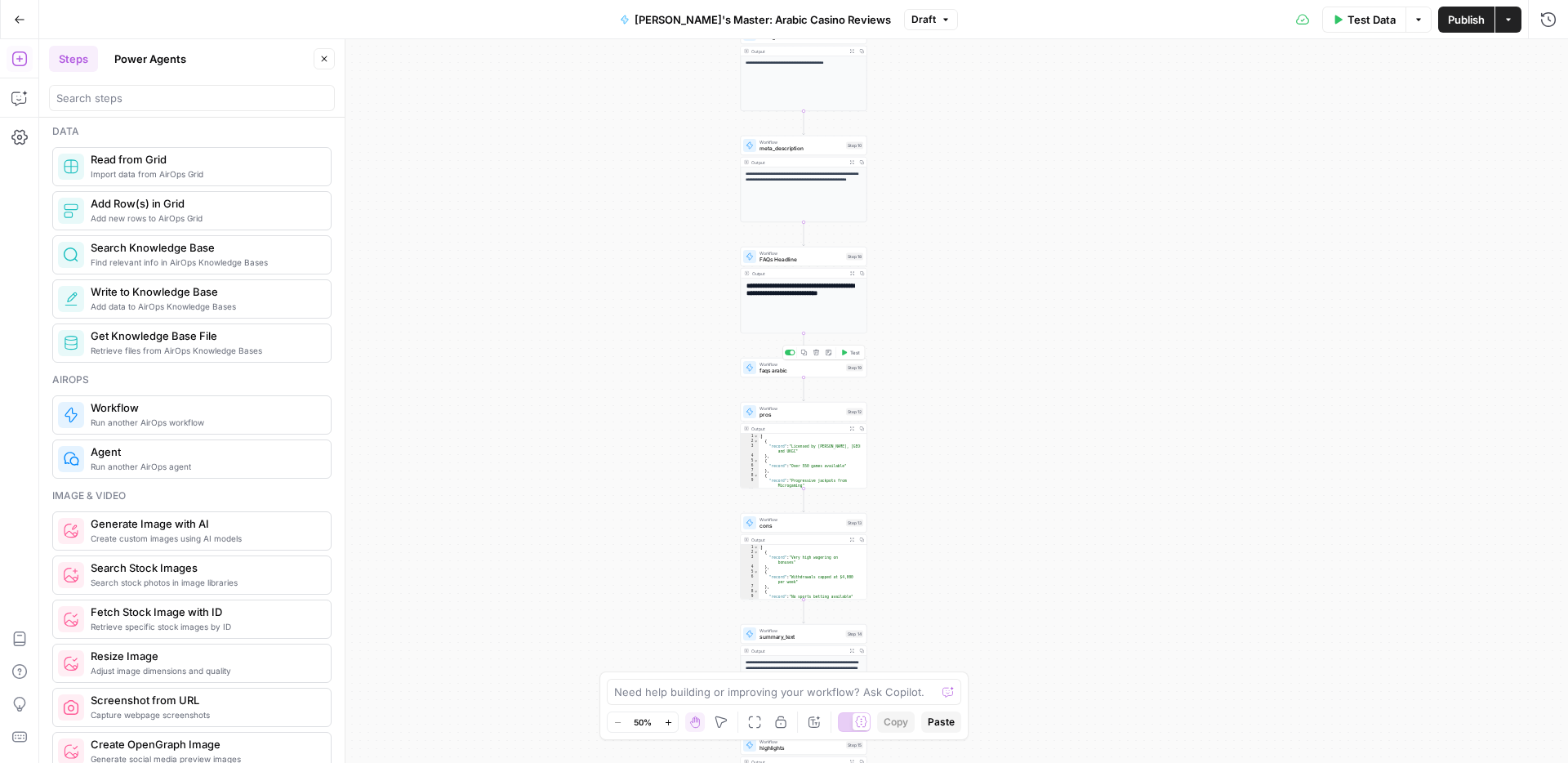
click at [818, 370] on span "faqs arabic" at bounding box center [801, 371] width 84 height 9
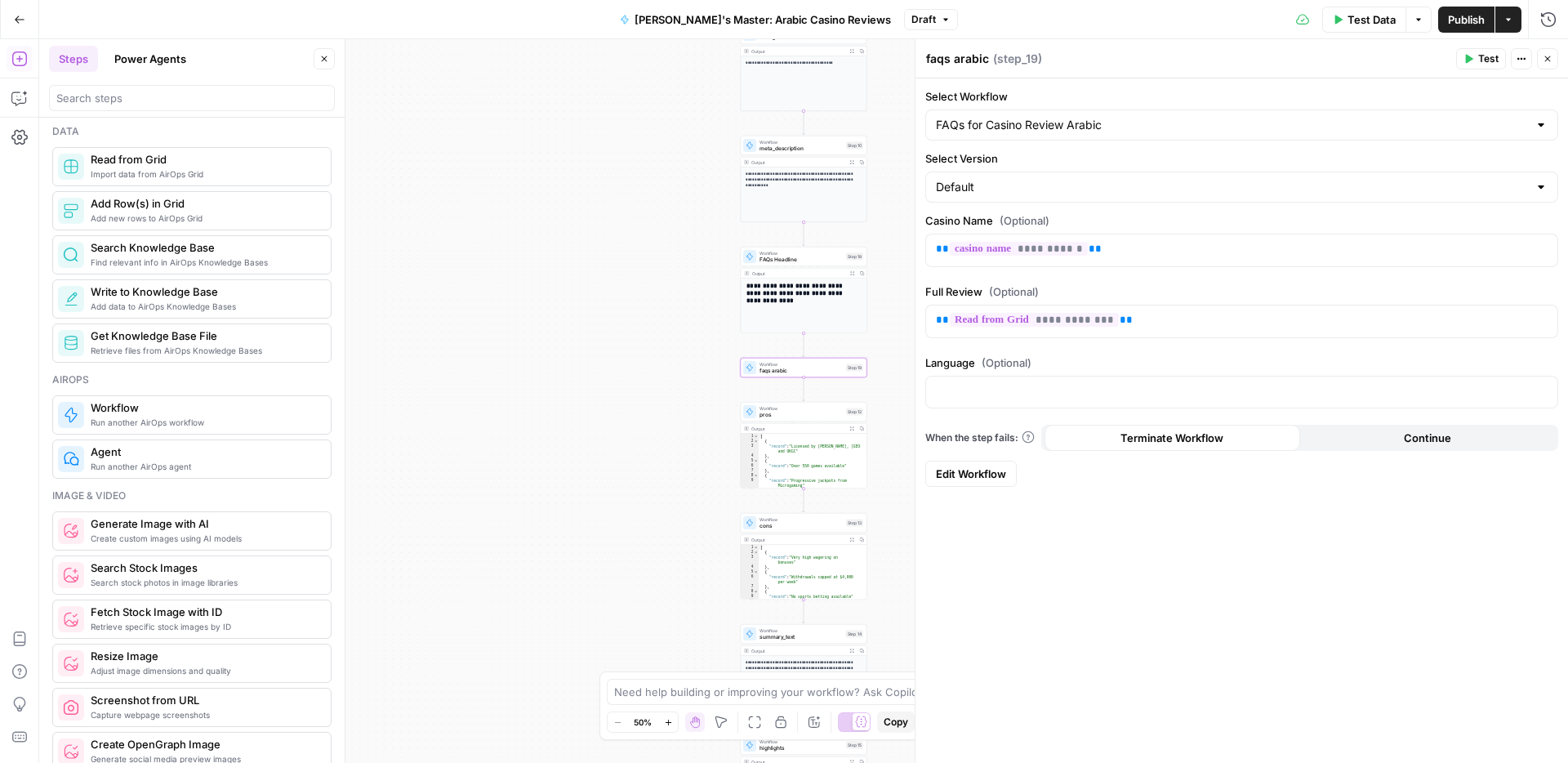
click at [664, 721] on icon "button" at bounding box center [668, 723] width 9 height 9
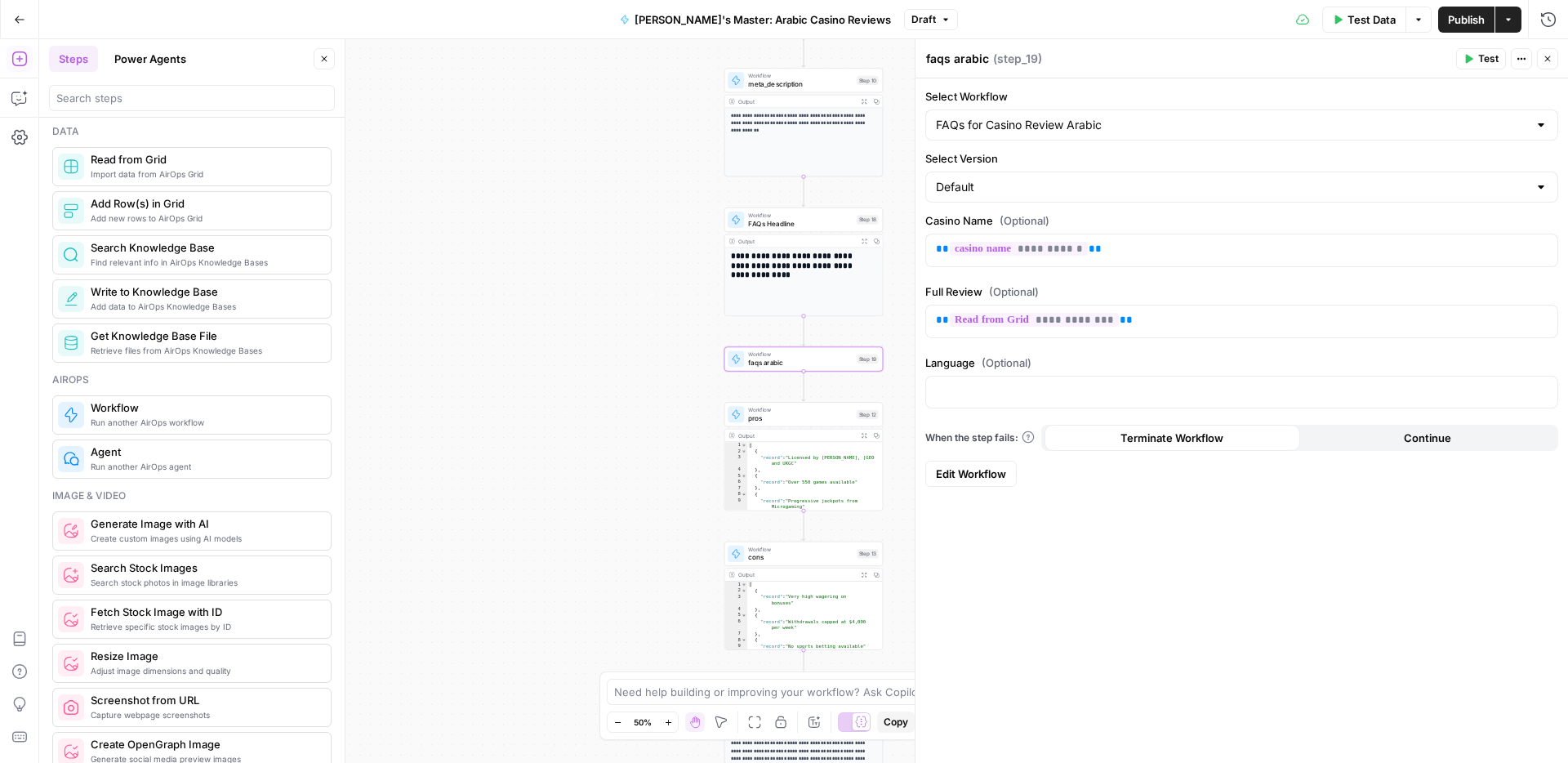
click at [664, 721] on icon "button" at bounding box center [668, 723] width 9 height 9
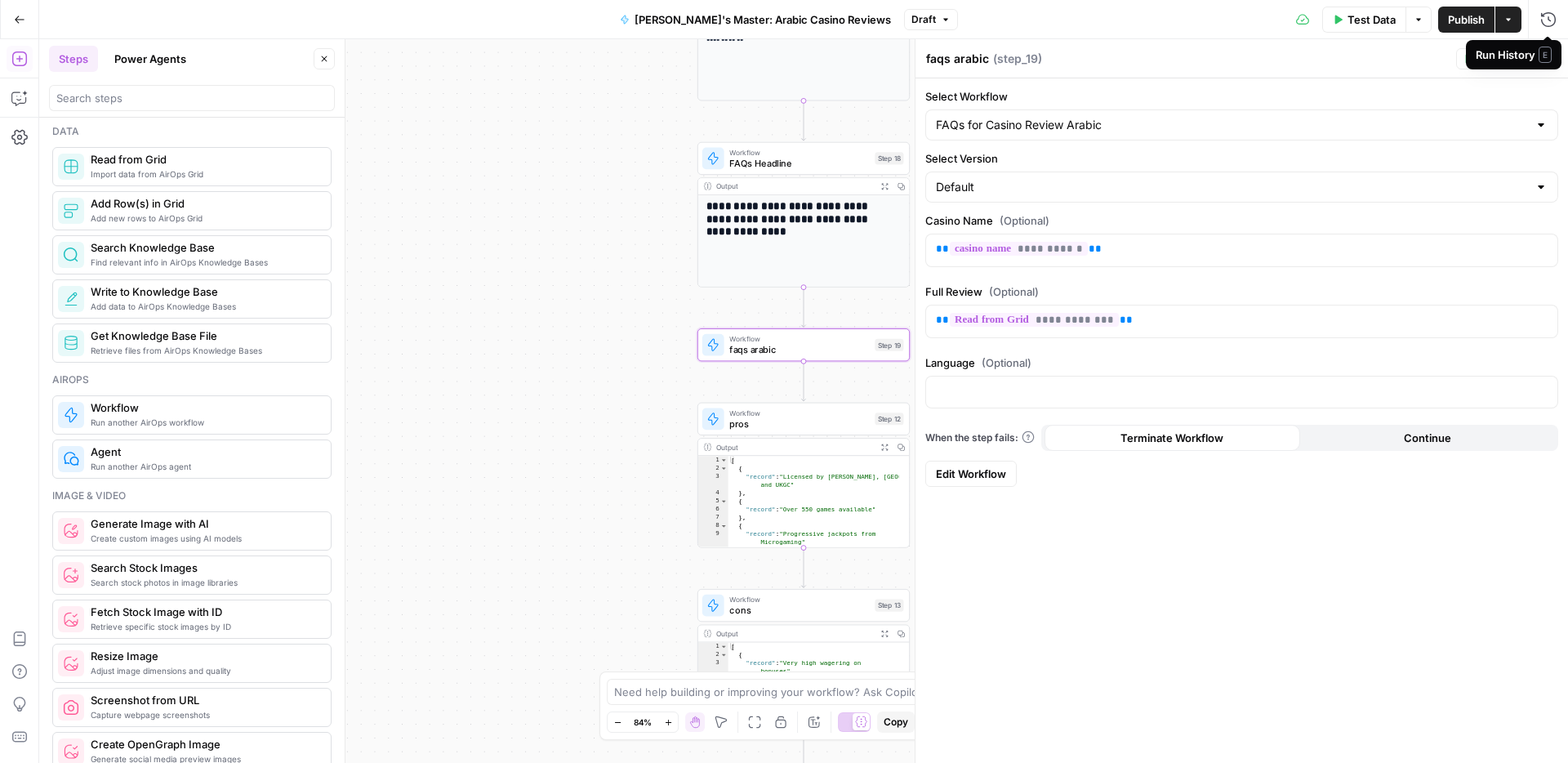
click at [1548, 55] on span "E" at bounding box center [1545, 55] width 13 height 16
click at [1549, 64] on button "Close" at bounding box center [1548, 58] width 21 height 21
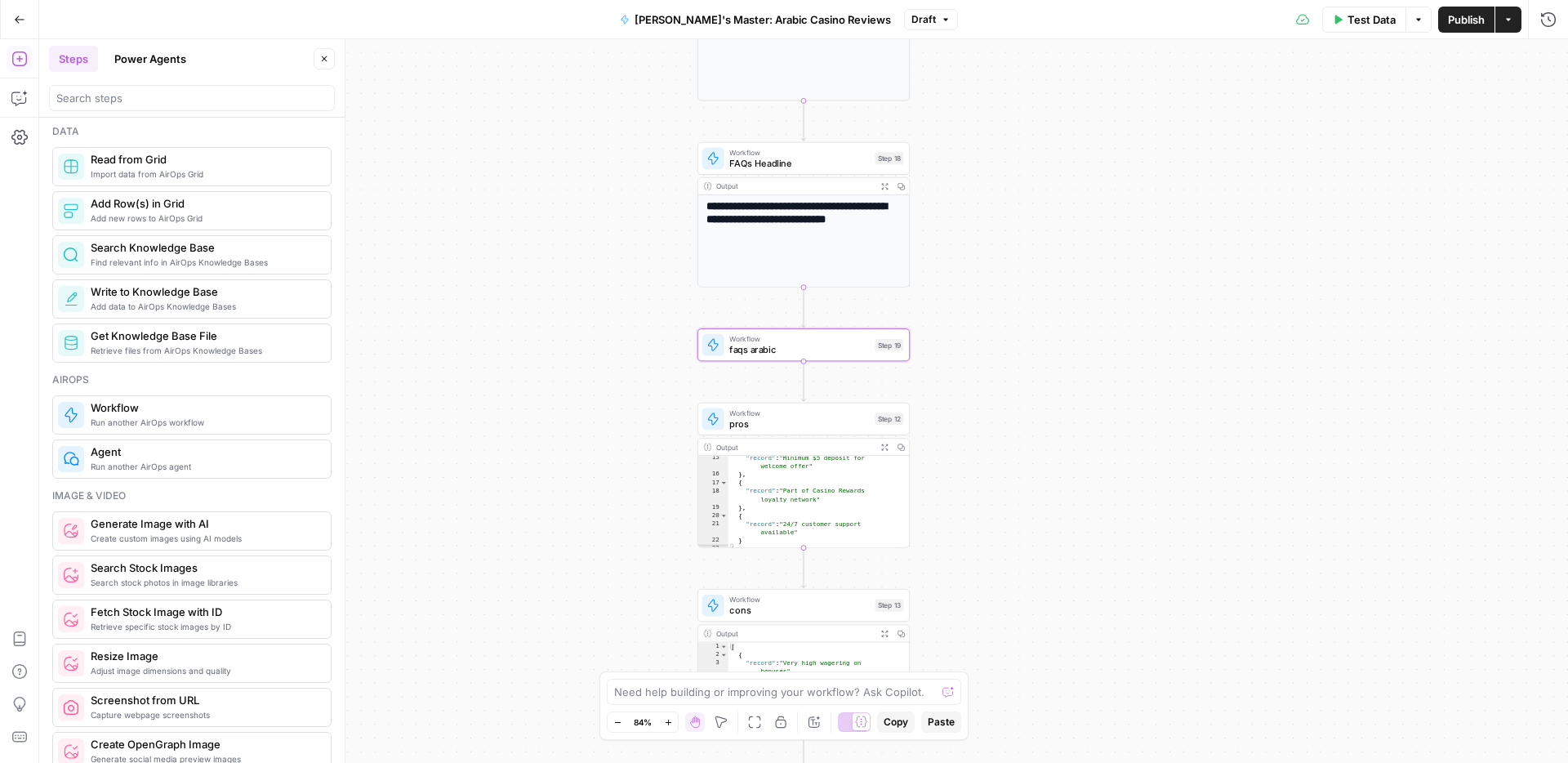
scroll to position [176, 0]
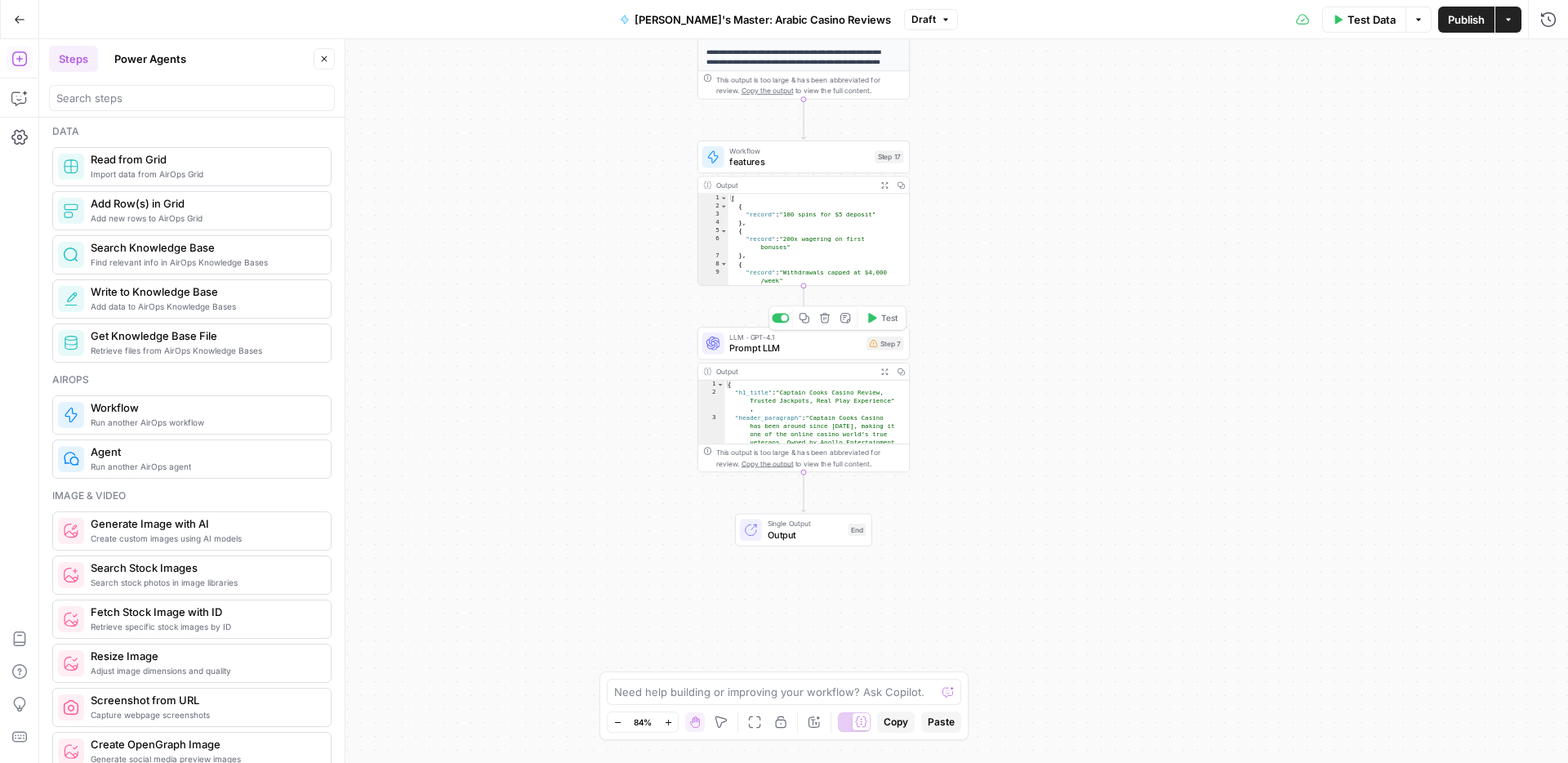
click at [828, 354] on span "Prompt LLM" at bounding box center [795, 348] width 131 height 14
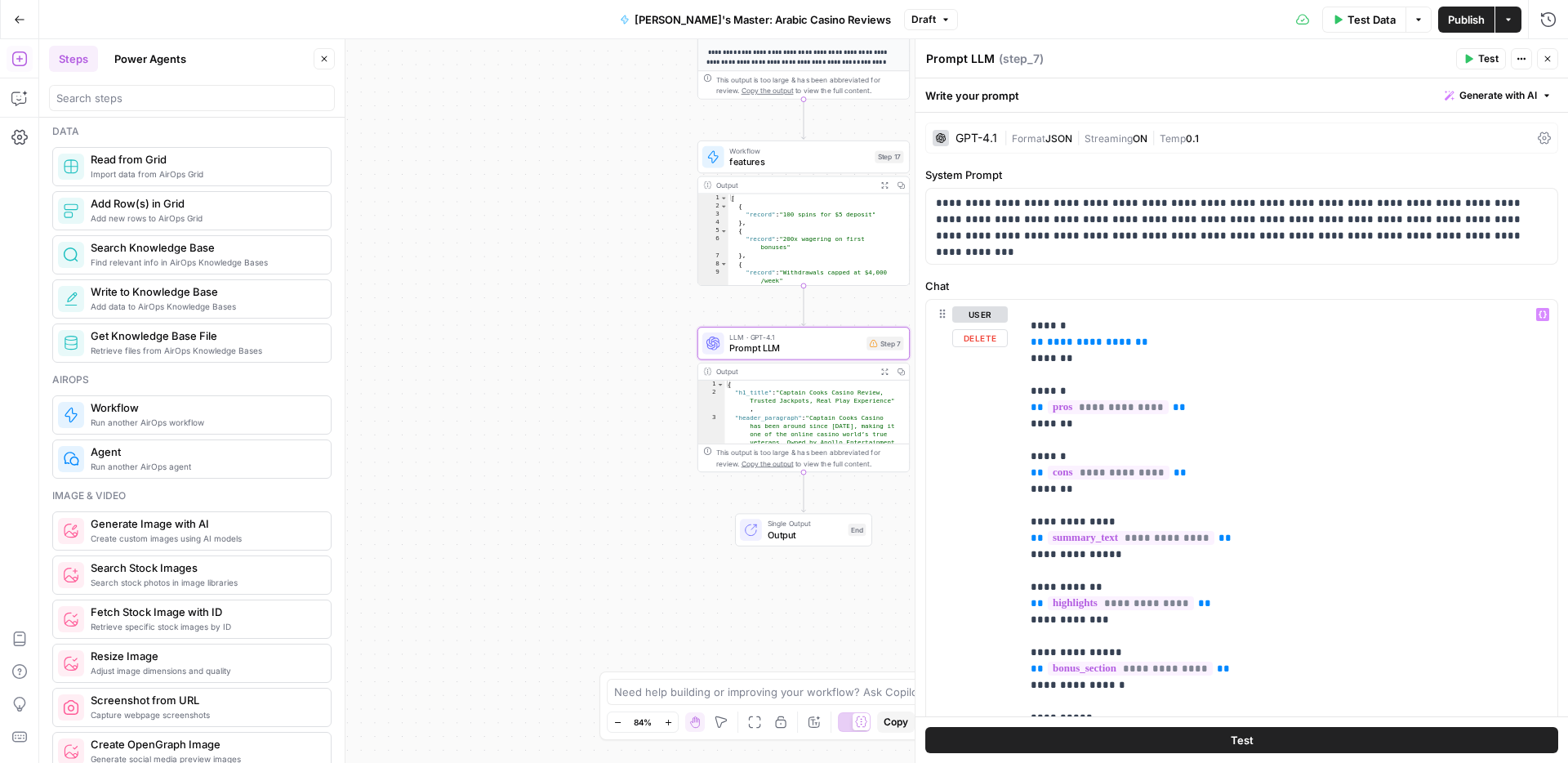
scroll to position [446, 0]
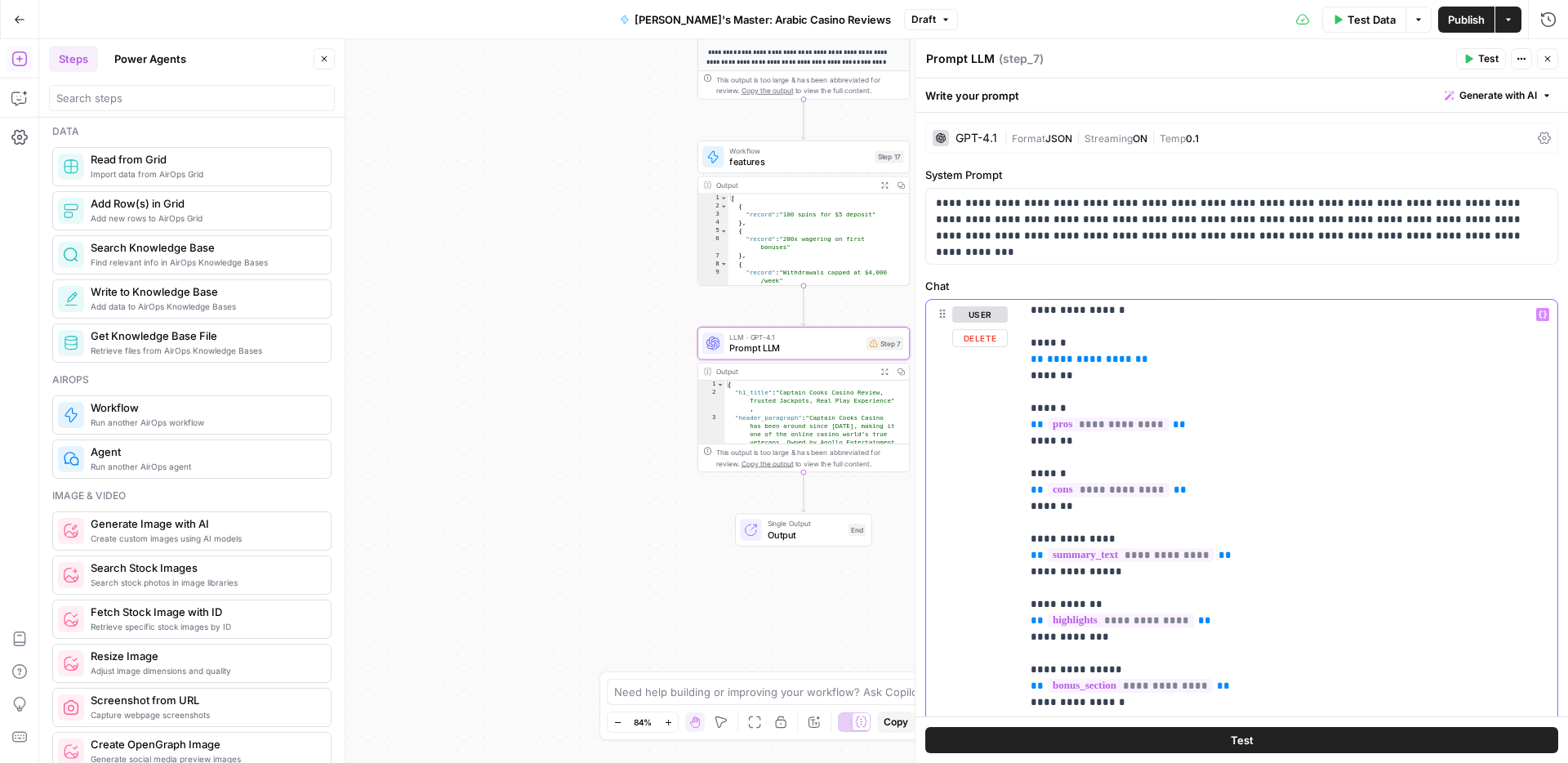
click at [1072, 356] on span "**********" at bounding box center [1090, 359] width 85 height 10
click at [1458, 13] on span "Publish" at bounding box center [1466, 19] width 37 height 16
